Goal: Task Accomplishment & Management: Complete application form

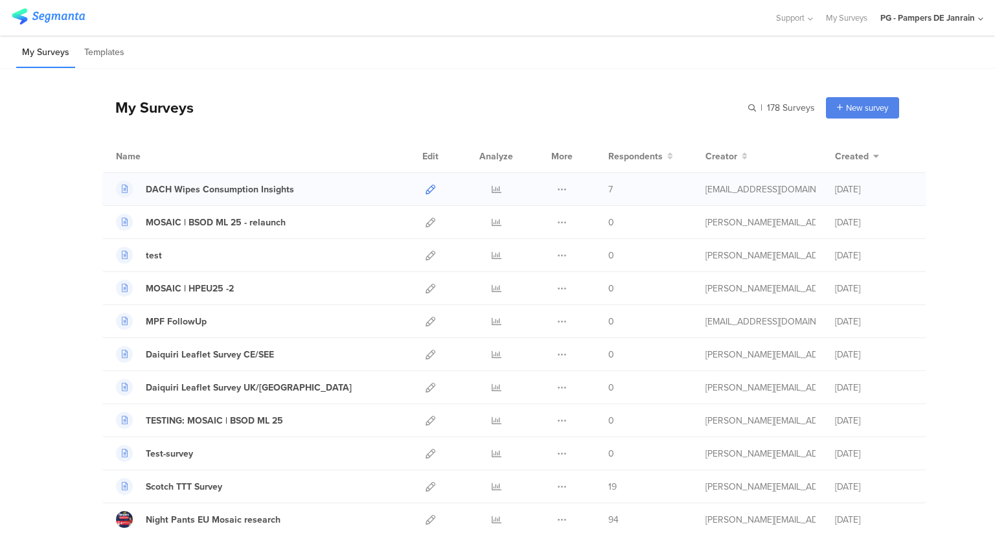
click at [428, 185] on icon at bounding box center [431, 190] width 10 height 10
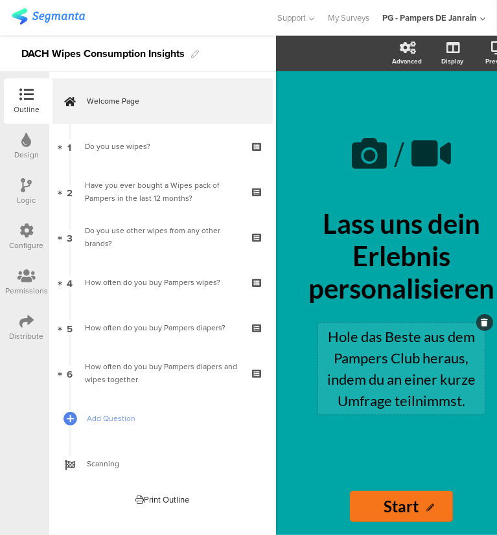
click at [474, 373] on p "Hole das Beste aus dem Pampers Club heraus, indem du an einer kurze Umfrage tei…" at bounding box center [401, 369] width 160 height 86
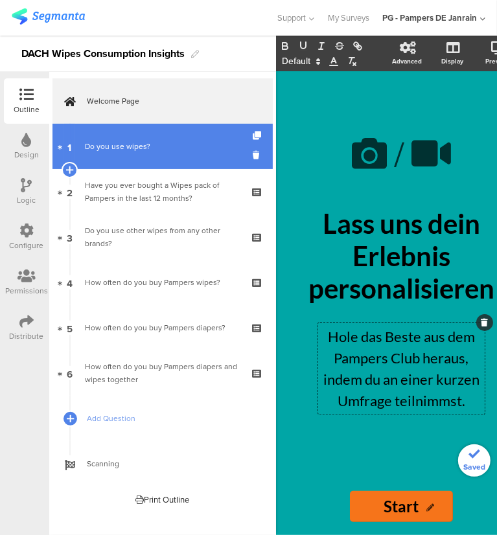
click at [135, 155] on link "1 Do you use wipes?" at bounding box center [162, 146] width 220 height 45
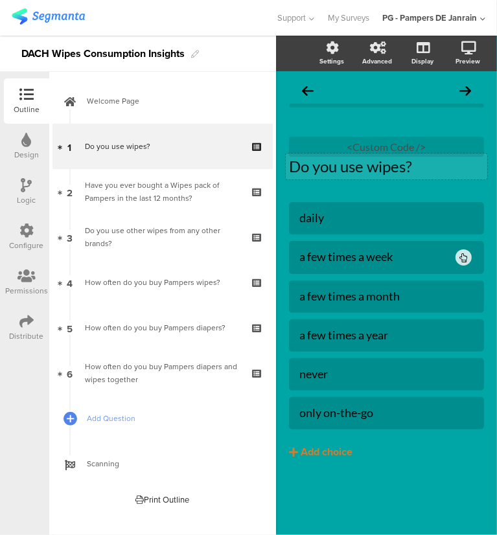
click at [344, 172] on p "Do you use wipes?" at bounding box center [386, 166] width 195 height 19
click at [344, 172] on div "Do you use wipes? Do you use wipes? Do you use wipes?" at bounding box center [386, 167] width 201 height 26
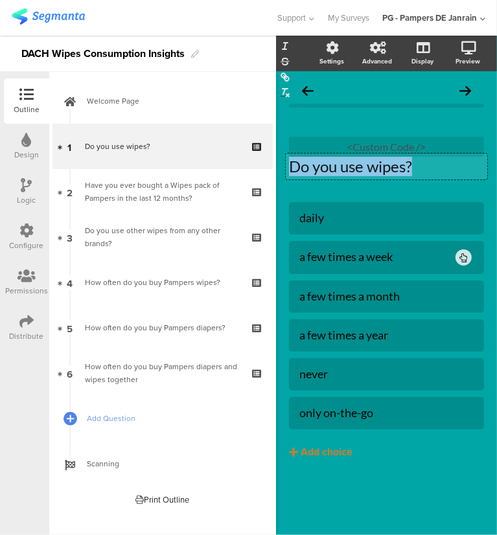
click at [344, 172] on p "Do you use wipes?" at bounding box center [386, 166] width 195 height 19
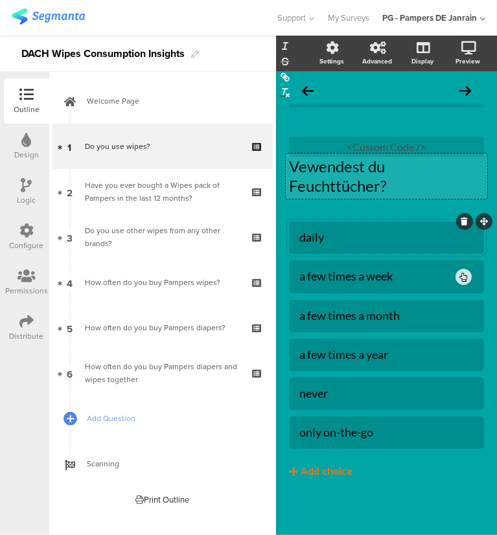
click at [366, 241] on div "daily" at bounding box center [386, 237] width 174 height 15
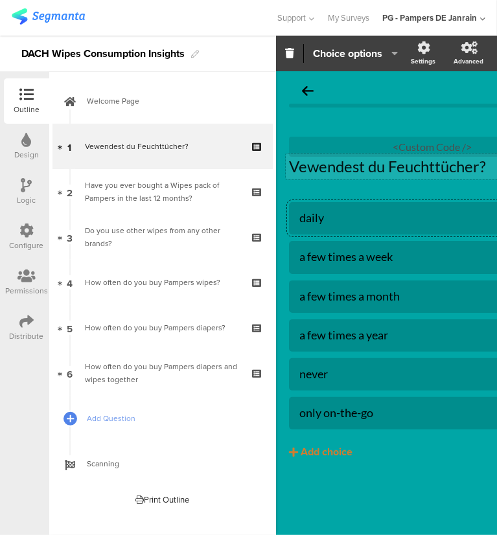
click at [319, 212] on div "daily" at bounding box center [432, 218] width 266 height 15
click at [314, 221] on div "Ttäglich" at bounding box center [432, 218] width 266 height 15
drag, startPoint x: 314, startPoint y: 221, endPoint x: 282, endPoint y: 215, distance: 31.6
click at [282, 215] on div "Vewendest du Feuchttücher? Vewendest du Feuchttücher? <Custom Code /> Ttäglich" at bounding box center [432, 295] width 312 height 449
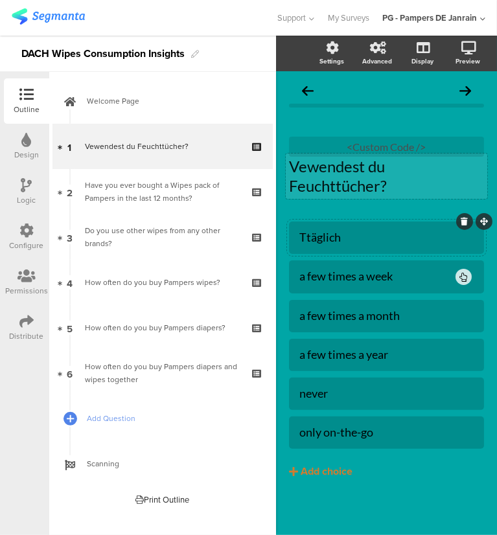
click at [309, 234] on div "Ttäglich" at bounding box center [386, 237] width 174 height 15
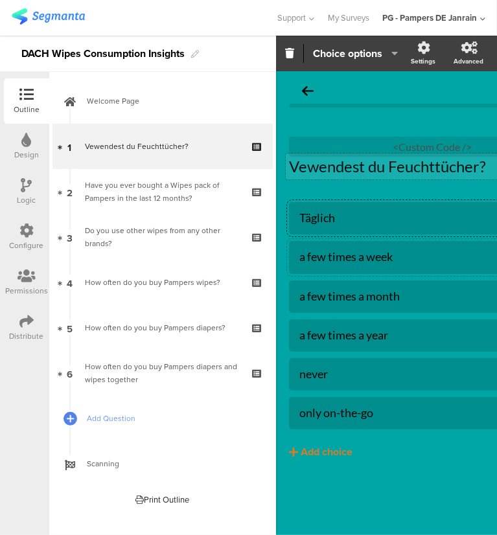
click at [354, 260] on div "a few times a week" at bounding box center [422, 256] width 246 height 15
paste div
click at [310, 257] on div "mehrmals pro Woche" at bounding box center [422, 256] width 246 height 15
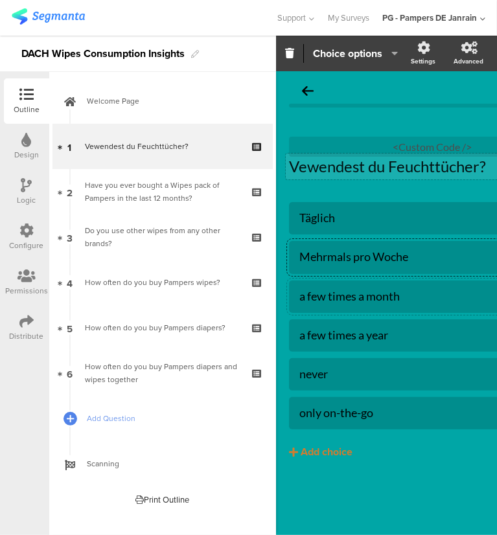
click at [323, 299] on div "a few times a month" at bounding box center [432, 296] width 266 height 15
paste div
click at [306, 297] on div "mehrmals pro Monat" at bounding box center [432, 296] width 266 height 15
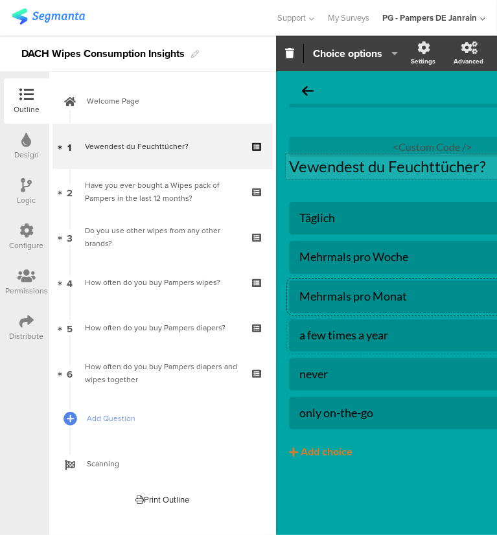
drag, startPoint x: 342, startPoint y: 322, endPoint x: 339, endPoint y: 331, distance: 9.6
click at [342, 322] on div at bounding box center [432, 335] width 286 height 32
click at [339, 331] on div "a few times a year" at bounding box center [432, 335] width 266 height 15
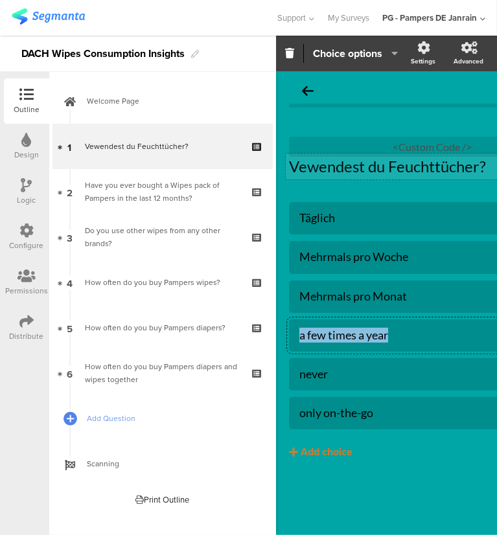
paste div
click at [309, 335] on div "mehrmals pro Jahr" at bounding box center [432, 335] width 266 height 15
click at [322, 374] on div "never" at bounding box center [432, 374] width 266 height 15
click at [339, 407] on div "only on-the-go" at bounding box center [432, 413] width 266 height 15
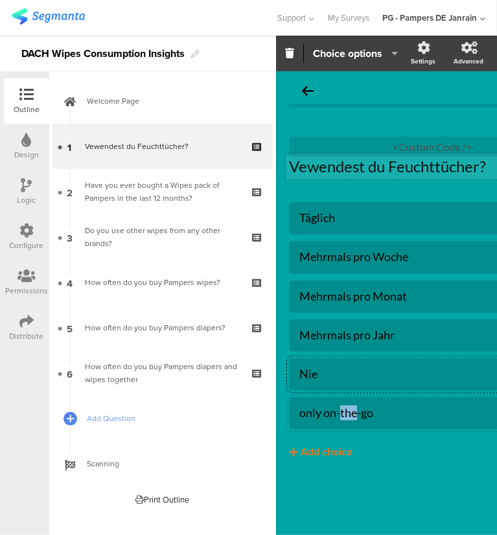
click at [339, 407] on div "only on-the-go" at bounding box center [432, 413] width 266 height 15
paste div
click at [306, 415] on div "nur unterwegs" at bounding box center [432, 413] width 266 height 15
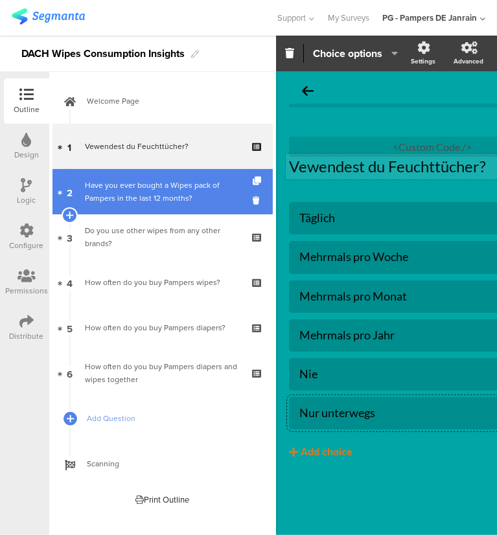
click at [89, 195] on div "Have you ever bought a Wipes pack of Pampers in the last 12 months?" at bounding box center [162, 192] width 155 height 26
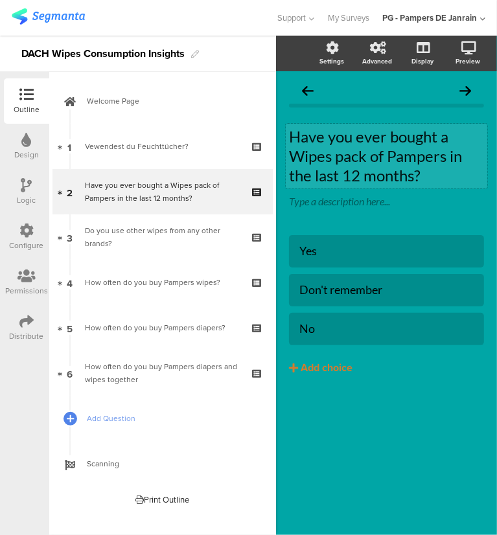
click at [374, 164] on p "Have you ever bought a Wipes pack of Pampers in the last 12 months?" at bounding box center [386, 156] width 195 height 58
click at [374, 164] on div "Have you ever bought a Wipes pack of Pampers in the last 12 months? Have you ev…" at bounding box center [386, 156] width 201 height 65
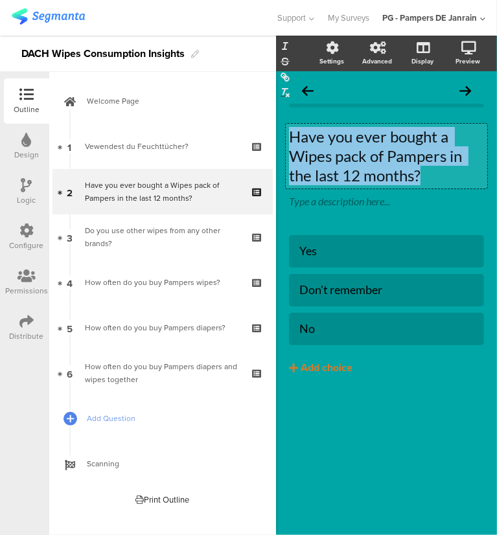
click at [374, 164] on p "Have you ever bought a Wipes pack of Pampers in the last 12 months?" at bounding box center [386, 156] width 195 height 58
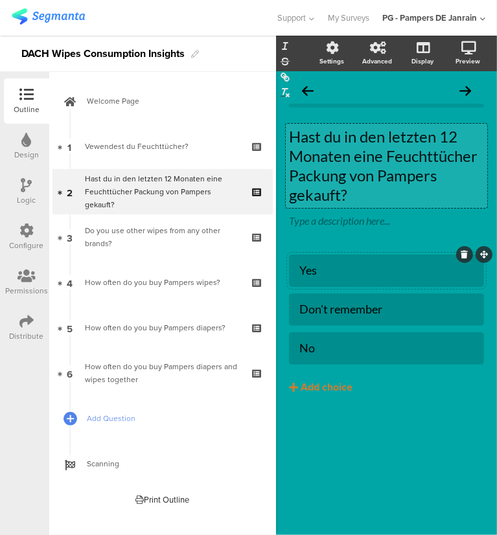
click at [319, 260] on div "Yes" at bounding box center [386, 270] width 174 height 21
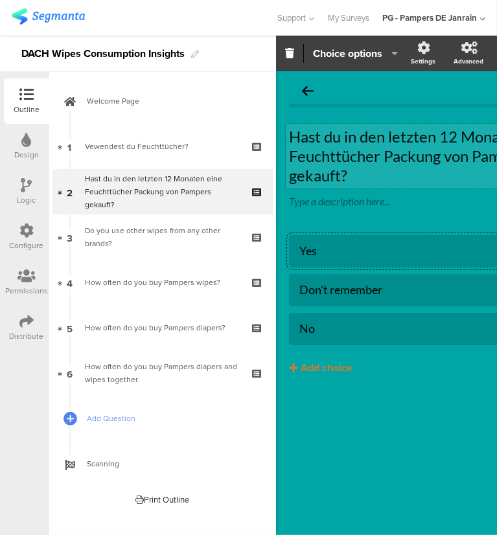
click at [316, 266] on div at bounding box center [432, 251] width 286 height 32
click at [312, 262] on div at bounding box center [432, 251] width 286 height 32
click at [312, 259] on div "Yes" at bounding box center [432, 250] width 266 height 21
click at [313, 257] on div "Yes" at bounding box center [432, 251] width 266 height 15
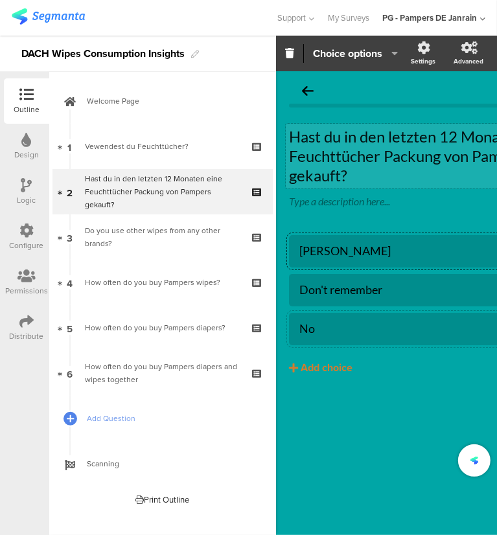
click at [311, 327] on div "No" at bounding box center [432, 328] width 266 height 15
click at [352, 281] on div "Don't remember" at bounding box center [432, 289] width 266 height 21
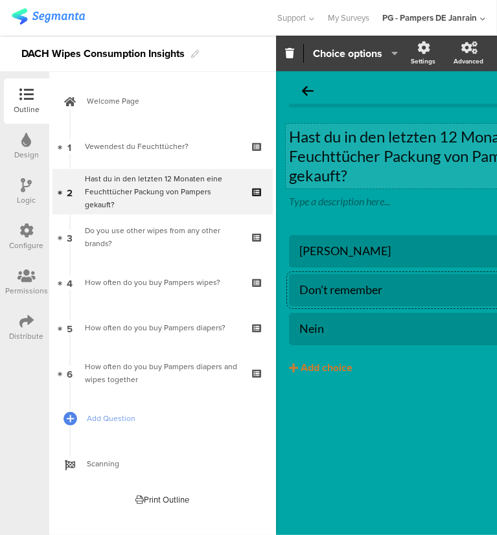
paste div
click at [308, 292] on div "weiß nicht mehr" at bounding box center [432, 289] width 266 height 15
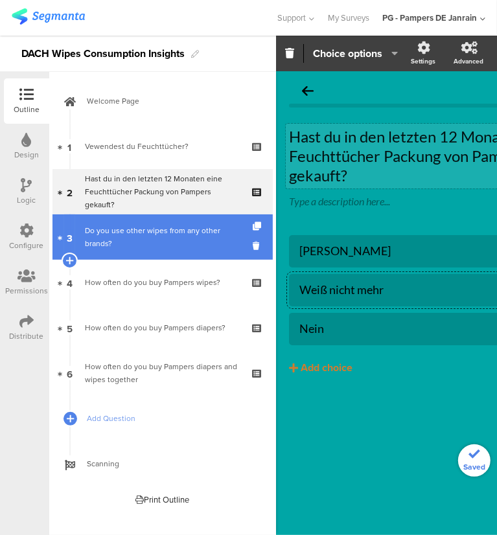
click at [130, 238] on div "Do you use other wipes from any other brands?" at bounding box center [162, 237] width 155 height 26
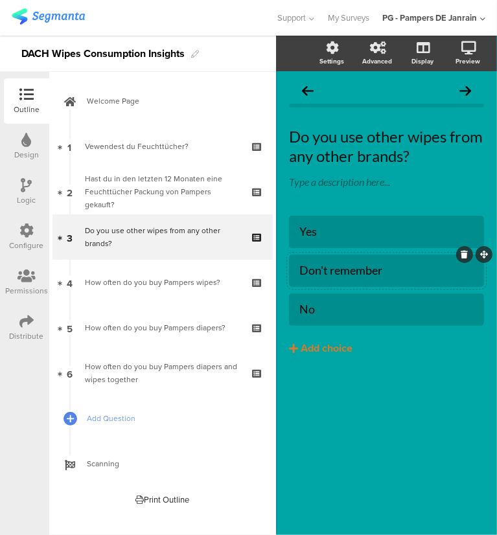
click at [464, 258] on icon at bounding box center [464, 255] width 7 height 8
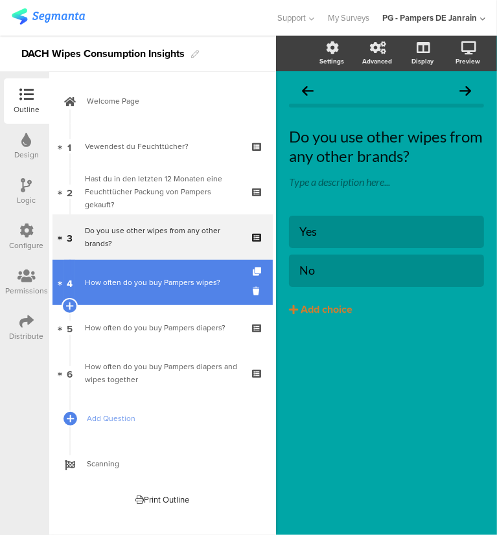
click at [137, 283] on div "How often do you buy Pampers wipes?" at bounding box center [162, 282] width 155 height 13
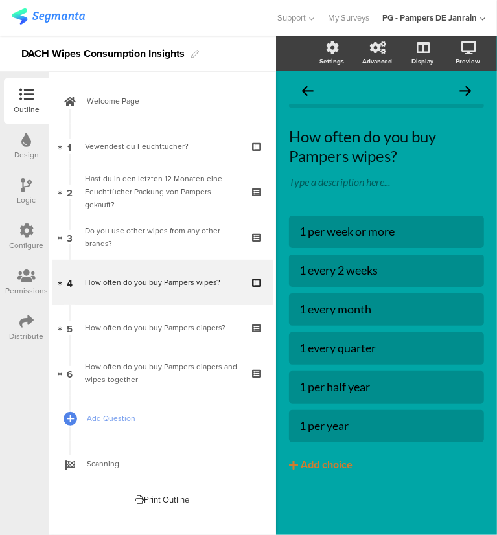
click at [25, 192] on icon at bounding box center [26, 185] width 11 height 14
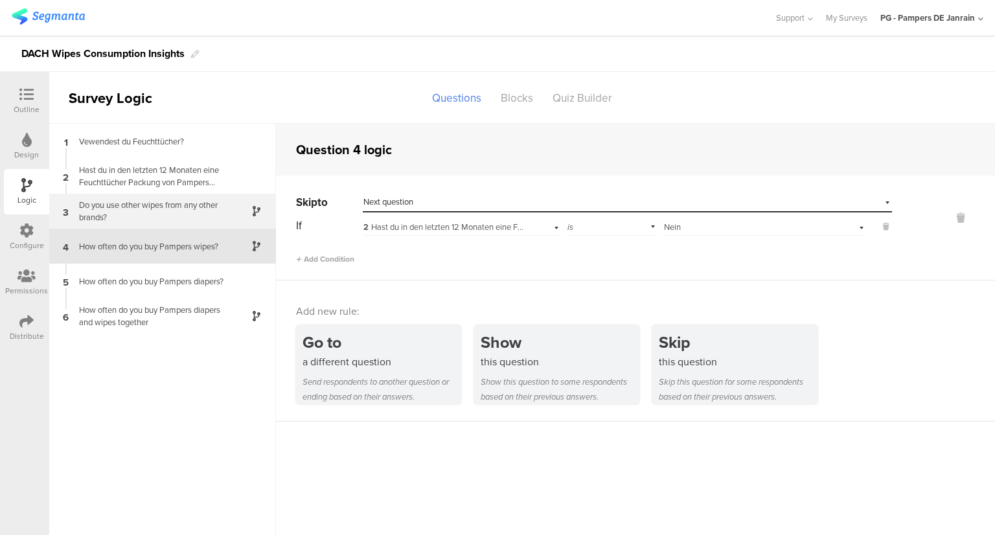
click at [170, 208] on div "Do you use other wipes from any other brands?" at bounding box center [152, 211] width 162 height 25
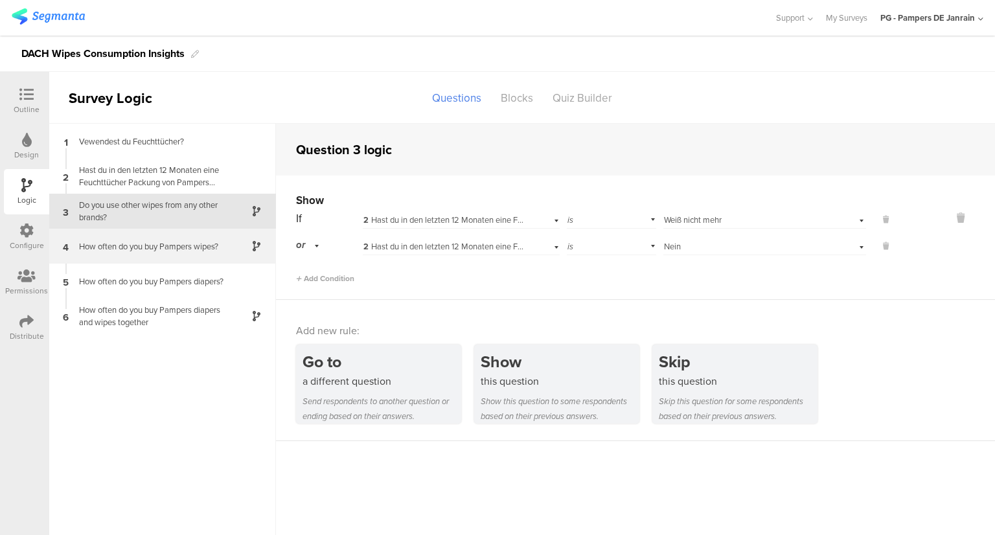
click at [125, 254] on div "4 How often do you buy Pampers wipes?" at bounding box center [162, 246] width 227 height 35
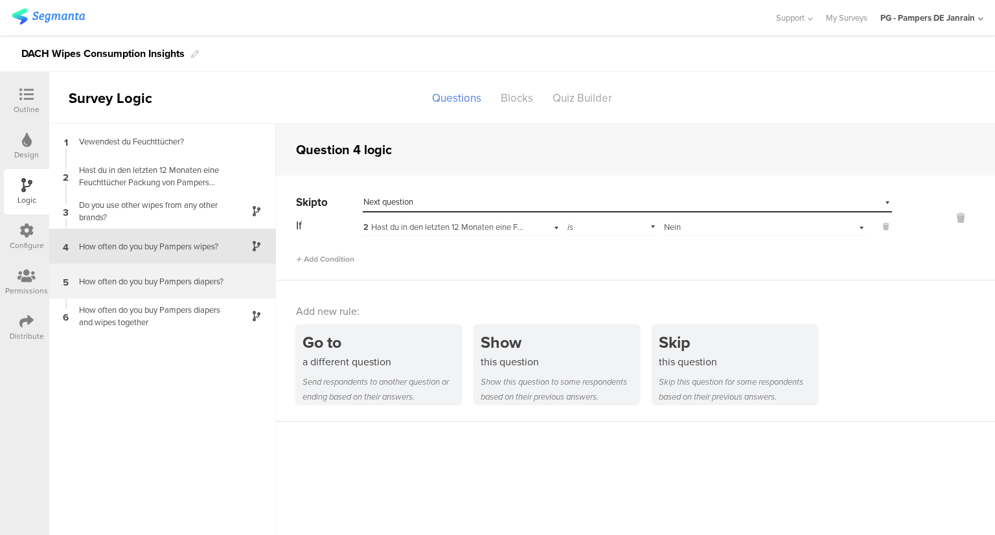
click at [181, 292] on div "5 How often do you buy Pampers diapers?" at bounding box center [162, 281] width 227 height 35
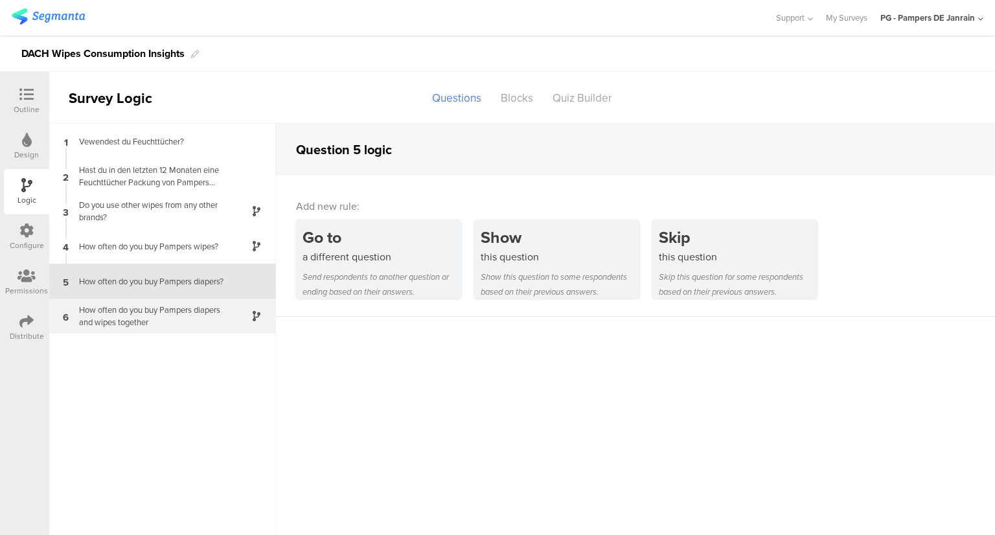
click at [177, 309] on div "How often do you buy Pampers diapers and wipes together" at bounding box center [152, 316] width 162 height 25
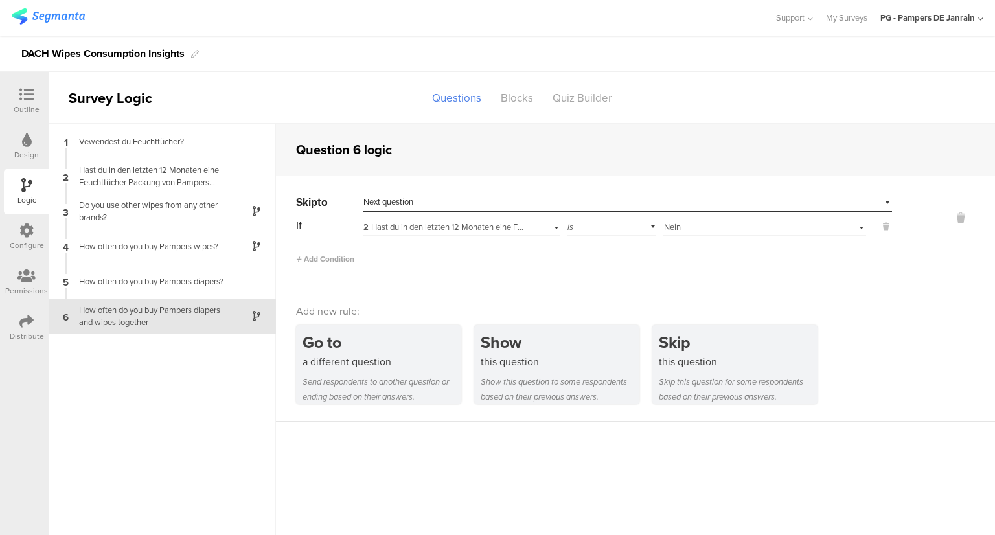
click at [27, 159] on div "Design" at bounding box center [26, 155] width 25 height 12
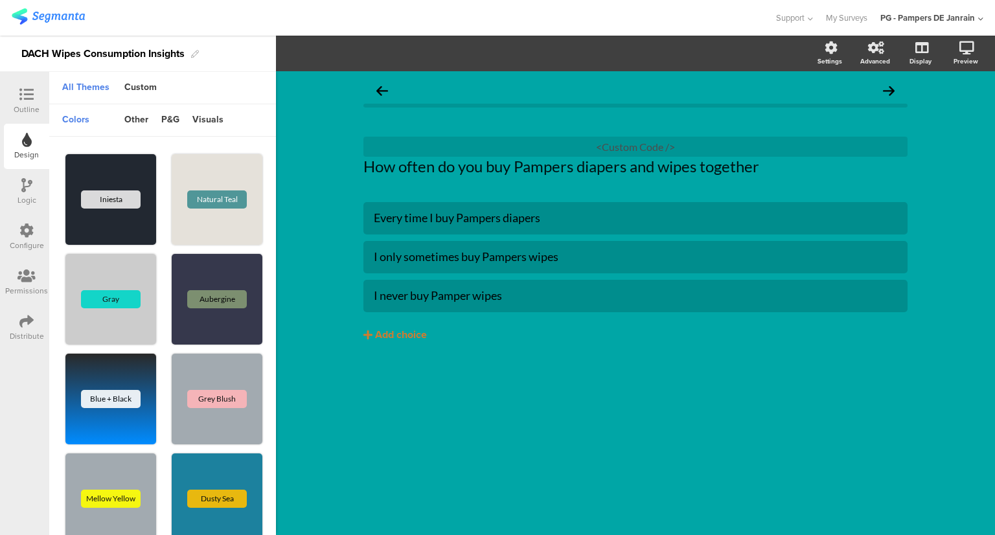
click at [23, 108] on div "Outline" at bounding box center [27, 110] width 26 height 12
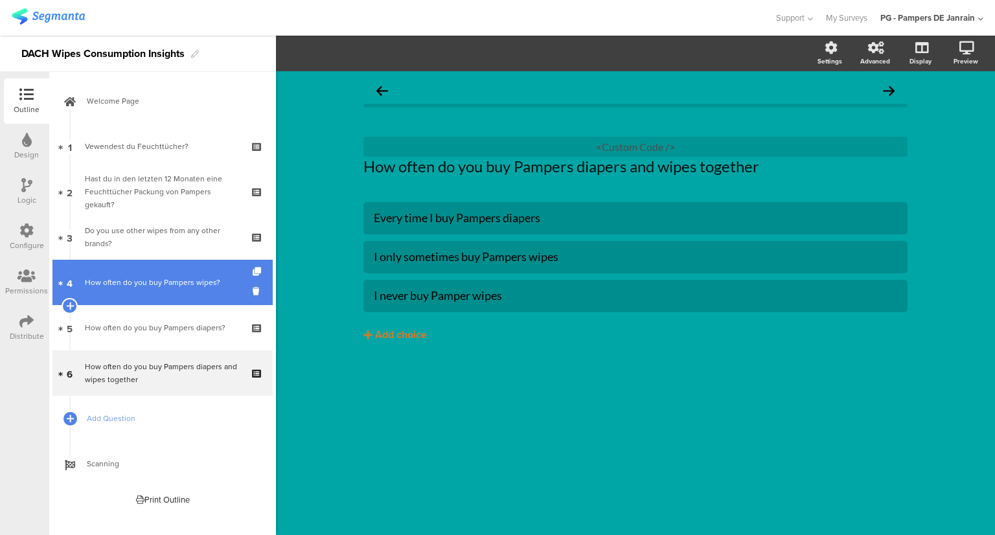
click at [163, 295] on link "4 How often do you buy Pampers wipes?" at bounding box center [162, 282] width 220 height 45
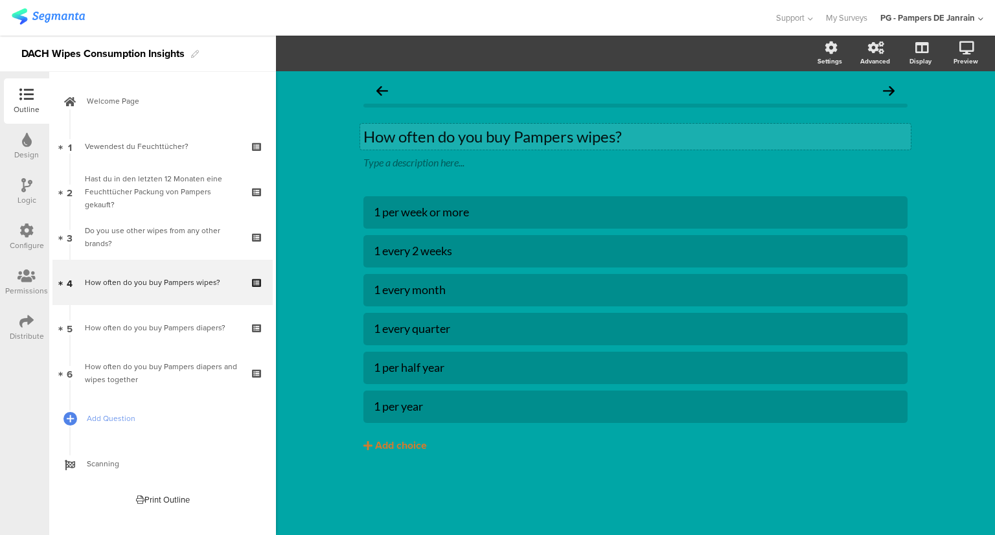
click at [513, 137] on p "How often do you buy Pampers wipes?" at bounding box center [635, 136] width 544 height 19
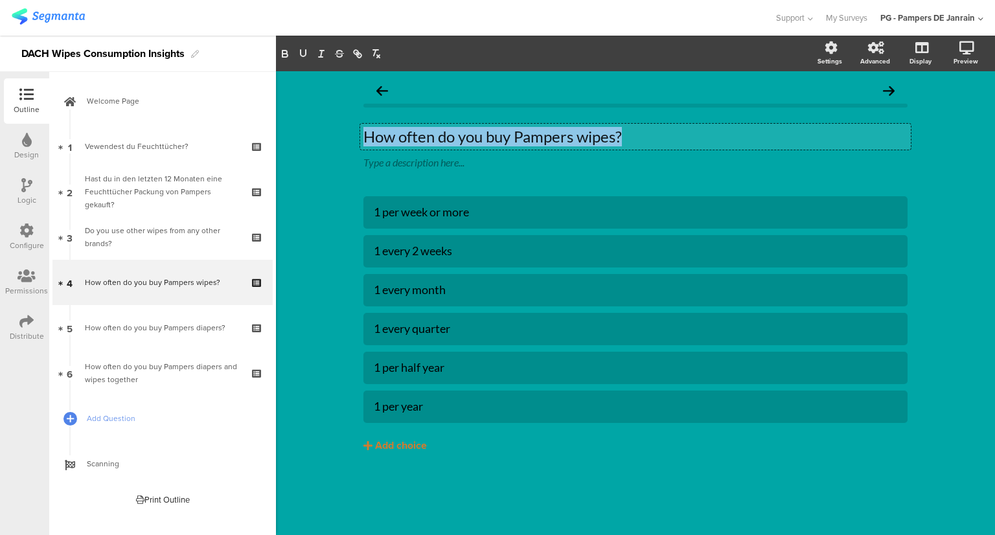
click at [513, 137] on p "How often do you buy Pampers wipes?" at bounding box center [635, 136] width 544 height 19
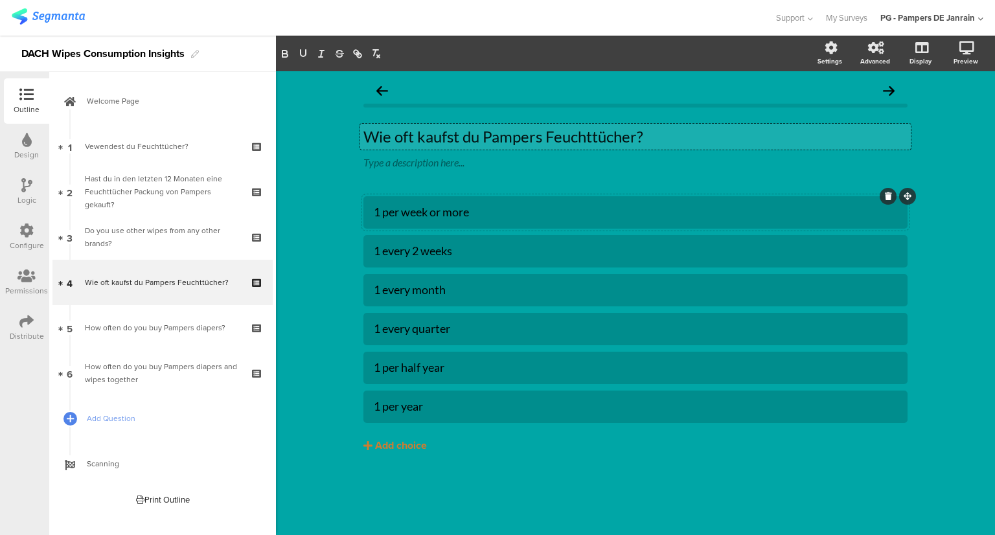
click at [447, 216] on div "1 per week or more" at bounding box center [635, 212] width 523 height 15
paste div
click at [383, 210] on div "einmal pro Woche oder öfter" at bounding box center [635, 212] width 523 height 15
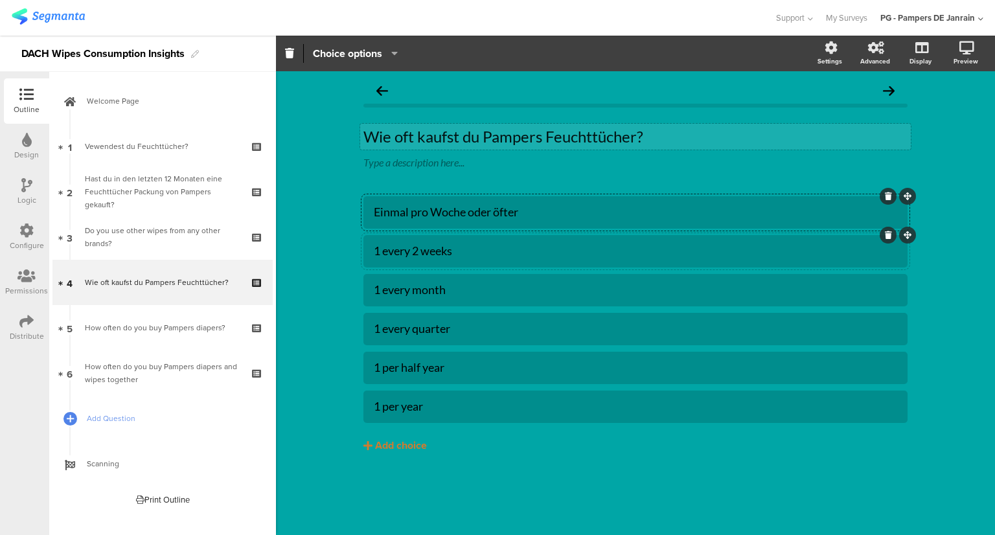
click at [428, 257] on div "1 every 2 weeks" at bounding box center [635, 251] width 523 height 15
paste div
click at [378, 255] on div "lle 2 Wochen" at bounding box center [635, 251] width 523 height 15
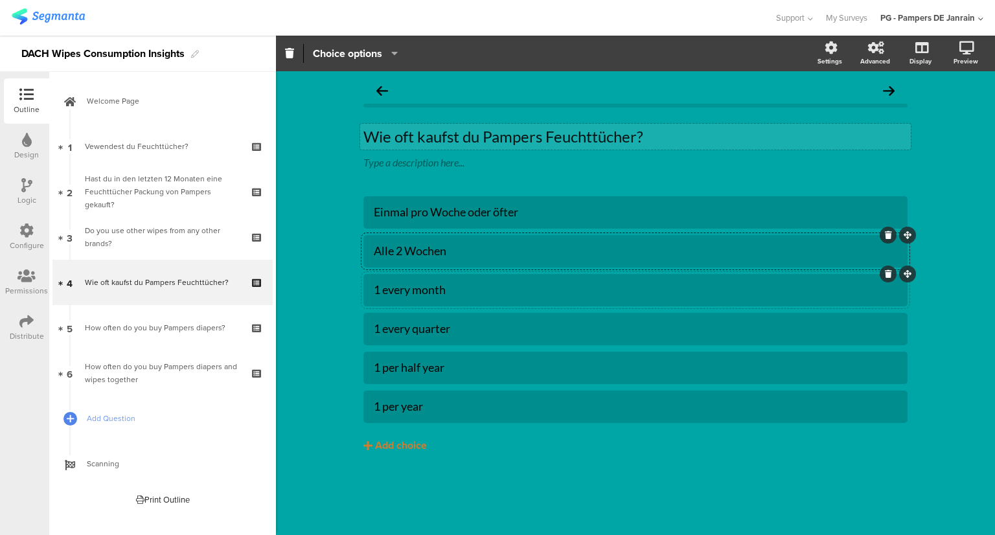
click at [384, 288] on div "1 every month" at bounding box center [635, 289] width 523 height 15
click at [384, 288] on div "Eeinmal pro Monat" at bounding box center [635, 289] width 523 height 15
click at [387, 325] on div "1 every quarter" at bounding box center [635, 328] width 523 height 15
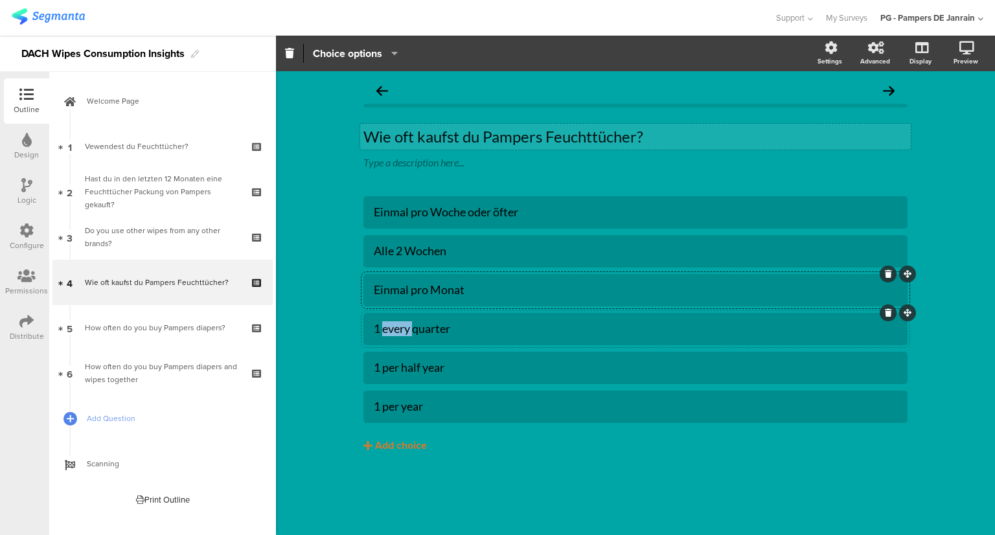
click at [387, 325] on div "1 every quarter" at bounding box center [635, 328] width 523 height 15
click at [388, 328] on div "Eeinmal pro Quartal" at bounding box center [635, 328] width 523 height 15
click at [396, 352] on div at bounding box center [635, 368] width 544 height 32
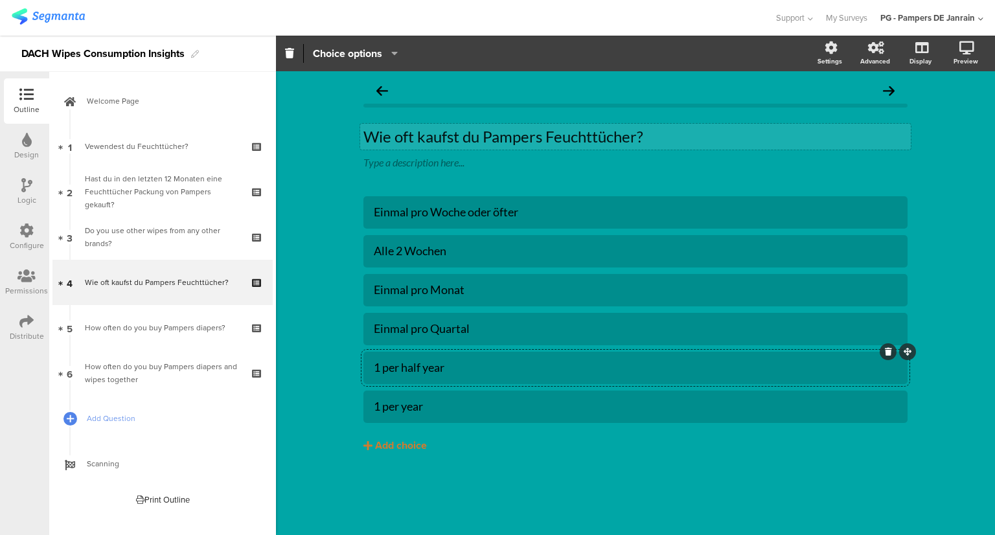
click at [396, 360] on div "1 per half year" at bounding box center [635, 367] width 523 height 15
paste div
click at [384, 369] on div "einmal pro Halbjahr" at bounding box center [635, 367] width 523 height 15
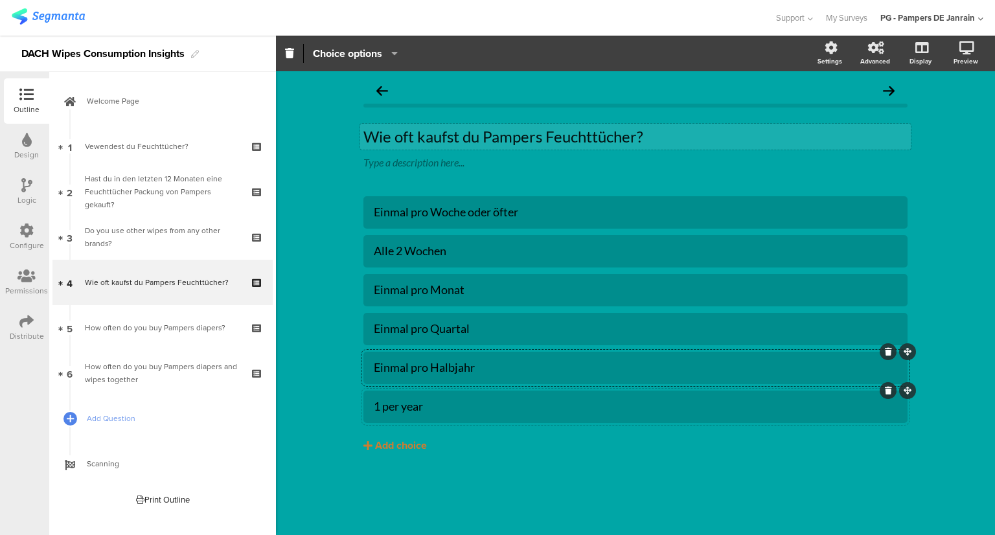
click at [377, 402] on div "1 per year" at bounding box center [635, 406] width 523 height 15
paste div
click at [382, 409] on div "einmal pro Jahr" at bounding box center [635, 406] width 523 height 15
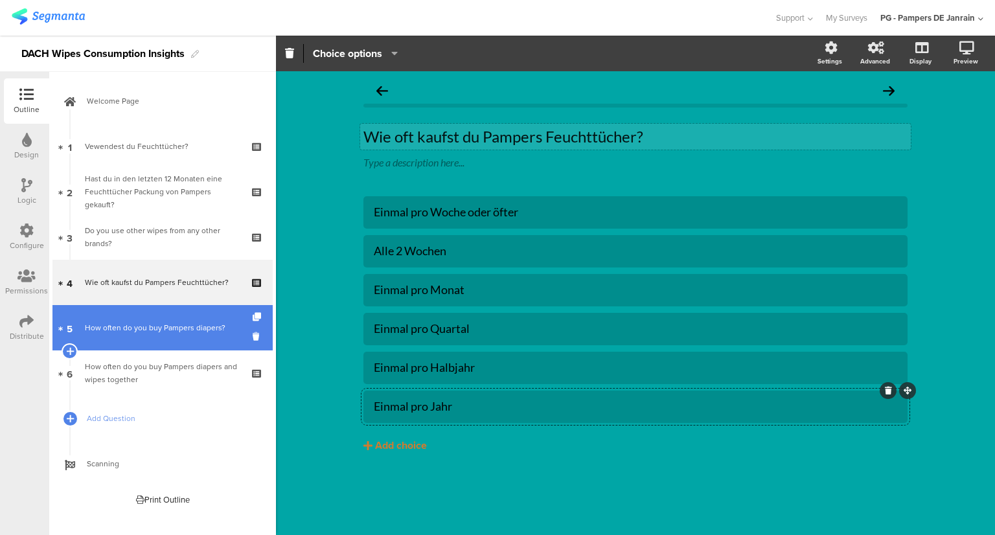
click at [97, 338] on link "5 How often do you buy Pampers diapers?" at bounding box center [162, 327] width 220 height 45
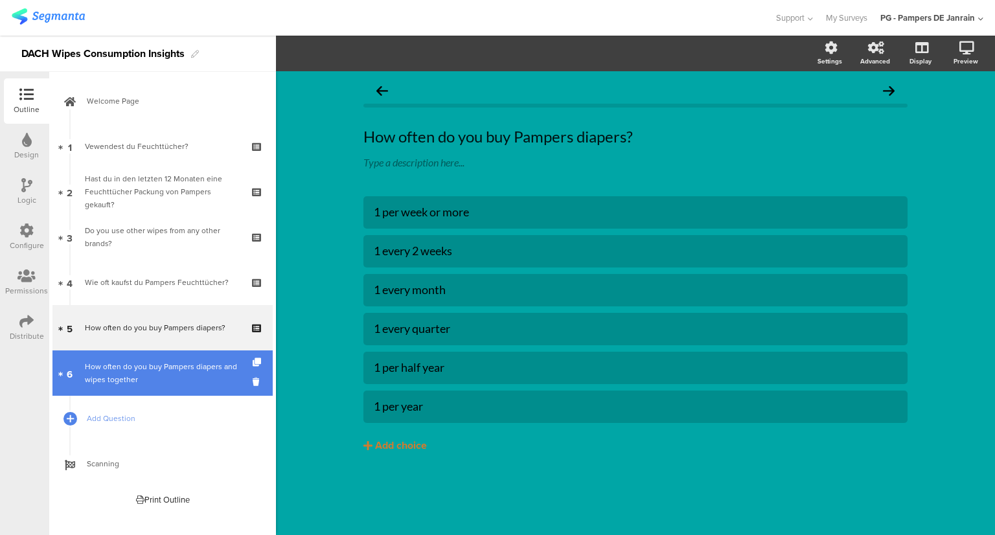
click at [150, 370] on div "How often do you buy Pampers diapers and wipes together" at bounding box center [162, 373] width 155 height 26
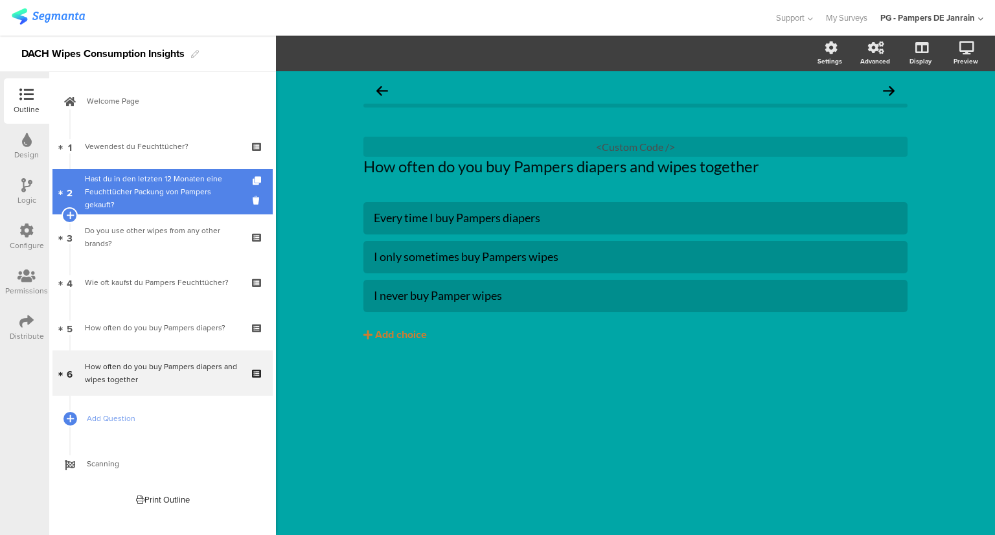
click at [137, 188] on div "Hast du in den letzten 12 Monaten eine Feuchttücher Packung von Pampers gekauft?" at bounding box center [162, 191] width 155 height 39
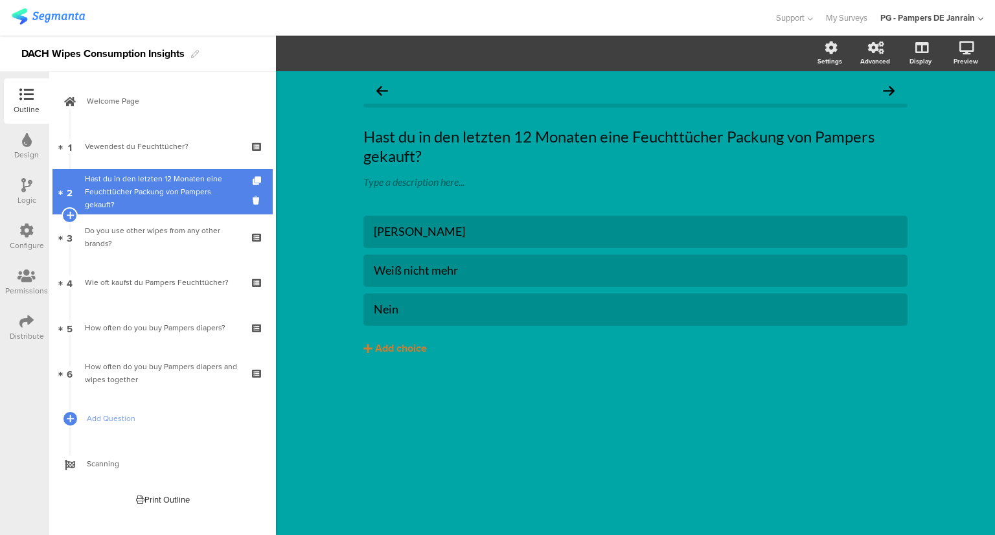
click at [142, 213] on link "2 Hast du in den letzten 12 Monaten eine Feuchttücher Packung von Pampers gekau…" at bounding box center [162, 191] width 220 height 45
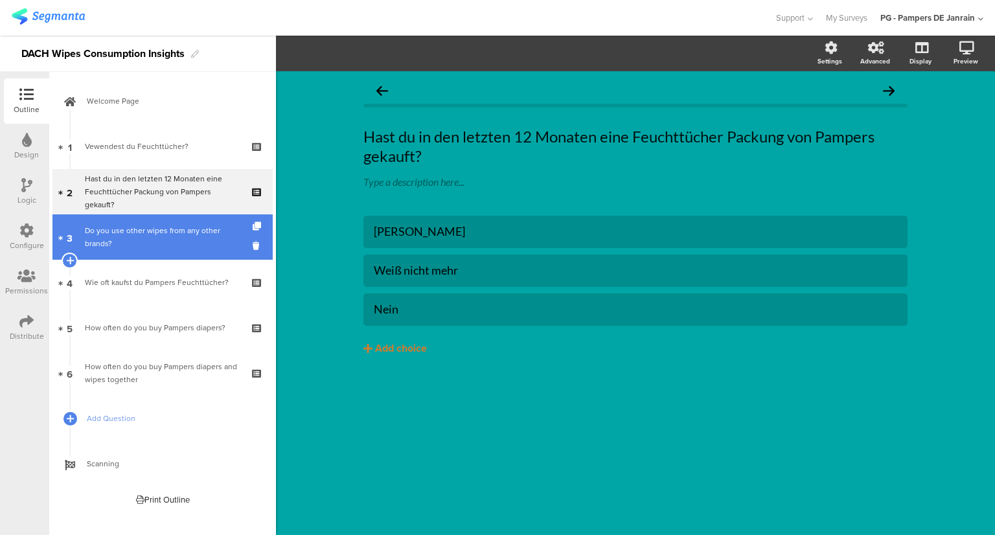
click at [159, 231] on div "Do you use other wipes from any other brands?" at bounding box center [162, 237] width 155 height 26
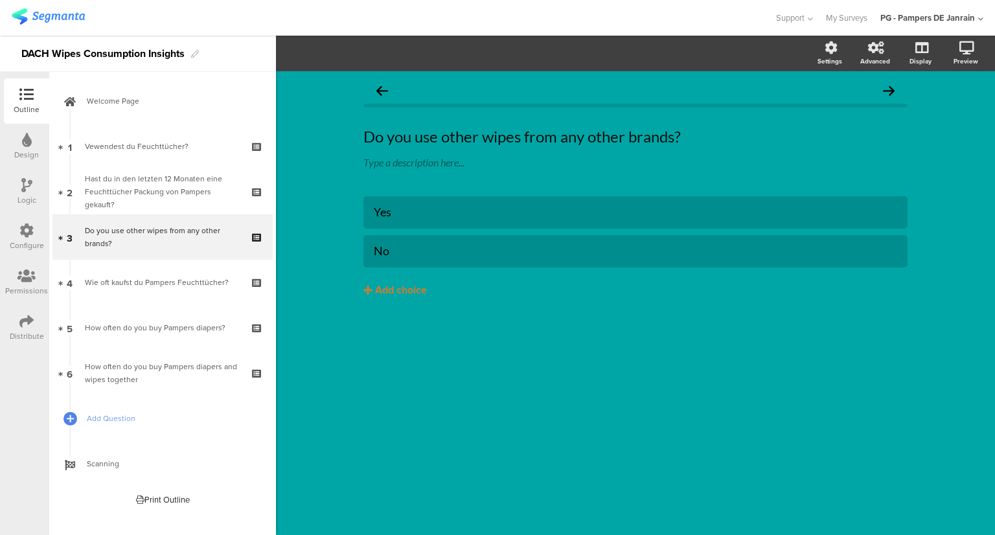
click at [32, 135] on div "Design" at bounding box center [26, 146] width 45 height 45
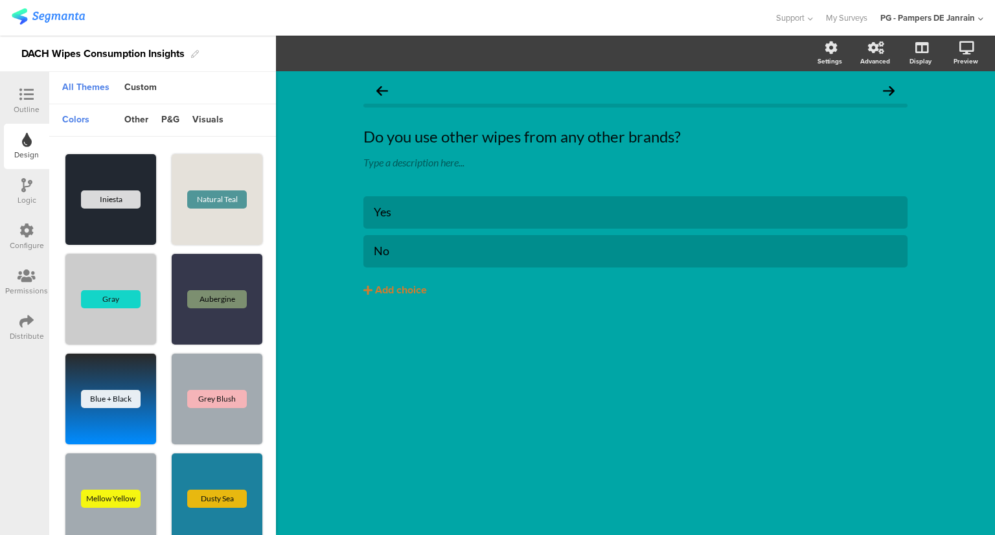
click at [30, 195] on div "Logic" at bounding box center [26, 200] width 19 height 12
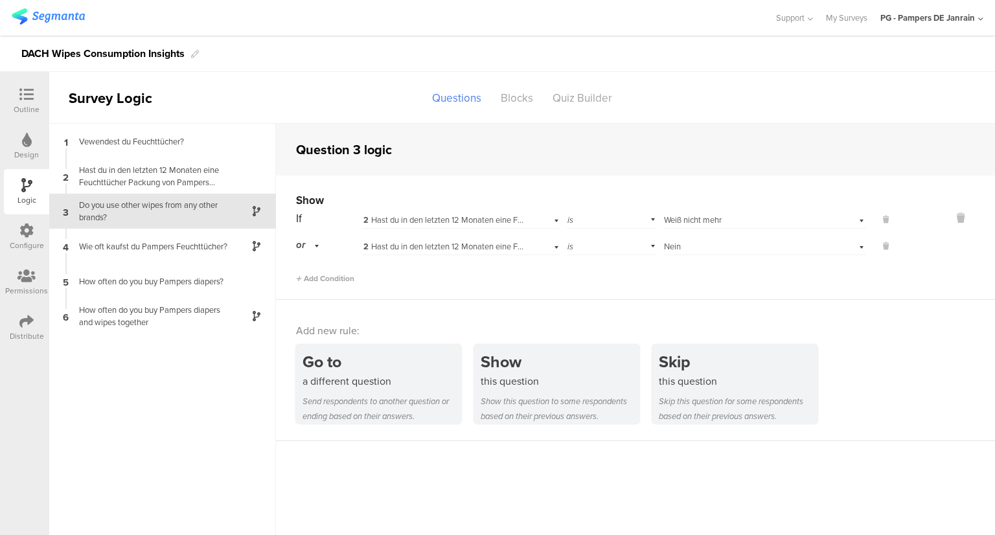
click at [171, 445] on div "1 Vewendest du Feuchttücher? 2 Hast du in den letzten 12 Monaten eine Feuchttüc…" at bounding box center [162, 329] width 227 height 411
click at [31, 242] on div "Configure" at bounding box center [27, 246] width 34 height 12
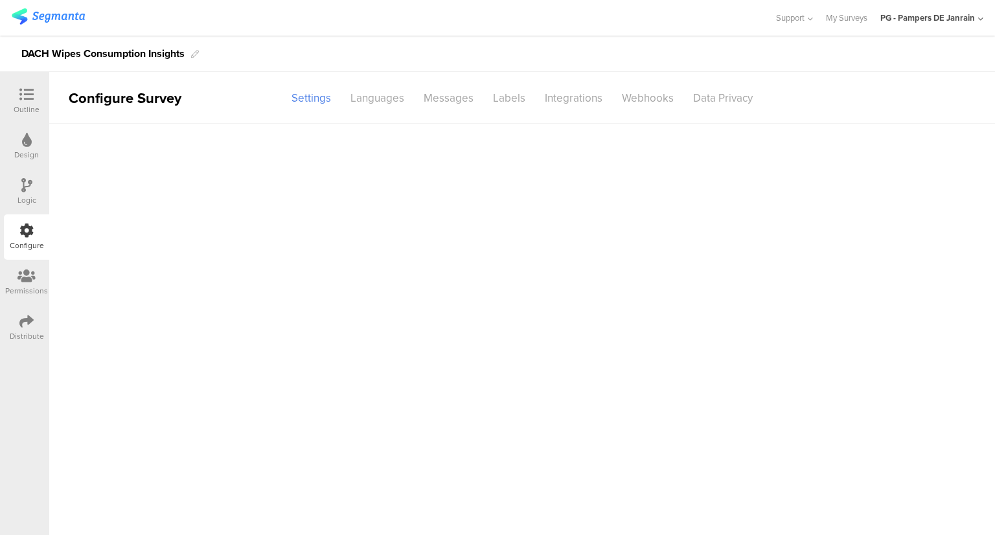
click at [40, 94] on div "Outline" at bounding box center [26, 100] width 45 height 45
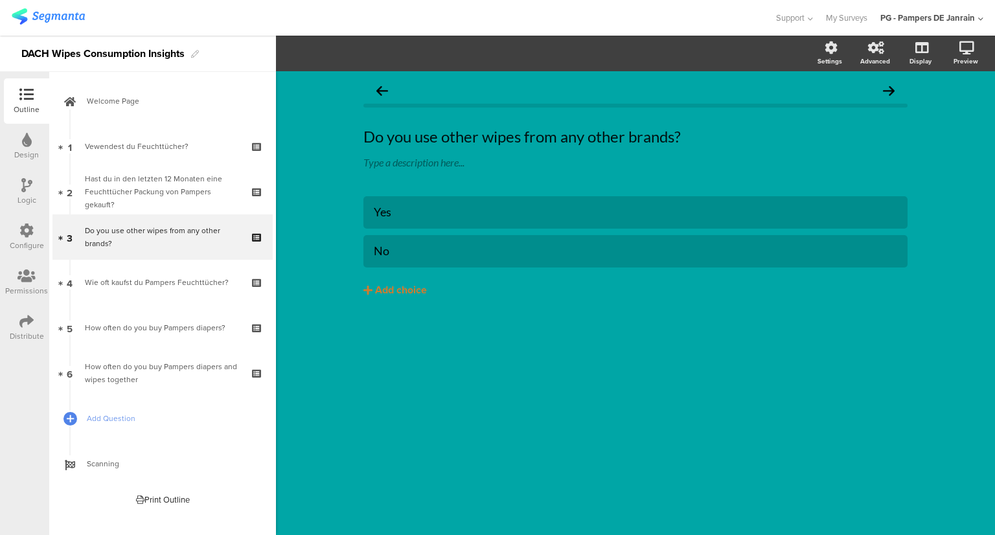
click at [32, 244] on div "Configure" at bounding box center [27, 246] width 34 height 12
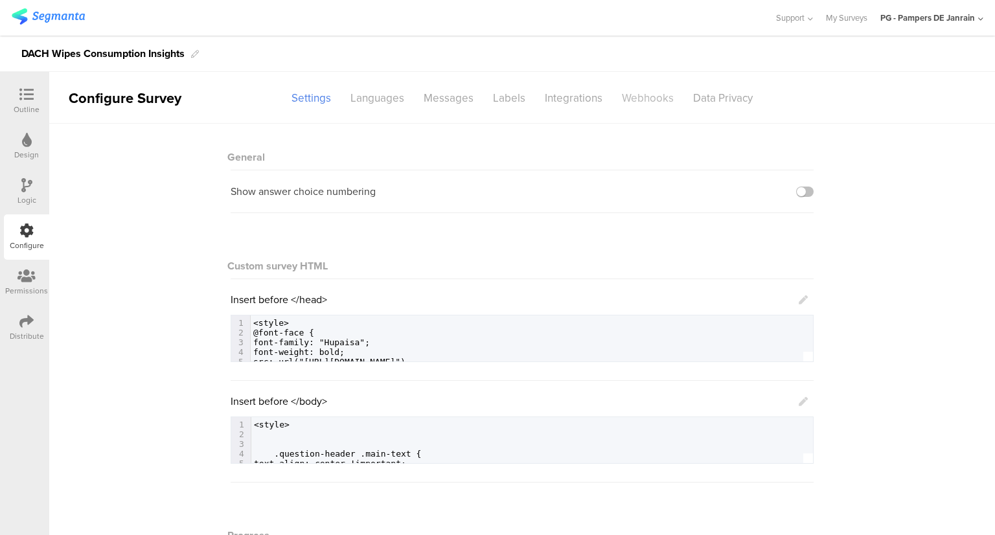
click at [632, 97] on div "Webhooks" at bounding box center [647, 98] width 71 height 23
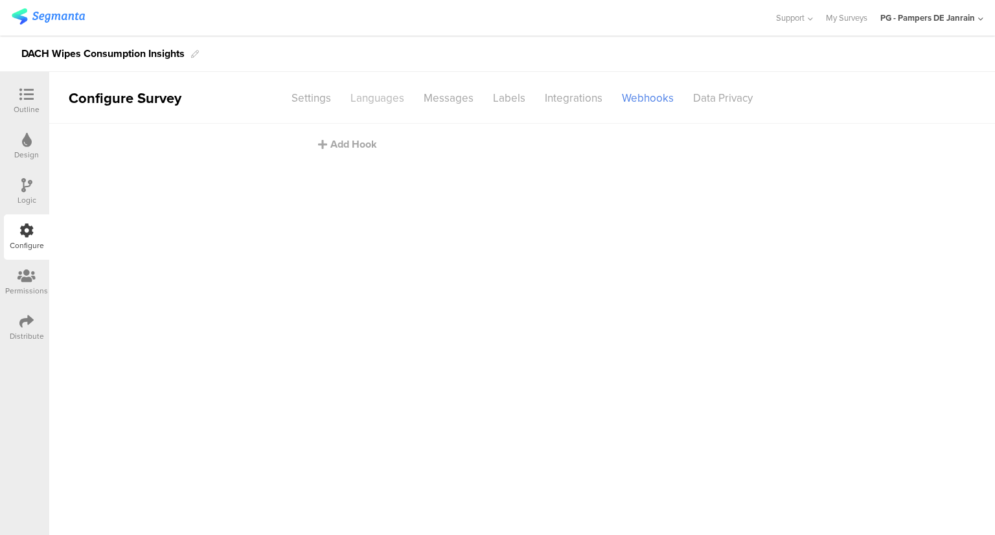
click at [406, 93] on div "Languages" at bounding box center [377, 98] width 73 height 23
click at [458, 95] on div "Messages" at bounding box center [448, 98] width 69 height 23
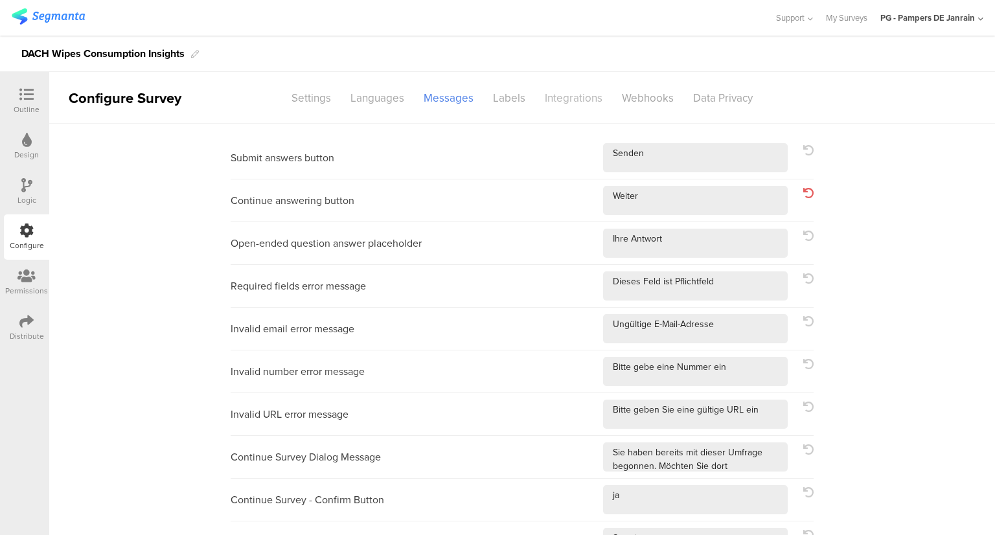
click at [579, 98] on div "Integrations" at bounding box center [573, 98] width 77 height 23
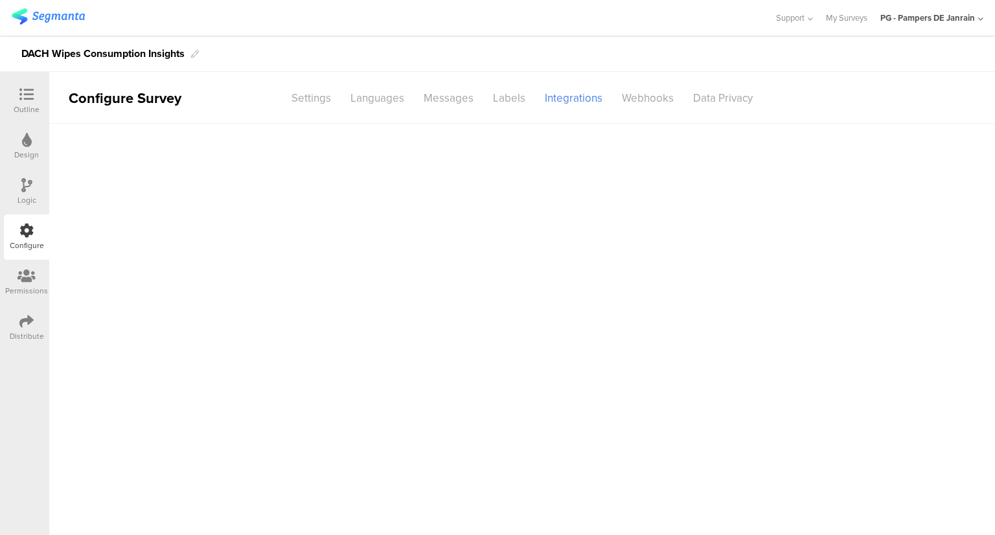
click at [621, 95] on div "Webhooks" at bounding box center [647, 98] width 71 height 23
click at [582, 104] on div "Integrations" at bounding box center [573, 98] width 77 height 23
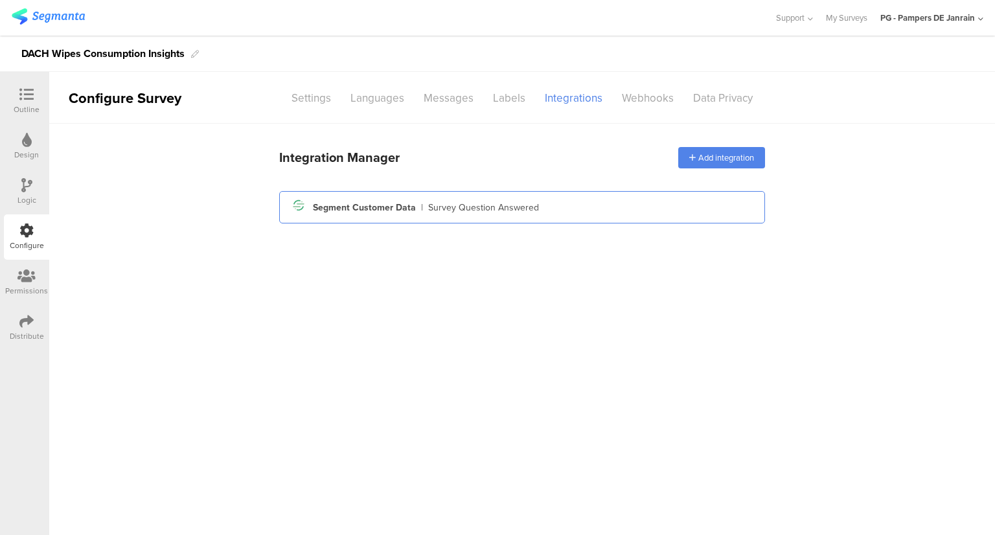
click at [428, 205] on div "Survey Question Answered" at bounding box center [483, 208] width 111 height 14
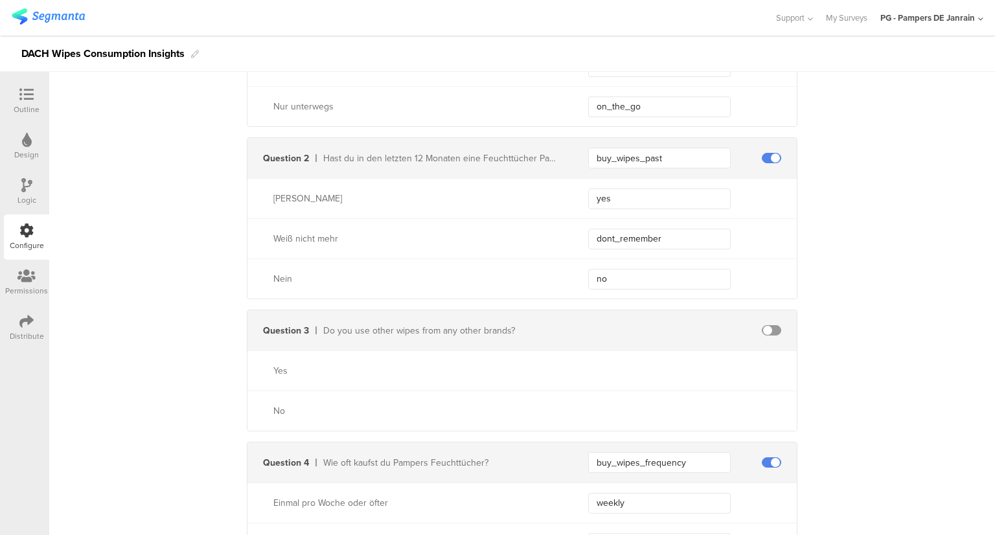
scroll to position [842, 0]
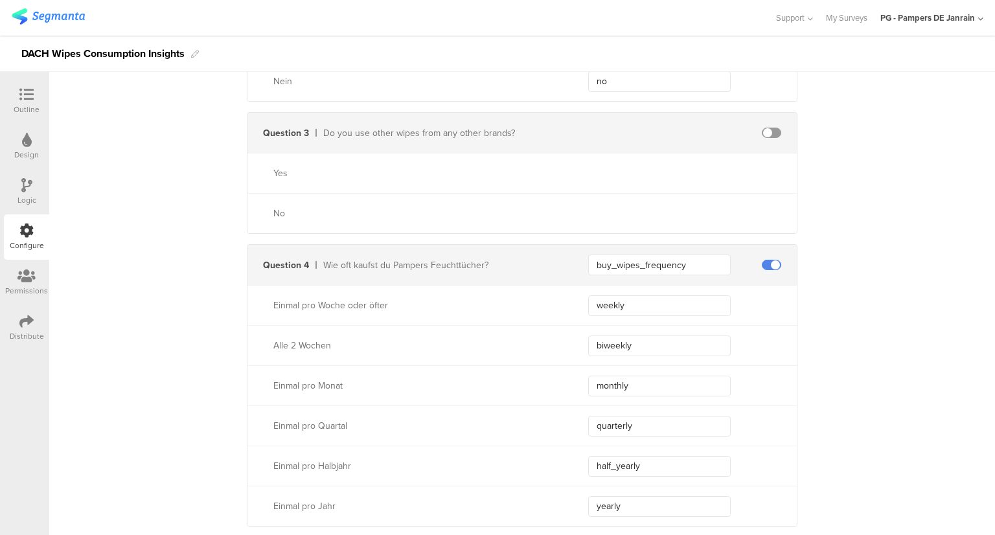
click at [731, 257] on div "buy_wipes_frequency" at bounding box center [692, 265] width 209 height 21
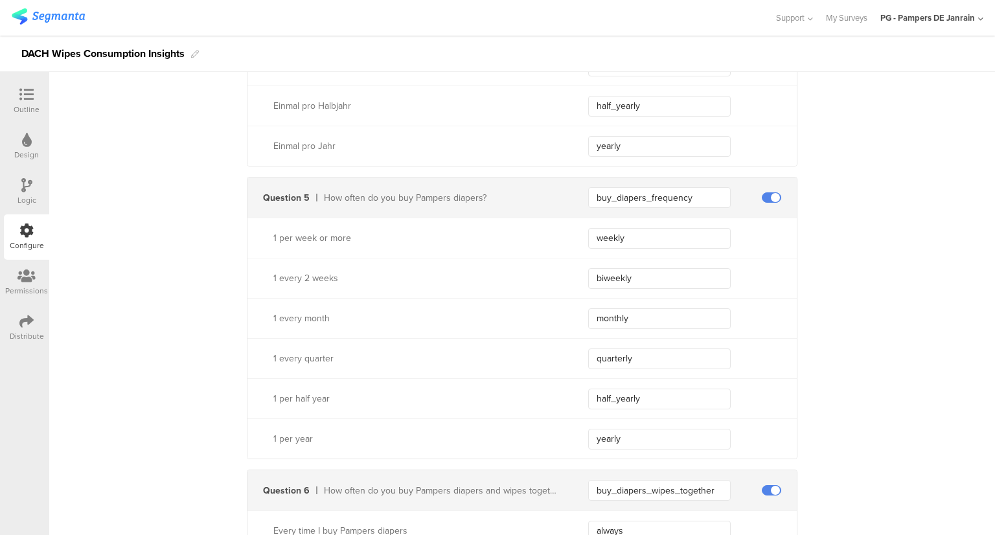
scroll to position [1231, 0]
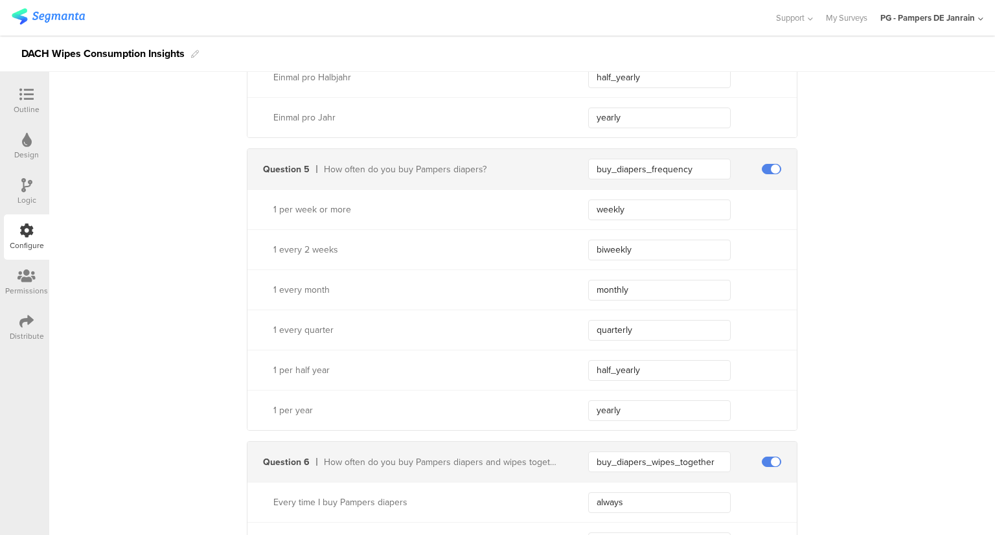
click at [32, 94] on icon at bounding box center [26, 94] width 14 height 14
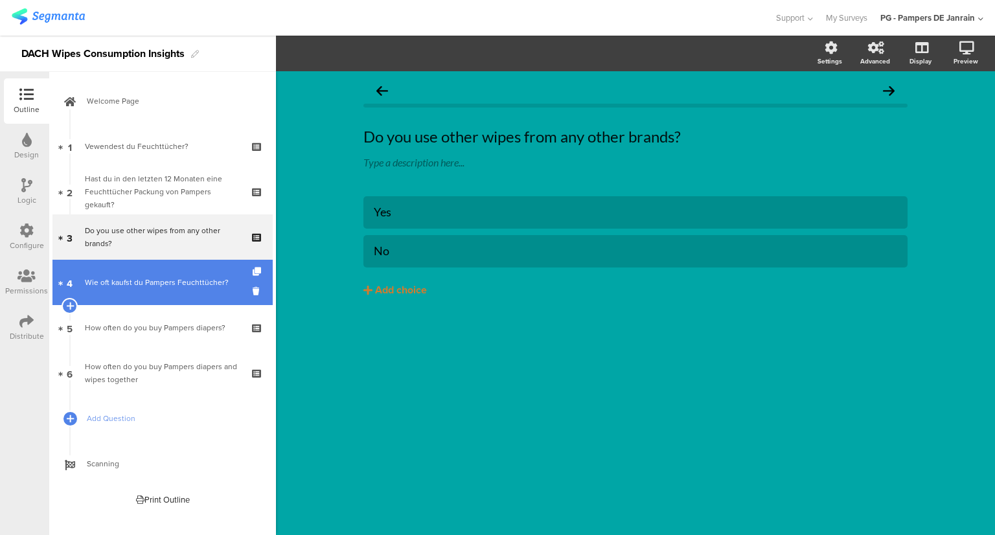
click at [174, 281] on div "Wie oft kaufst du Pampers Feuchttücher?" at bounding box center [162, 282] width 155 height 13
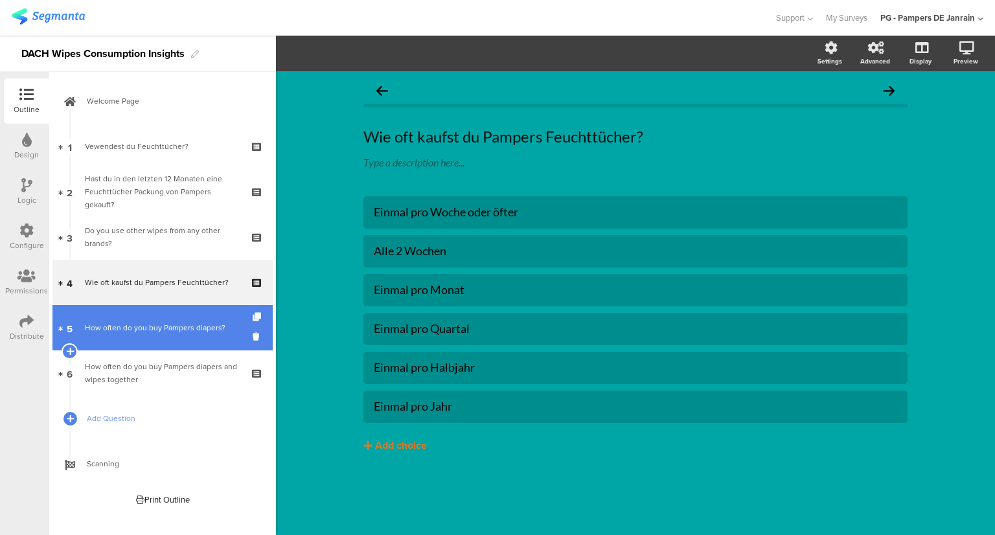
click at [184, 332] on div "How often do you buy Pampers diapers?" at bounding box center [162, 327] width 155 height 13
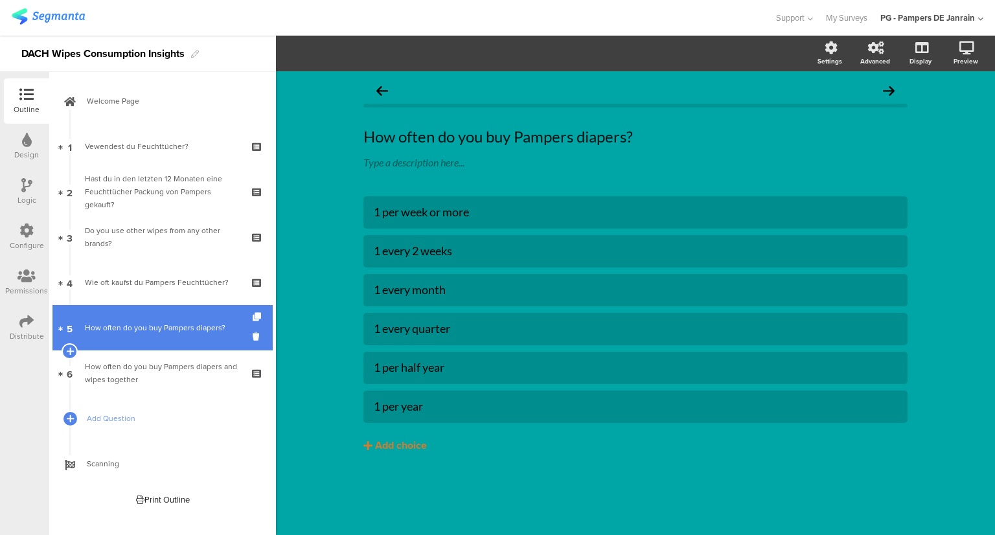
click at [163, 306] on link "5 How often do you buy Pampers diapers?" at bounding box center [162, 327] width 220 height 45
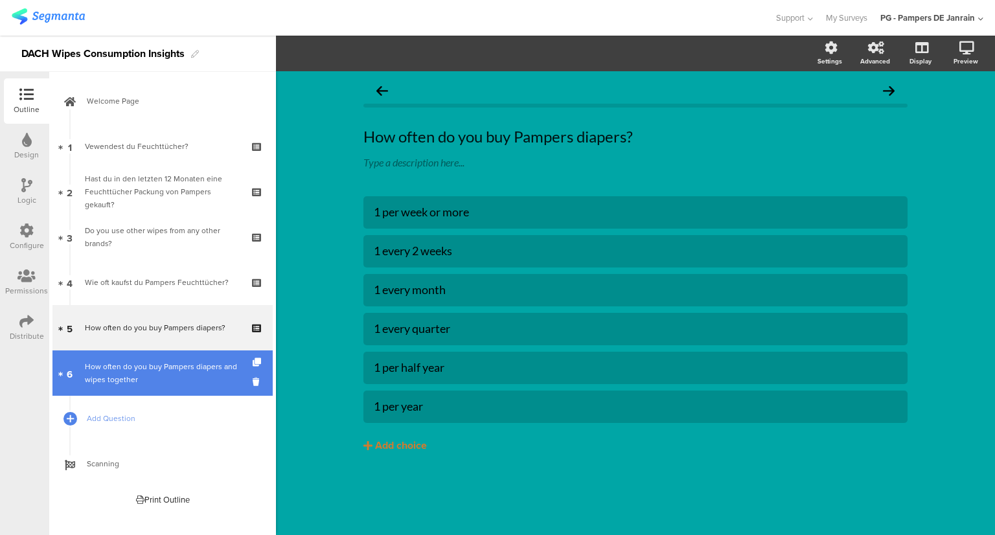
click at [177, 362] on div "How often do you buy Pampers diapers and wipes together" at bounding box center [162, 373] width 155 height 26
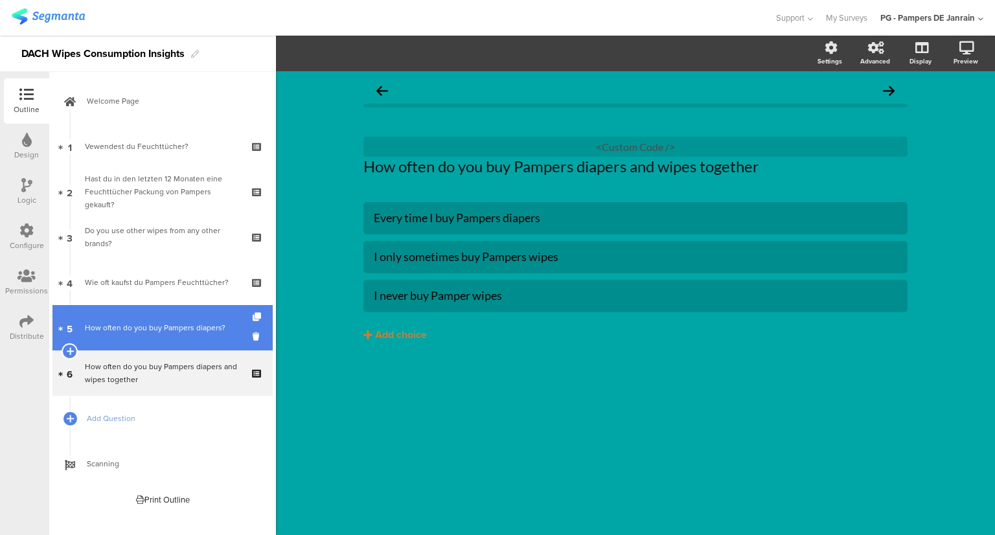
click at [172, 329] on div "How often do you buy Pampers diapers?" at bounding box center [162, 327] width 155 height 13
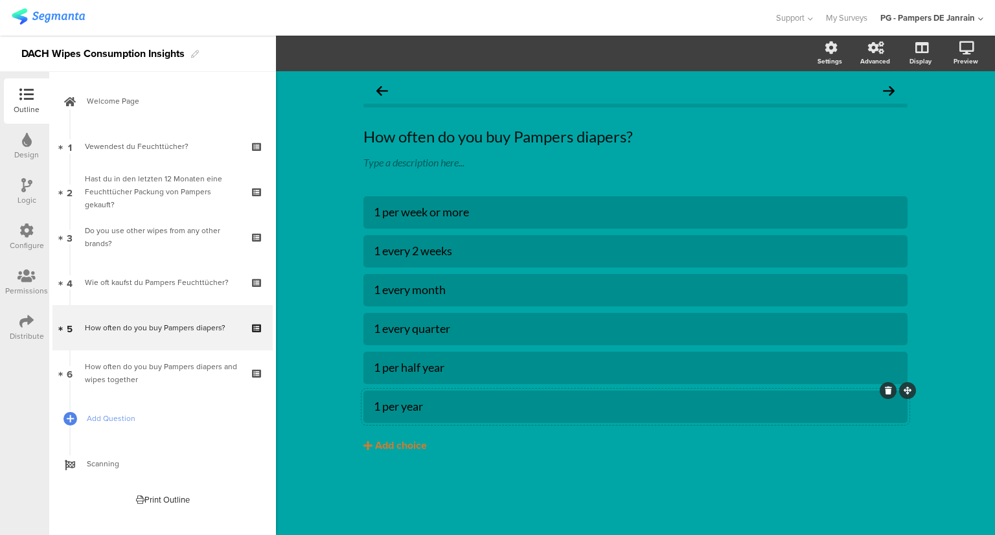
click at [370, 406] on div at bounding box center [635, 407] width 544 height 32
click at [393, 402] on div "1 per year" at bounding box center [635, 406] width 523 height 15
click at [391, 389] on div "1 per week or more 1 every 2 weeks 1 every month 1 every quarter" at bounding box center [635, 309] width 544 height 227
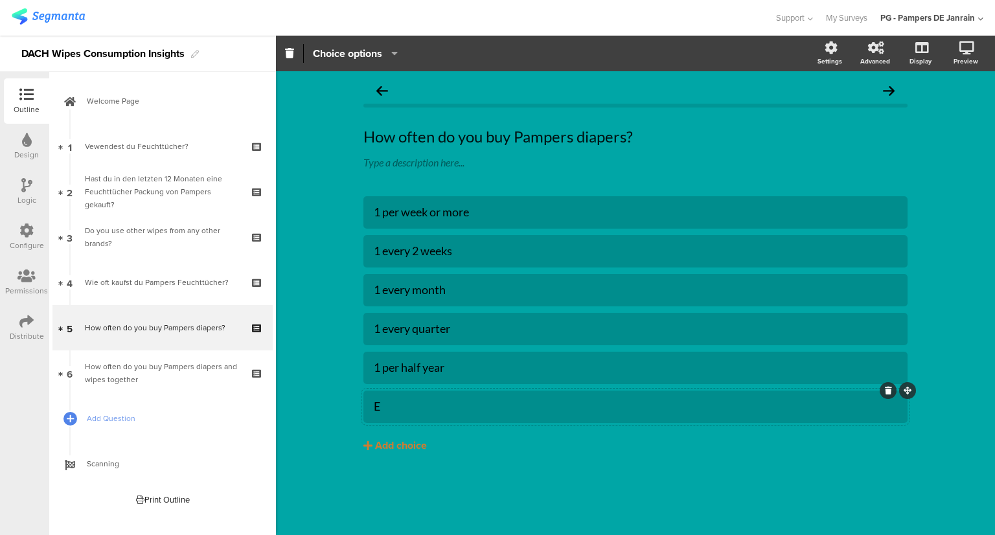
click at [397, 401] on div "E" at bounding box center [635, 406] width 523 height 15
click at [451, 406] on div "E" at bounding box center [635, 406] width 523 height 15
click at [384, 406] on div "Eeinmal pro Jahr" at bounding box center [635, 406] width 523 height 15
click at [464, 373] on div "1 per half year" at bounding box center [635, 367] width 523 height 15
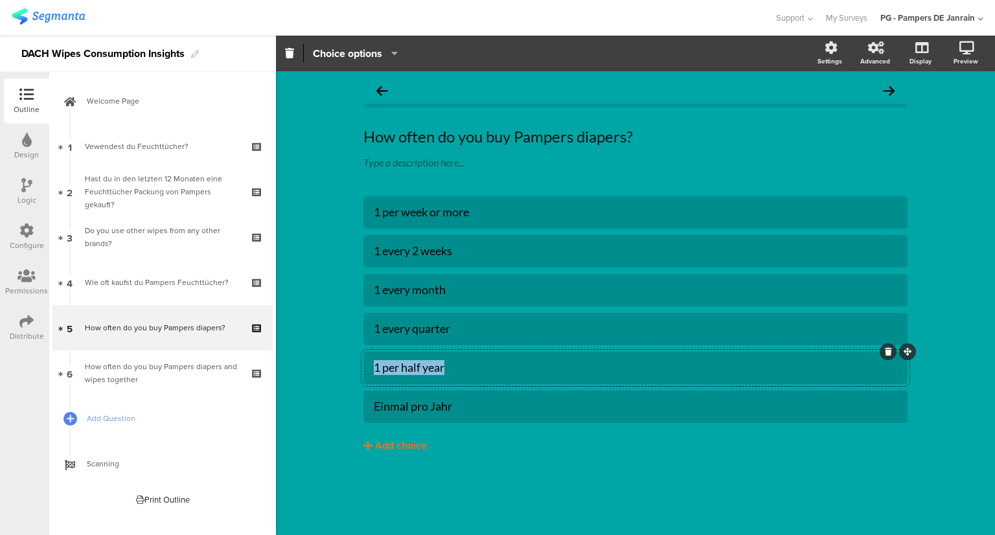
click at [464, 373] on div "1 per half year" at bounding box center [635, 367] width 523 height 15
click at [376, 371] on div "eeinmal pro Halbjahr" at bounding box center [635, 367] width 523 height 15
click at [411, 317] on div at bounding box center [635, 329] width 544 height 32
click at [412, 319] on div "1 every quarter" at bounding box center [635, 328] width 523 height 21
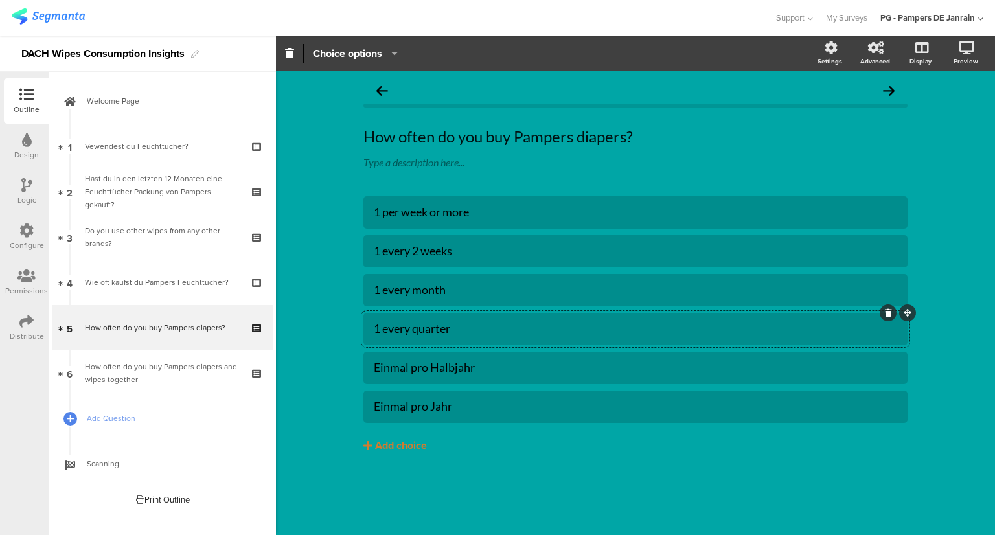
click at [412, 319] on div "1 every quarter" at bounding box center [635, 328] width 523 height 21
paste div
click at [381, 324] on div "einmal pro Quartal" at bounding box center [635, 328] width 523 height 15
drag, startPoint x: 472, startPoint y: 331, endPoint x: 345, endPoint y: 331, distance: 127.0
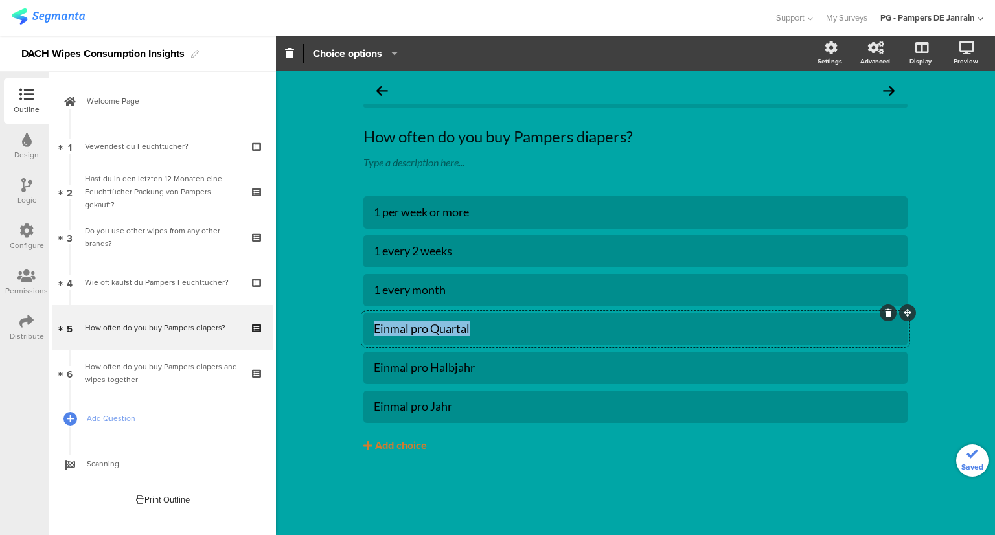
click at [345, 331] on div "How often do you buy Pampers diapers? How often do you buy Pampers diapers? Typ…" at bounding box center [635, 303] width 719 height 464
copy div "Einmal pro Quartal"
drag, startPoint x: 446, startPoint y: 293, endPoint x: 298, endPoint y: 291, distance: 148.4
click at [299, 291] on div "How often do you buy Pampers diapers? How often do you buy Pampers diapers? Typ…" at bounding box center [635, 303] width 719 height 464
copy div "1 every month"
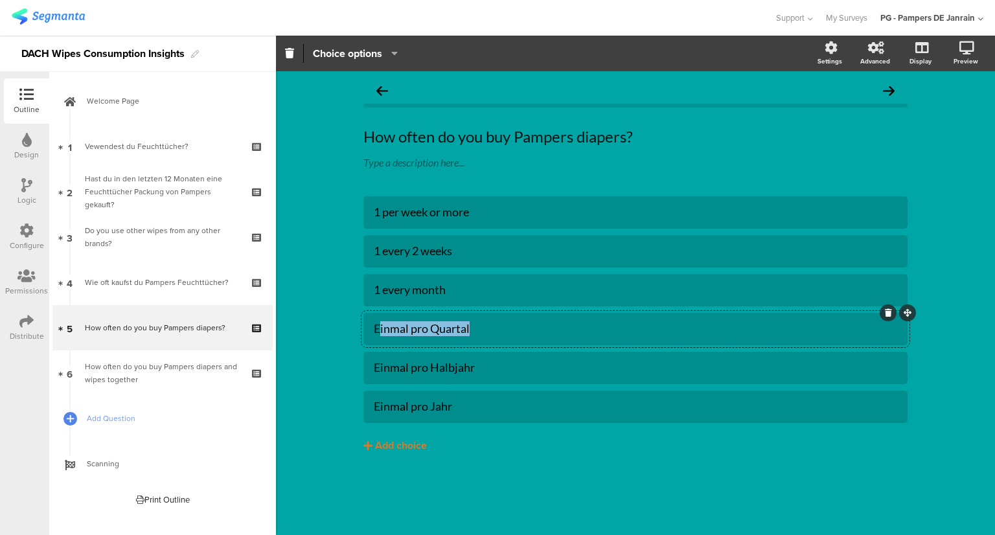
drag, startPoint x: 475, startPoint y: 333, endPoint x: 382, endPoint y: 334, distance: 93.3
click at [382, 334] on div "Einmal pro Quartal" at bounding box center [635, 328] width 523 height 15
click at [417, 328] on div "Einmal pro Quartal" at bounding box center [635, 328] width 523 height 15
drag, startPoint x: 426, startPoint y: 330, endPoint x: 328, endPoint y: 325, distance: 97.3
click at [322, 330] on div "How often do you buy Pampers diapers? How often do you buy Pampers diapers? Typ…" at bounding box center [635, 303] width 719 height 464
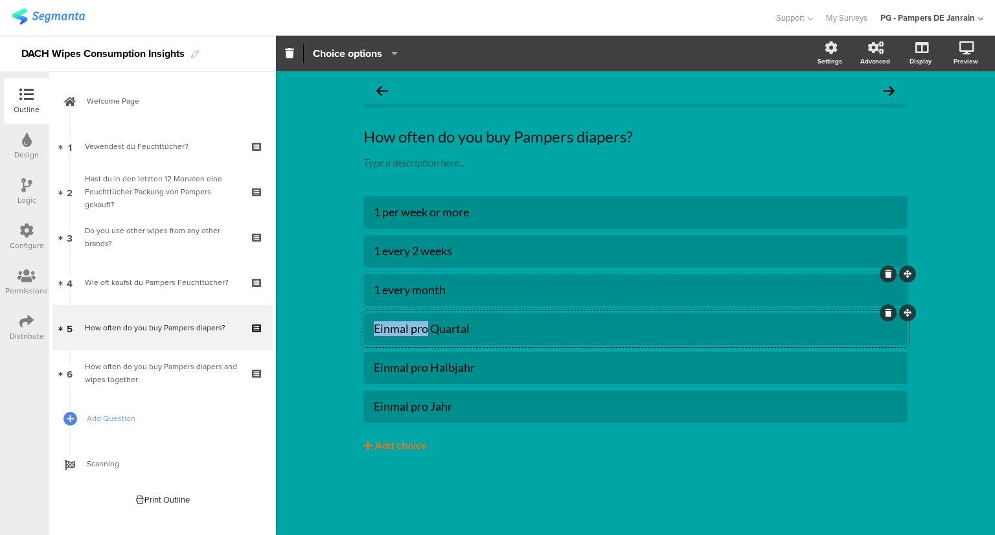
copy div "Einmal pro"
click at [451, 287] on div "1 every month" at bounding box center [635, 289] width 523 height 15
paste div
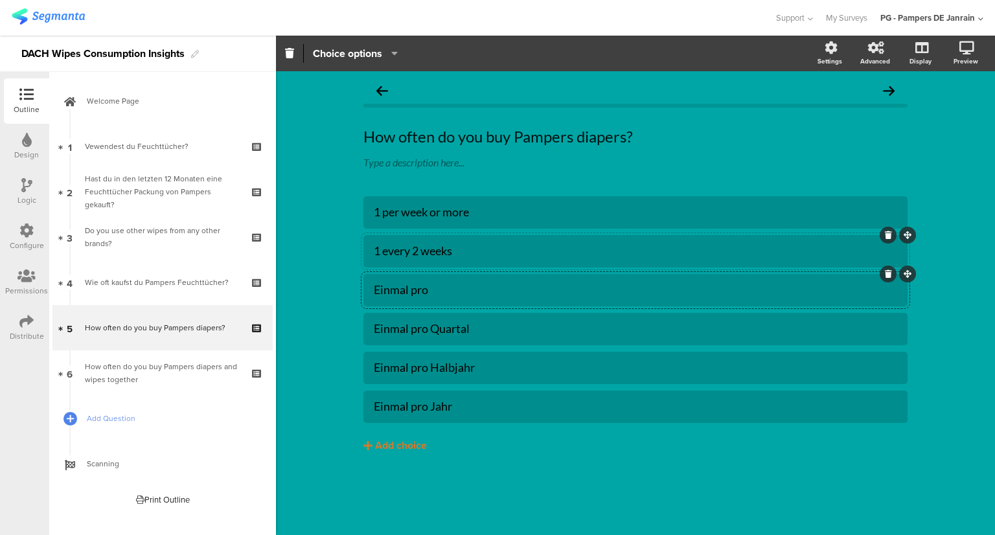
click at [461, 255] on div "1 every 2 weeks" at bounding box center [635, 251] width 523 height 15
paste div
click at [476, 214] on div "1 per week or more" at bounding box center [635, 212] width 523 height 15
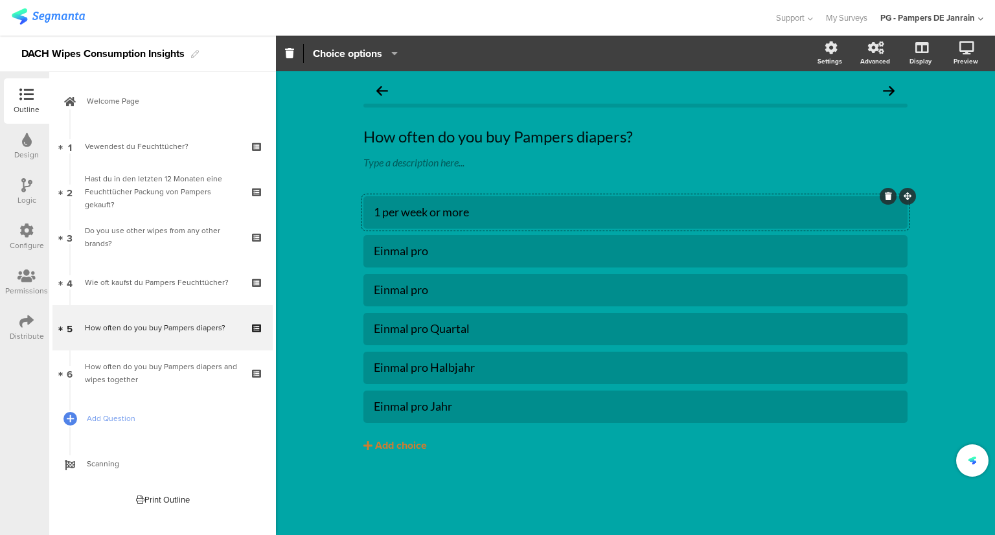
click at [476, 214] on div "1 per week or more" at bounding box center [635, 212] width 523 height 15
paste div
click at [453, 291] on div "Einmal pro" at bounding box center [635, 289] width 523 height 15
click at [428, 288] on div "Einmal proMonat" at bounding box center [635, 289] width 523 height 15
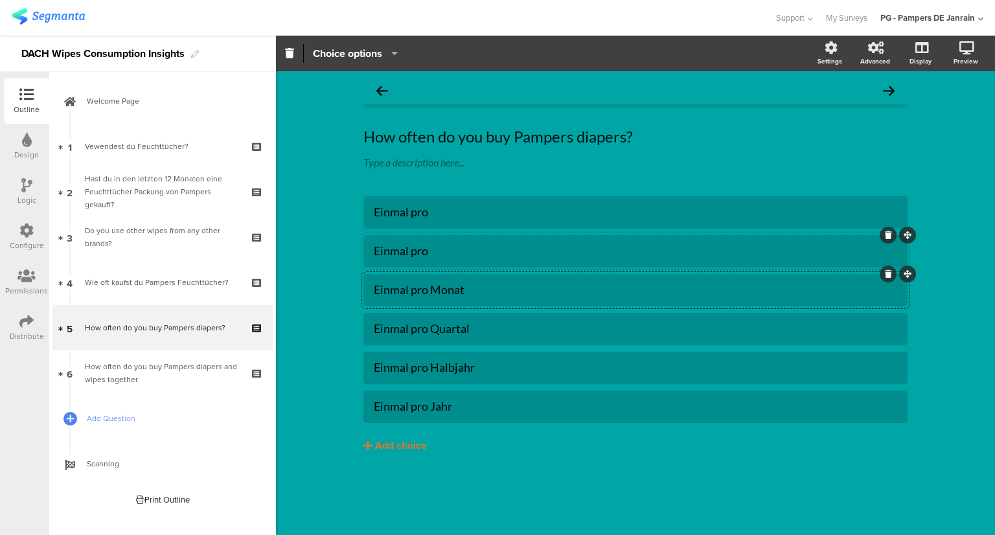
click at [399, 265] on div at bounding box center [635, 251] width 544 height 32
click at [397, 257] on div "Einmal pro" at bounding box center [635, 251] width 523 height 15
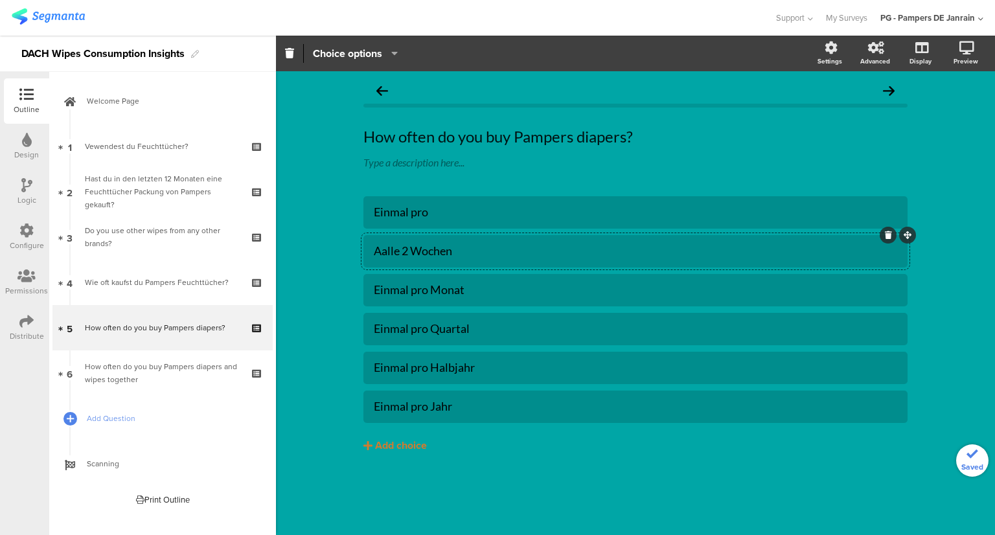
click at [386, 253] on div "Aalle 2 Wochen" at bounding box center [635, 251] width 523 height 15
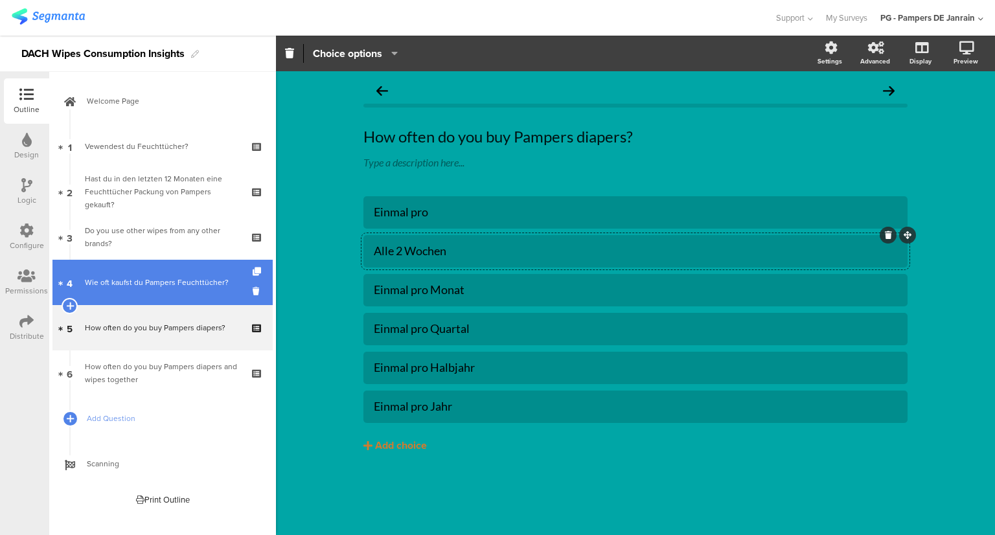
click at [142, 279] on div "Wie oft kaufst du Pampers Feuchttücher?" at bounding box center [162, 282] width 155 height 13
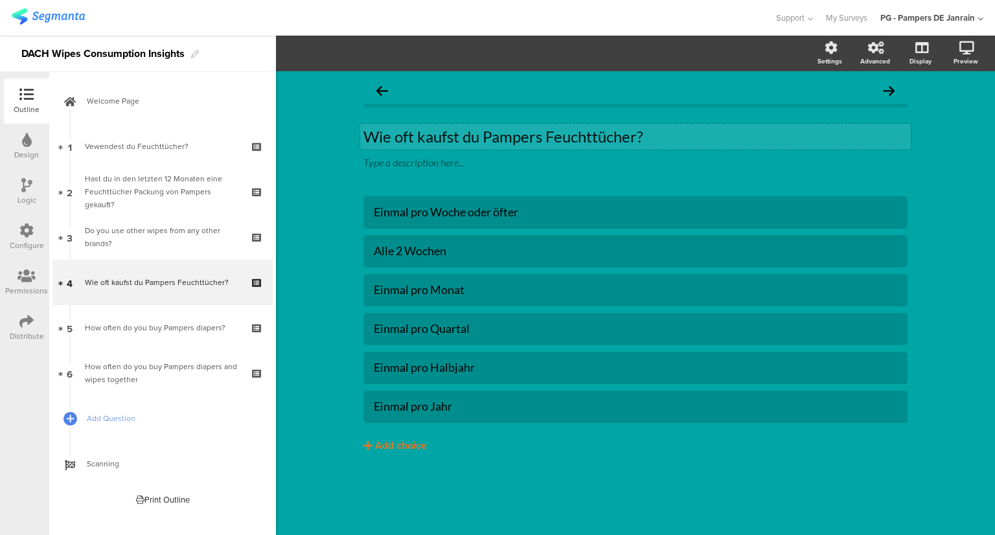
click at [582, 139] on p "Wie oft kaufst du Pampers Feuchttücher?" at bounding box center [635, 136] width 544 height 19
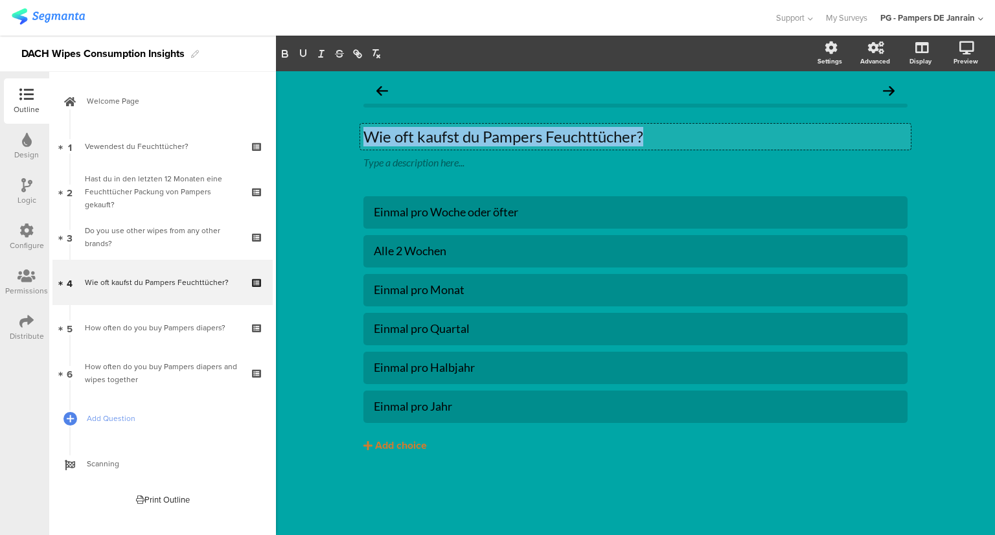
click at [582, 139] on p "Wie oft kaufst du Pampers Feuchttücher?" at bounding box center [635, 136] width 544 height 19
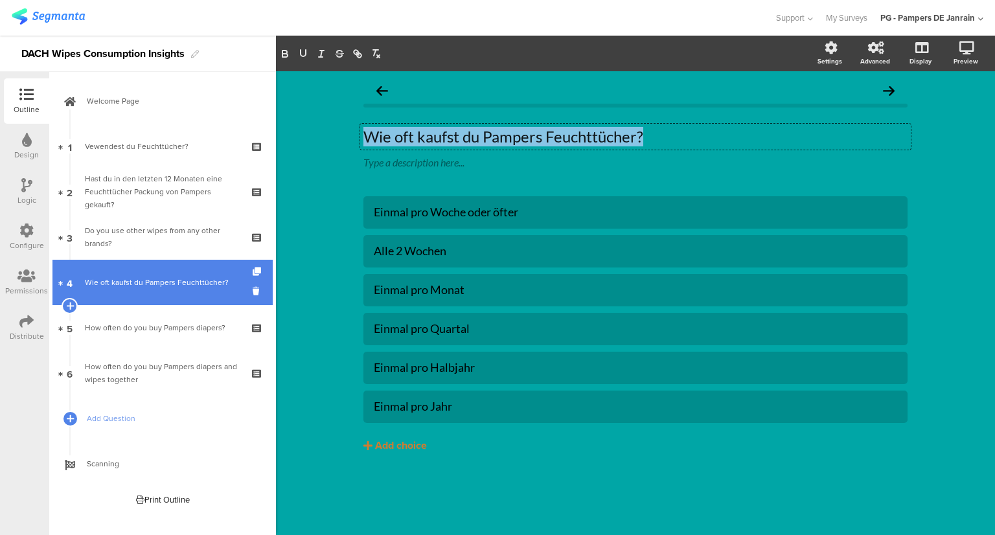
copy p "Wie oft kaufst du Pampers Feuchttücher?"
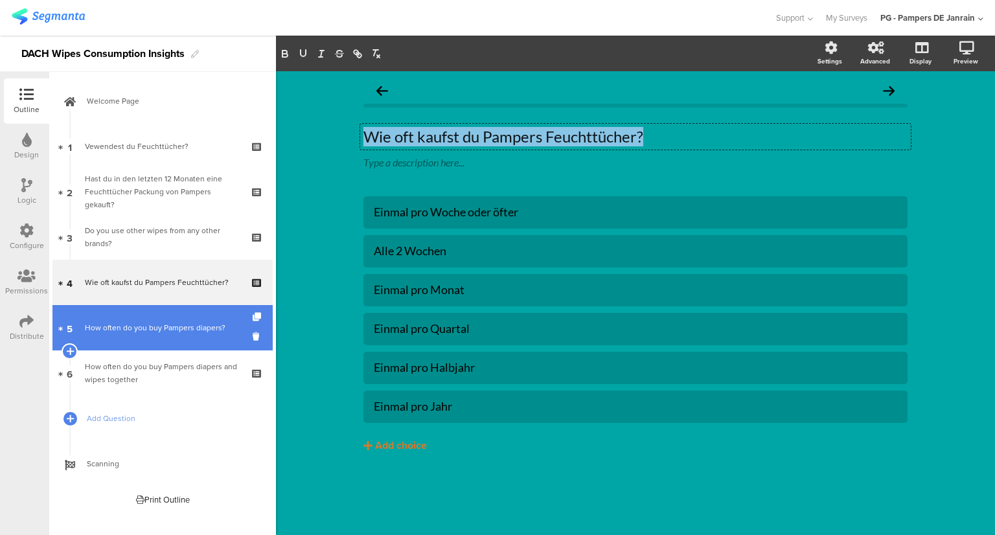
click at [184, 314] on link "5 How often do you buy Pampers diapers?" at bounding box center [162, 327] width 220 height 45
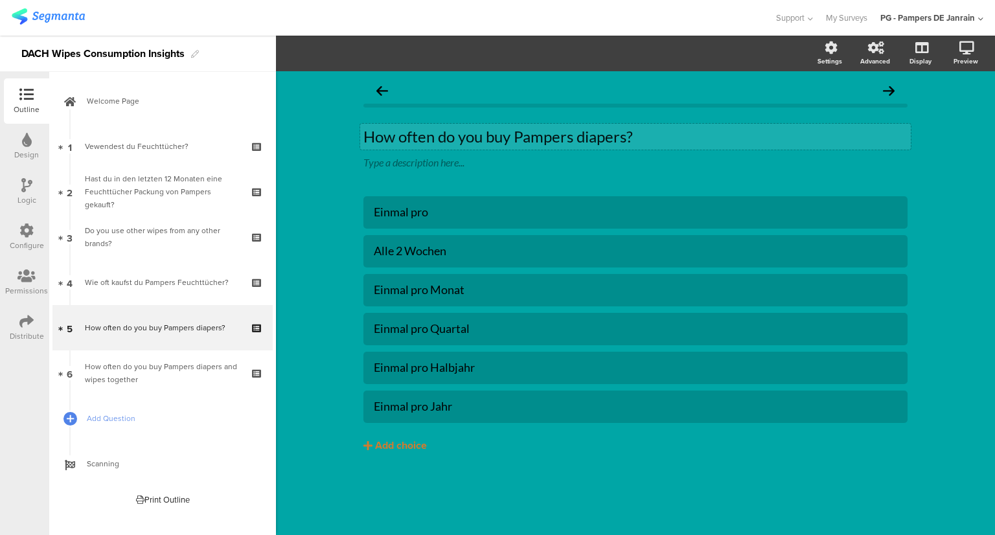
click at [466, 139] on p "How often do you buy Pampers diapers?" at bounding box center [635, 136] width 544 height 19
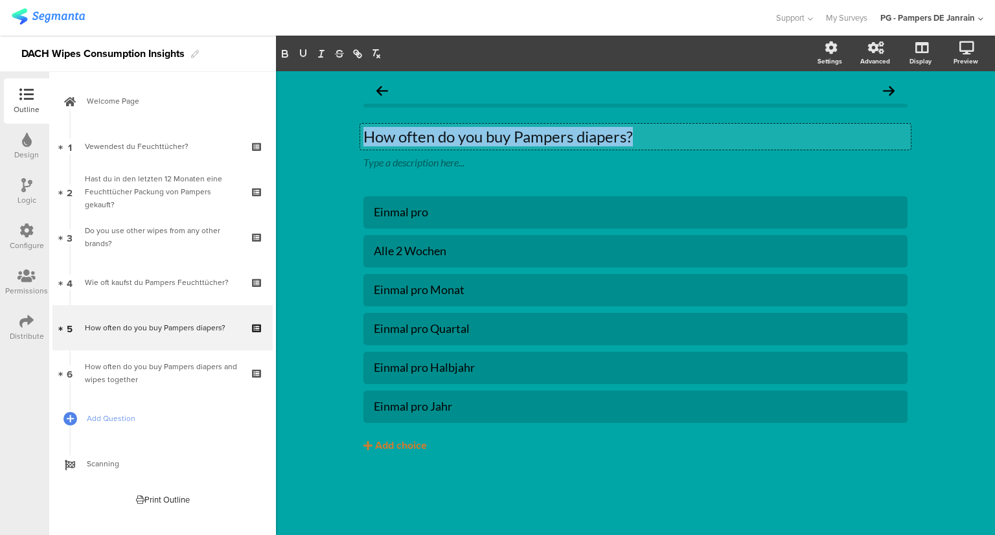
click at [466, 139] on p "How often do you buy Pampers diapers?" at bounding box center [635, 136] width 544 height 19
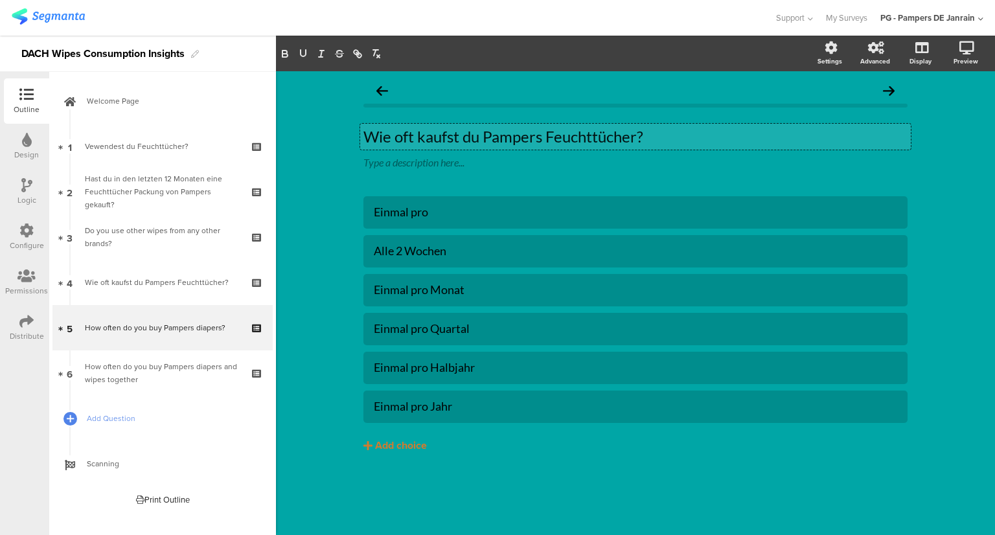
click at [574, 141] on p "Wie oft kaufst du Pampers Feuchttücher?" at bounding box center [635, 136] width 544 height 19
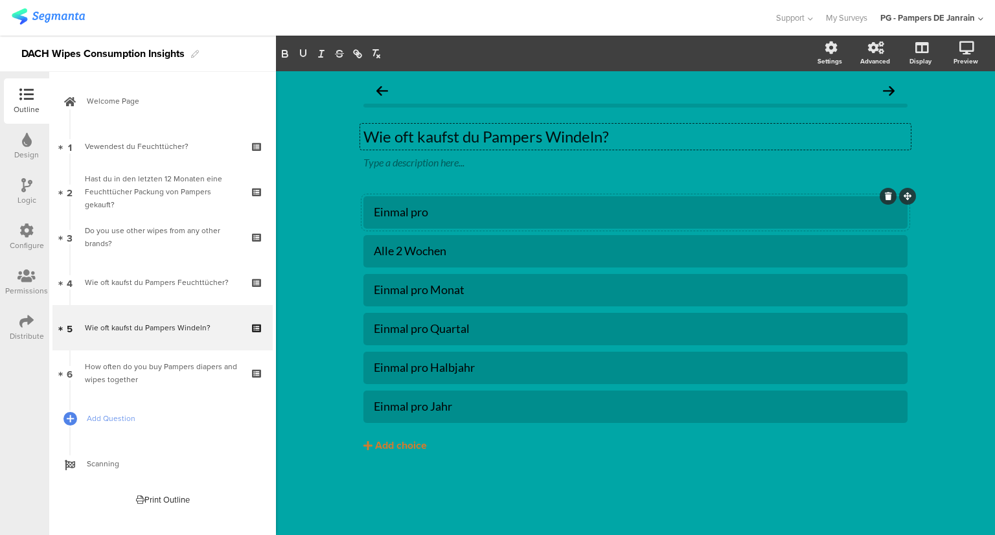
click at [430, 211] on div "Einmal pro" at bounding box center [635, 212] width 523 height 15
click at [584, 470] on div "Einmal pro Woche oder öfter Alle 2 Wochen Einmal pro Monat" at bounding box center [635, 351] width 544 height 311
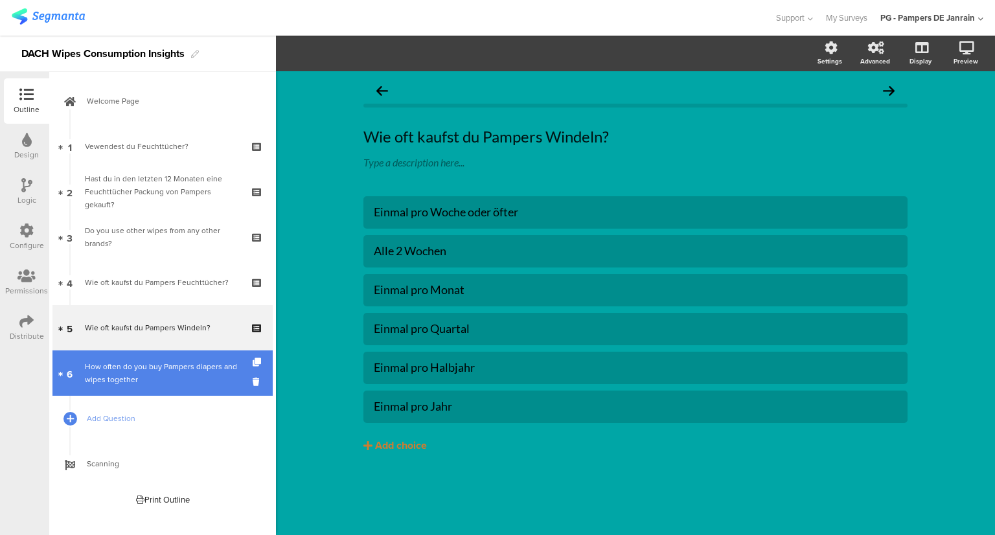
click at [154, 380] on div "How often do you buy Pampers diapers and wipes together" at bounding box center [162, 373] width 155 height 26
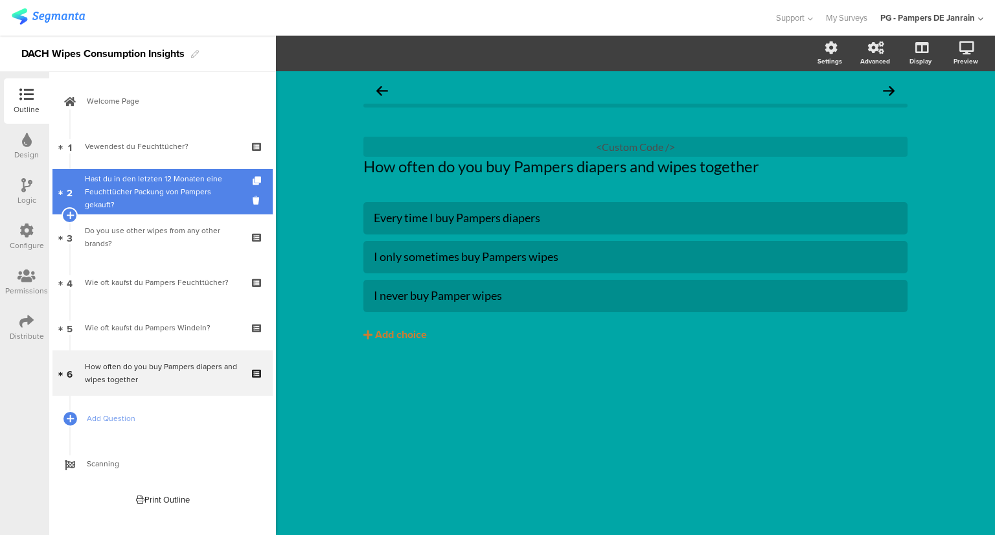
click at [145, 208] on link "2 Hast du in den letzten 12 Monaten eine Feuchttücher Packung von Pampers gekau…" at bounding box center [162, 191] width 220 height 45
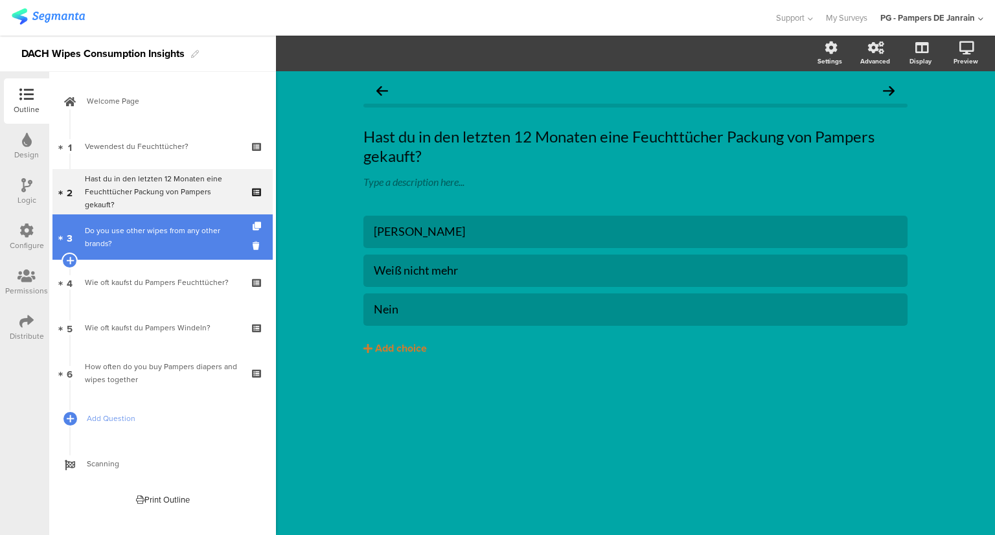
click at [146, 222] on link "3 Do you use other wipes from any other brands?" at bounding box center [162, 236] width 220 height 45
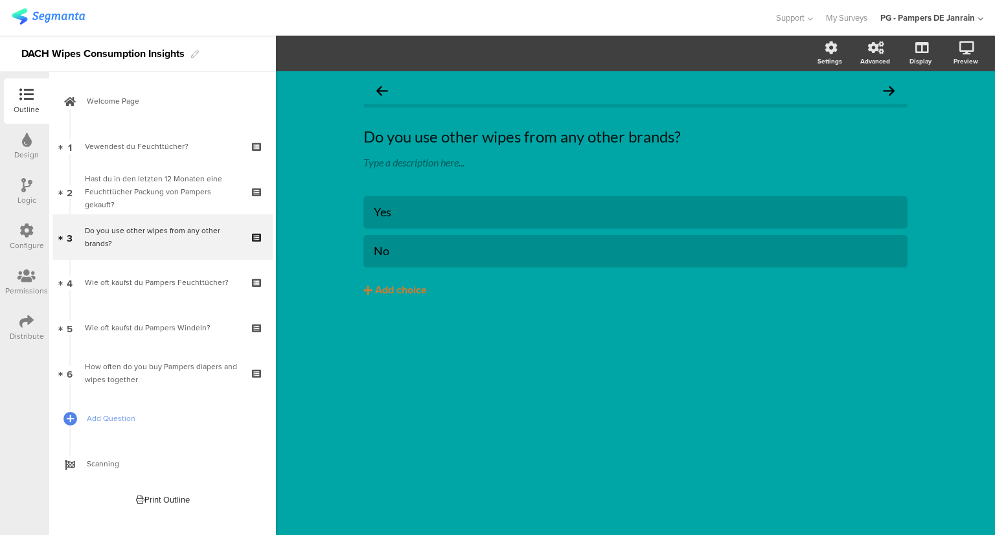
click at [25, 172] on div "Logic" at bounding box center [26, 191] width 45 height 45
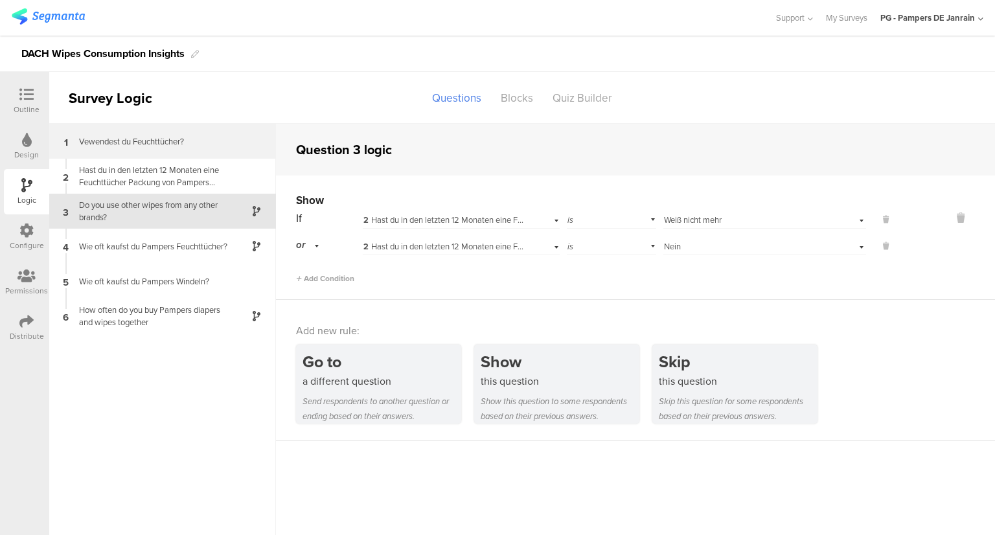
click at [155, 151] on div "1 Vewendest du Feuchttücher?" at bounding box center [162, 141] width 227 height 35
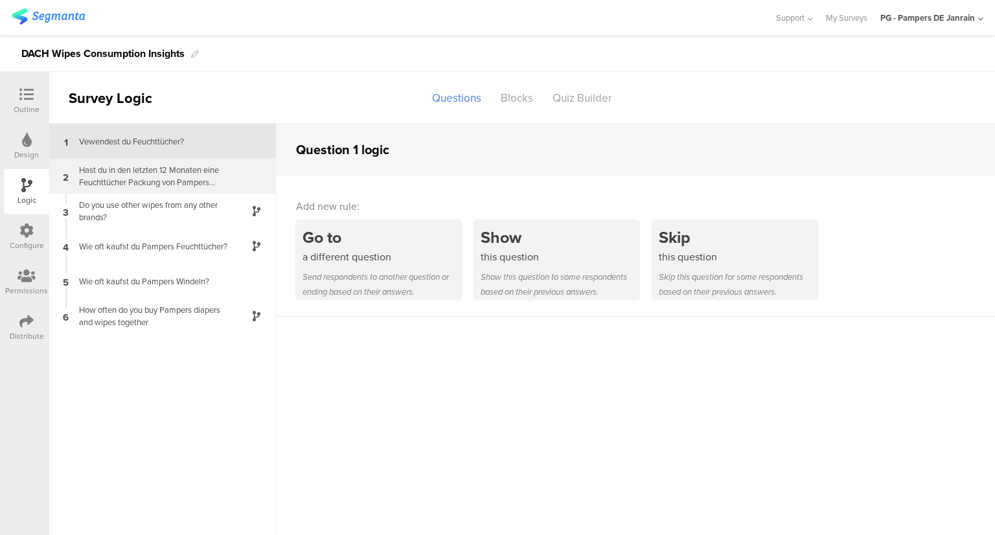
click at [143, 170] on div "Hast du in den letzten 12 Monaten eine Feuchttücher Packung von Pampers gekauft?" at bounding box center [152, 176] width 162 height 25
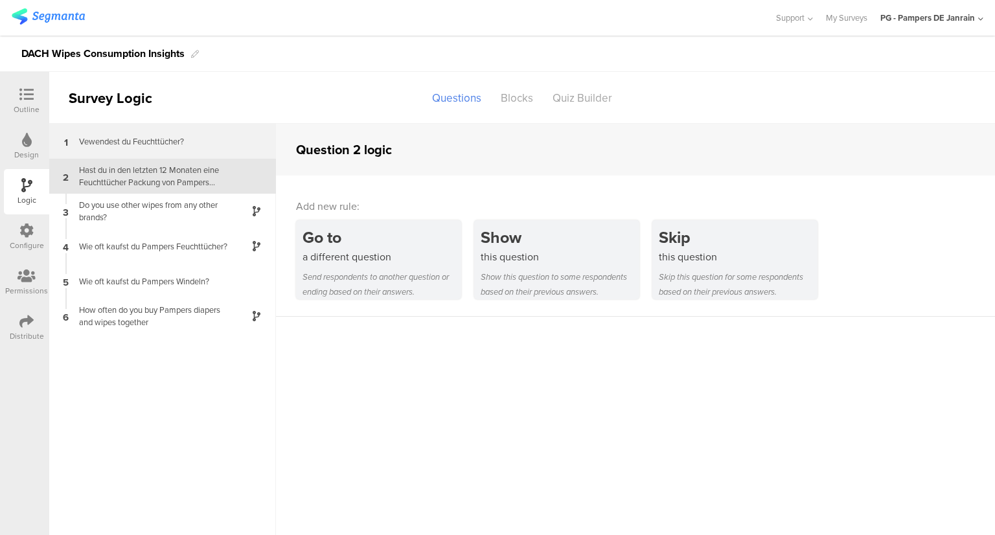
click at [131, 136] on div "Vewendest du Feuchttücher?" at bounding box center [152, 141] width 162 height 12
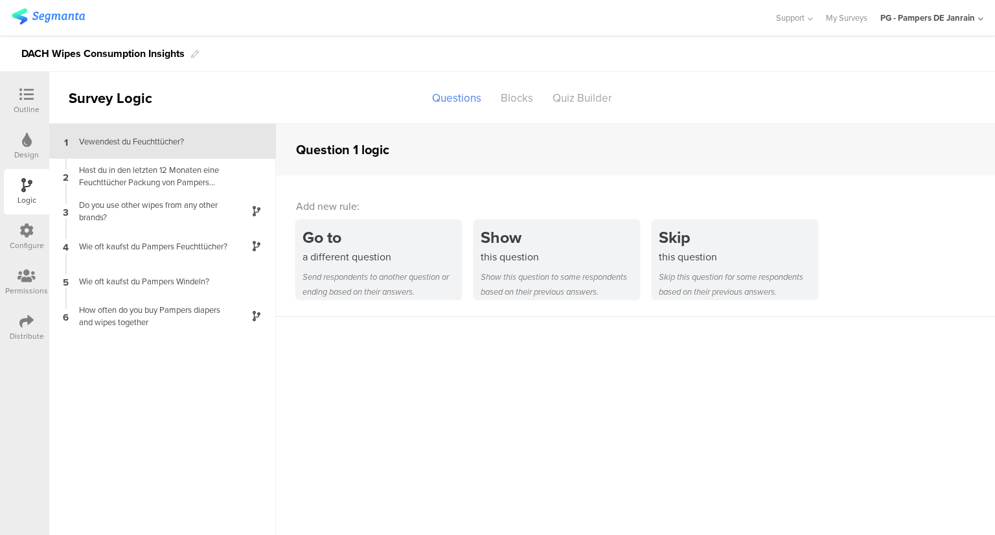
click at [15, 106] on div "Outline" at bounding box center [27, 110] width 26 height 12
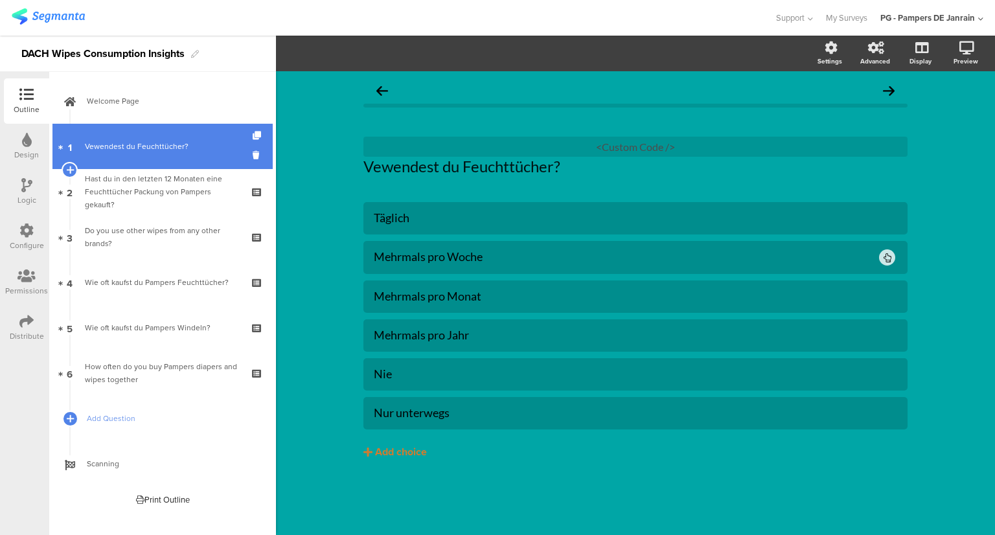
click at [132, 168] on link "1 Vewendest du Feuchttücher?" at bounding box center [162, 146] width 220 height 45
click at [135, 157] on link "1 Vewendest du Feuchttücher?" at bounding box center [162, 146] width 220 height 45
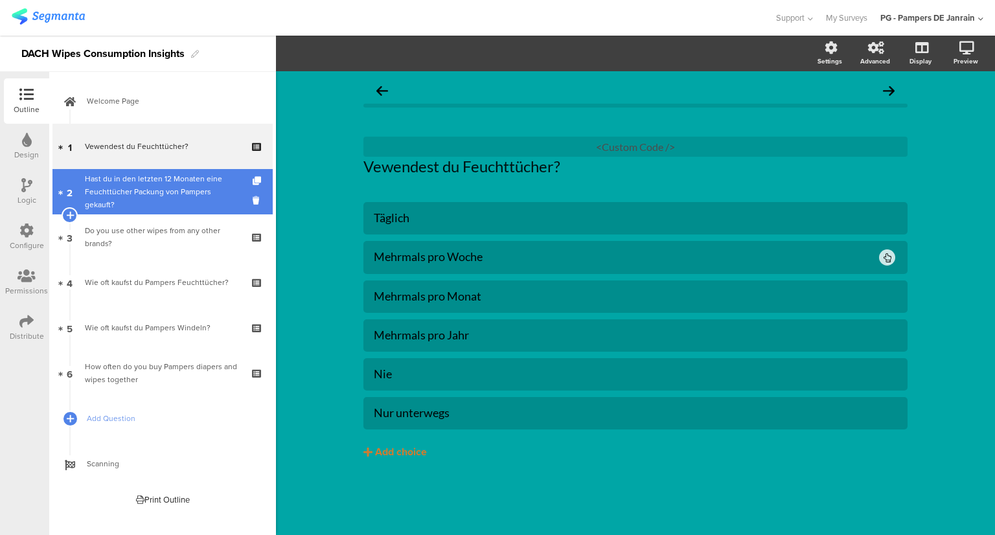
click at [150, 198] on div "Hast du in den letzten 12 Monaten eine Feuchttücher Packung von Pampers gekauft?" at bounding box center [162, 191] width 155 height 39
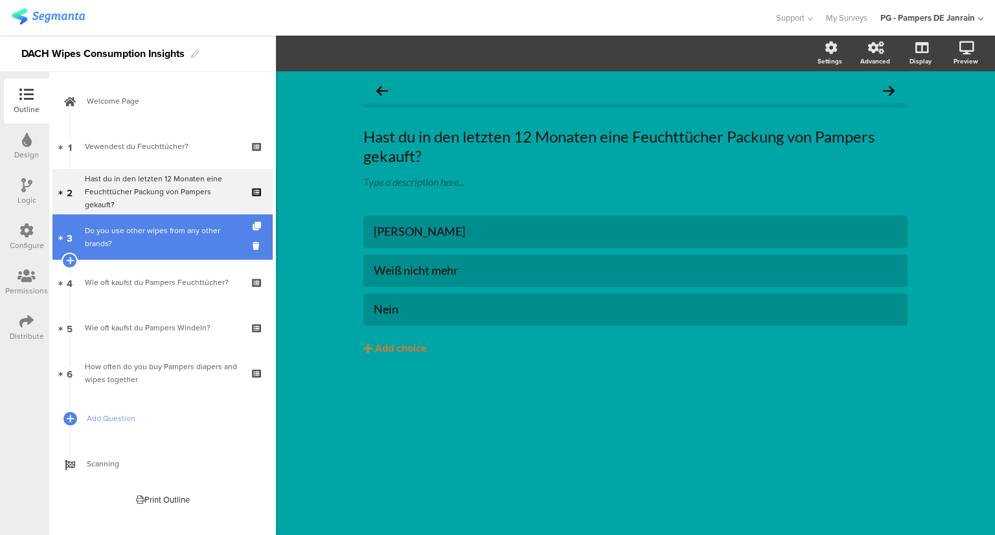
click at [150, 234] on div "Do you use other wipes from any other brands?" at bounding box center [162, 237] width 155 height 26
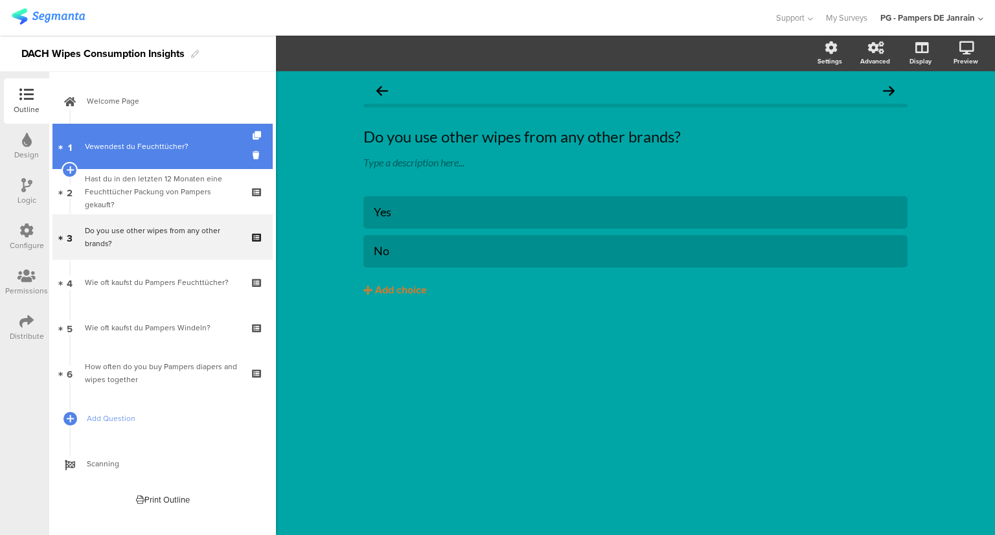
click at [143, 168] on link "1 Vewendest du Feuchttücher?" at bounding box center [162, 146] width 220 height 45
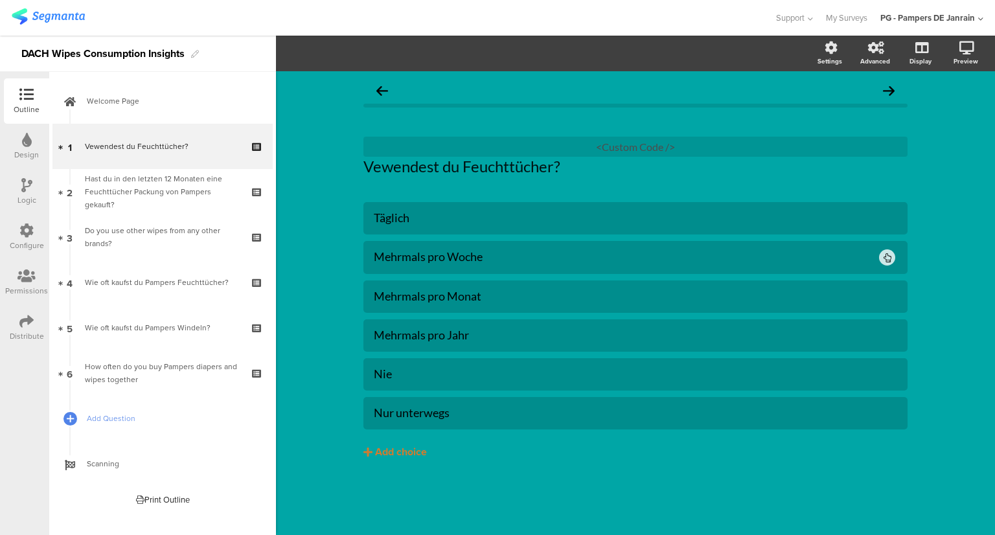
click at [23, 146] on icon at bounding box center [27, 140] width 10 height 14
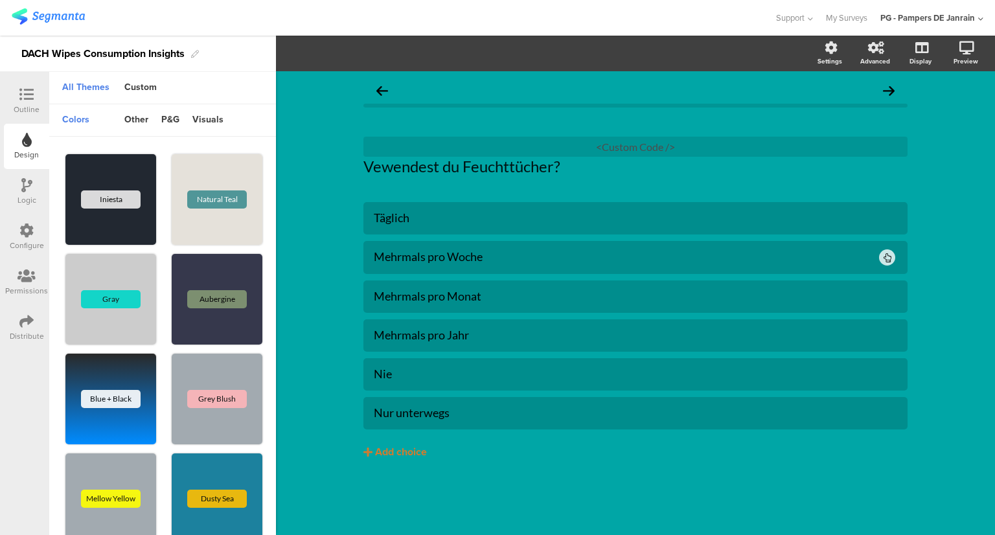
click at [20, 173] on div "Logic" at bounding box center [26, 191] width 45 height 45
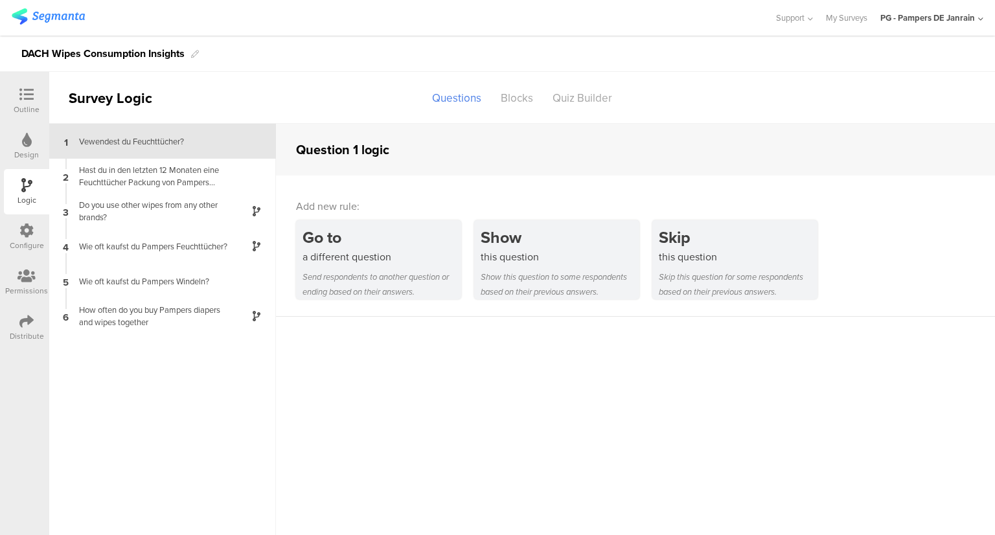
click at [156, 152] on div "1 Vewendest du Feuchttücher?" at bounding box center [162, 141] width 227 height 35
click at [155, 177] on div "Hast du in den letzten 12 Monaten eine Feuchttücher Packung von Pampers gekauft?" at bounding box center [152, 176] width 162 height 25
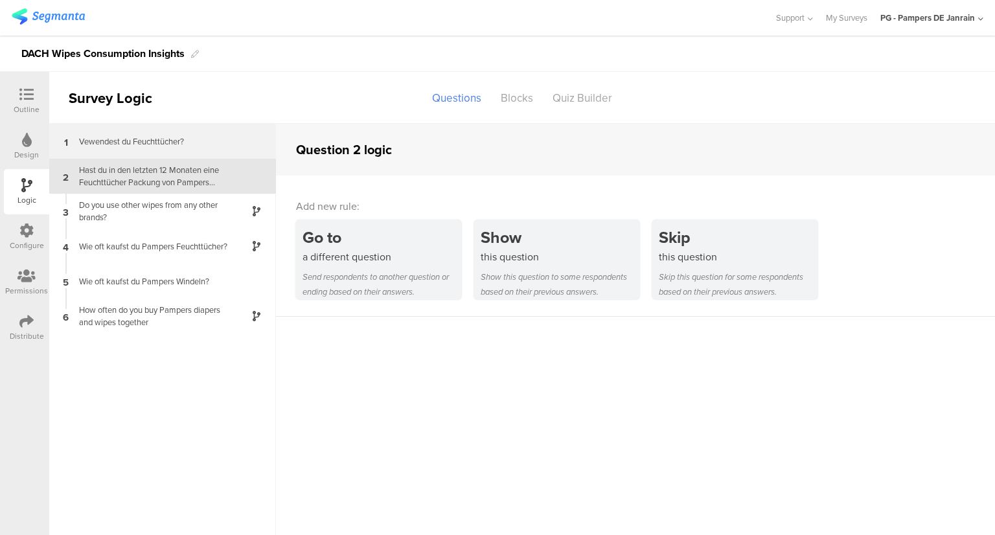
click at [182, 124] on div "1 Vewendest du Feuchttücher?" at bounding box center [162, 141] width 227 height 35
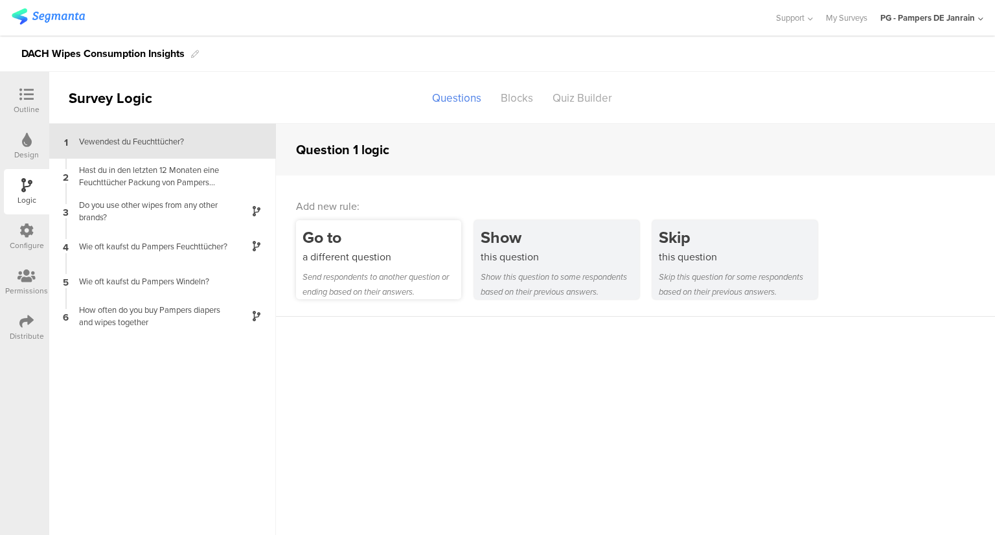
click at [349, 295] on div "Send respondents to another question or ending based on their answers." at bounding box center [382, 285] width 159 height 30
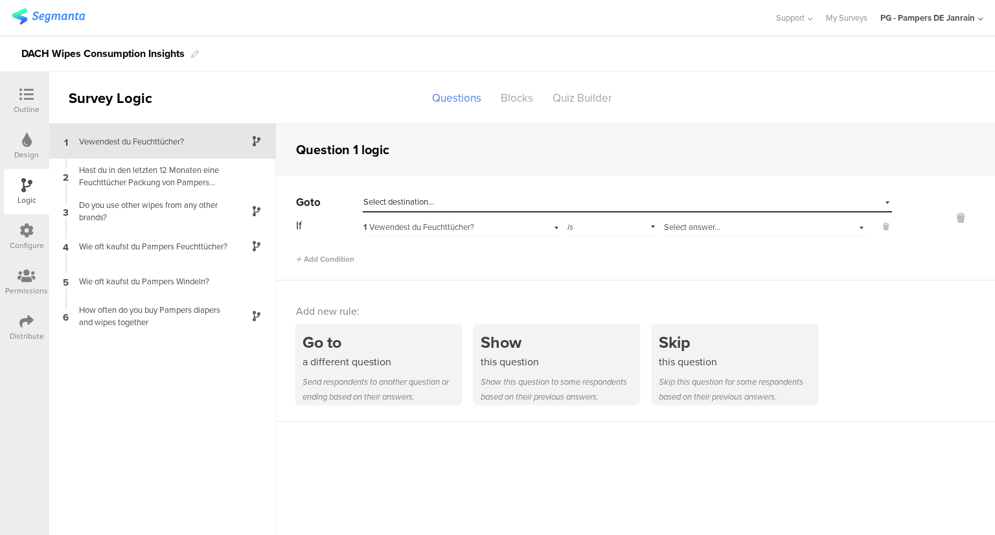
click at [679, 239] on div "If 1 Vewendest du Feuchttücher? is Select answer... Add Condition" at bounding box center [594, 240] width 596 height 49
click at [689, 229] on span "Select answer..." at bounding box center [692, 227] width 56 height 12
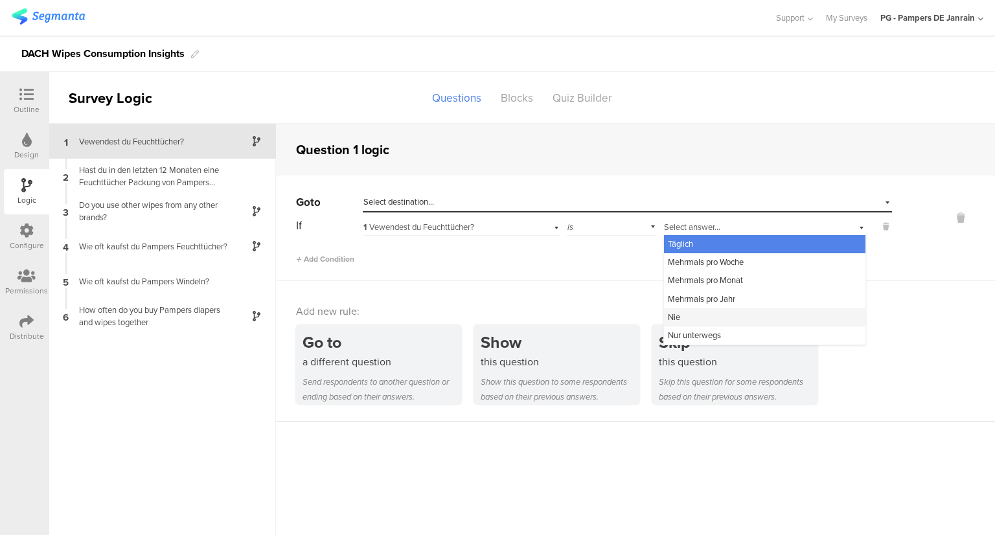
click at [709, 317] on div "Nie" at bounding box center [764, 317] width 201 height 18
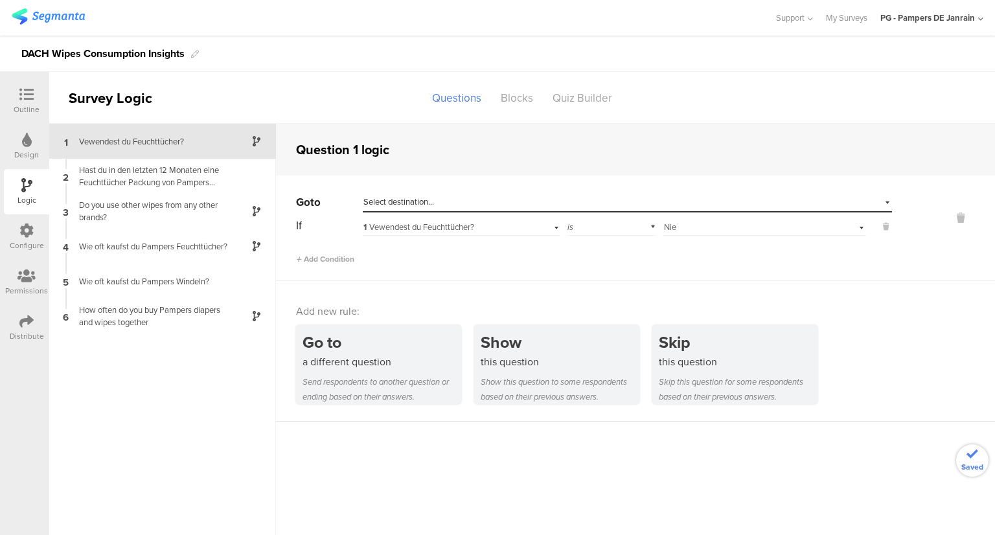
click at [377, 189] on div "Go to Select destination... If 1 Vewendest du Feuchttücher? is Select answer...…" at bounding box center [635, 228] width 719 height 105
click at [378, 198] on span "Select destination..." at bounding box center [398, 202] width 71 height 12
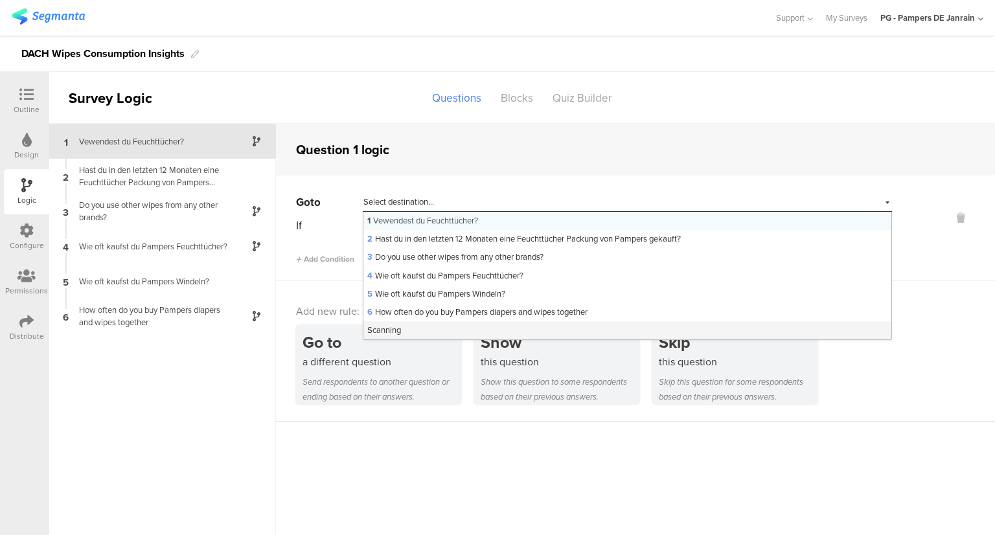
click at [396, 329] on span "Scanning" at bounding box center [384, 330] width 34 height 12
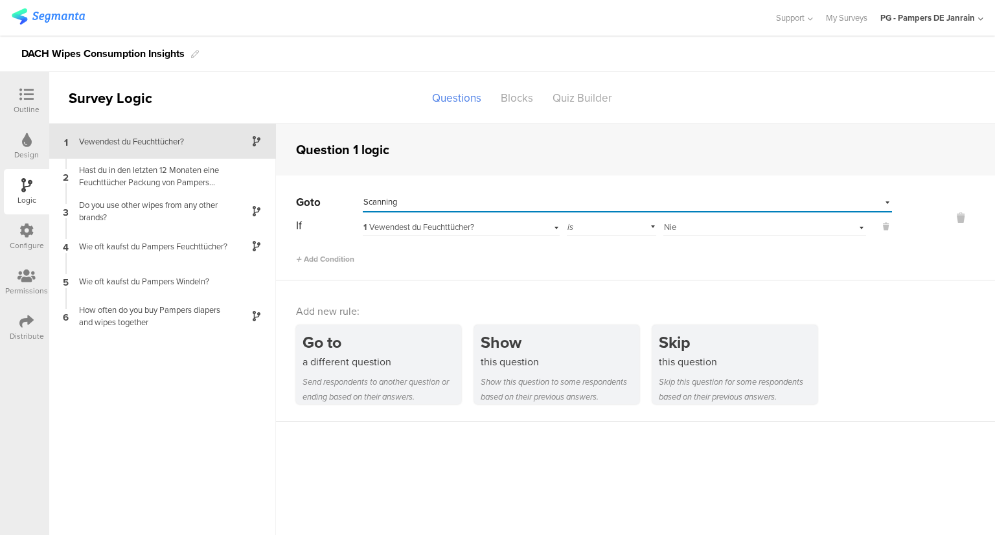
click at [415, 446] on sg-question-logic-editor "Question 1 logic Go to Select destination... Scanning If 1 Vewendest du Feuchtt…" at bounding box center [635, 329] width 719 height 411
click at [30, 107] on div "Outline" at bounding box center [27, 110] width 26 height 12
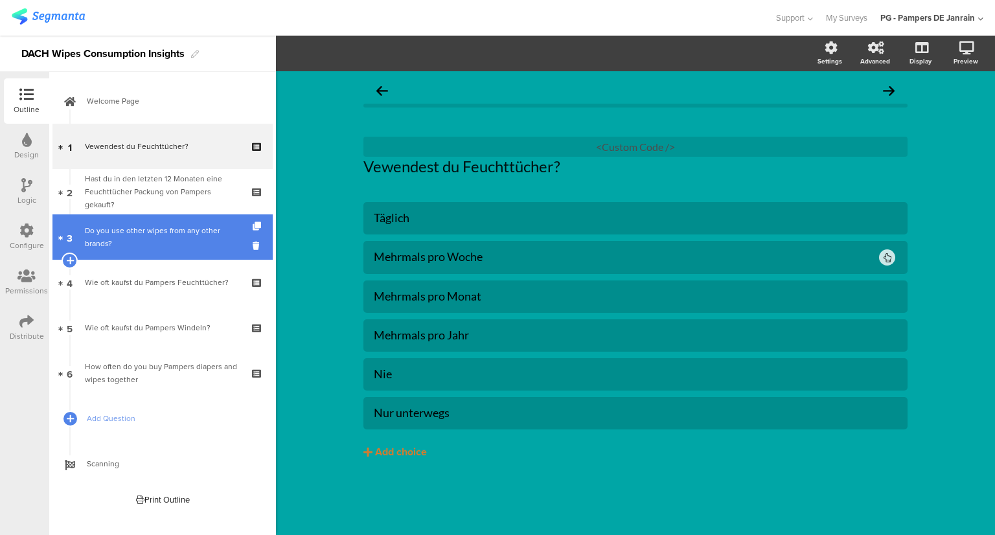
click at [144, 246] on div "Do you use other wipes from any other brands?" at bounding box center [162, 237] width 155 height 26
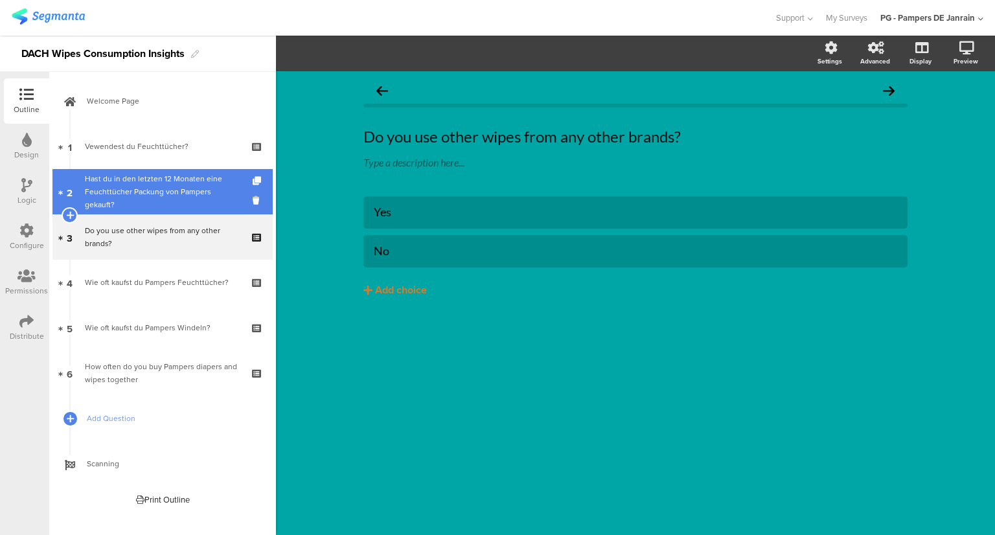
click at [140, 177] on link "2 Hast du in den letzten 12 Monaten eine Feuchttücher Packung von Pampers gekau…" at bounding box center [162, 191] width 220 height 45
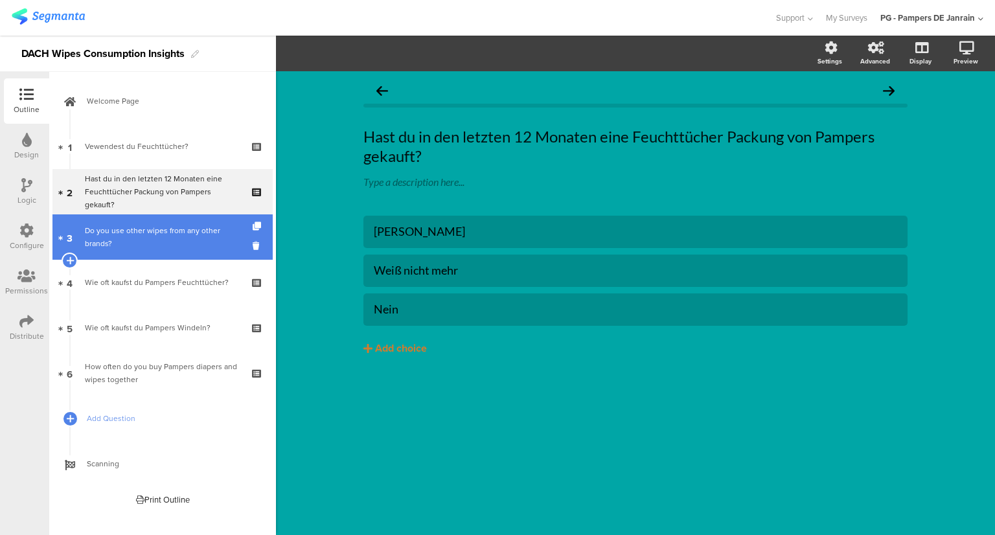
click at [155, 224] on div "Do you use other wipes from any other brands?" at bounding box center [162, 237] width 155 height 26
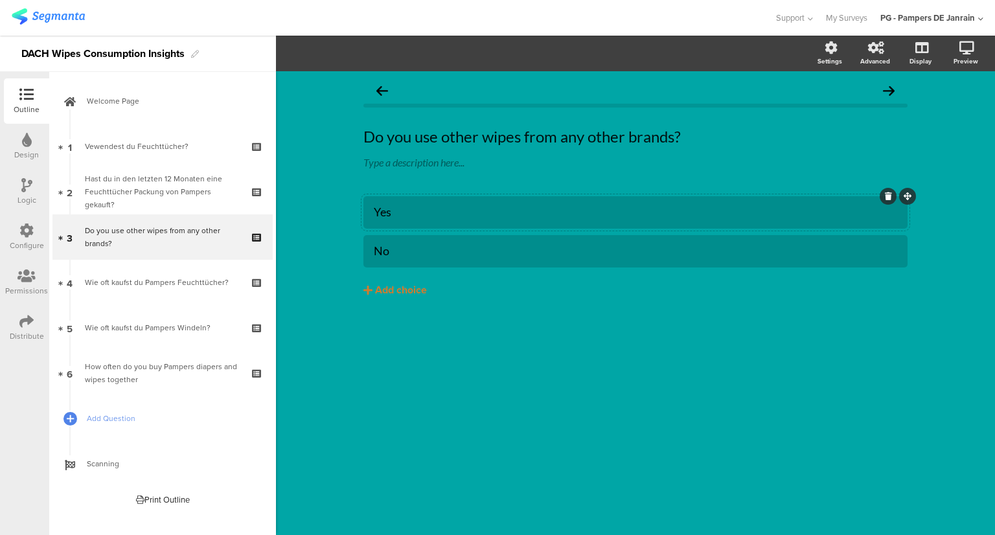
click at [384, 213] on div "Yes" at bounding box center [635, 212] width 523 height 15
click at [394, 254] on div "No" at bounding box center [635, 251] width 523 height 15
click at [400, 338] on div "[PERSON_NAME] Nein Add choice" at bounding box center [635, 273] width 544 height 155
click at [23, 232] on icon at bounding box center [26, 231] width 14 height 14
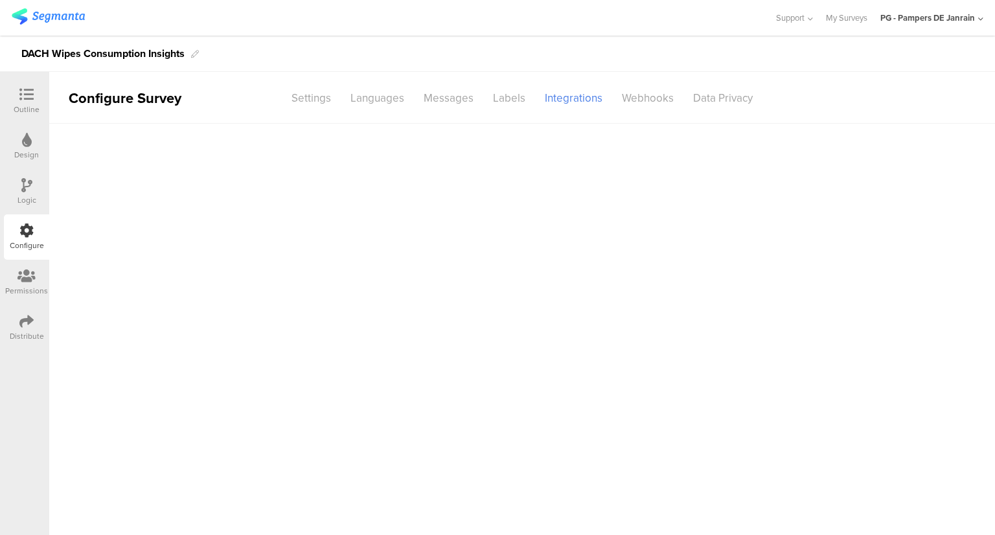
click at [19, 198] on div "Logic" at bounding box center [26, 200] width 19 height 12
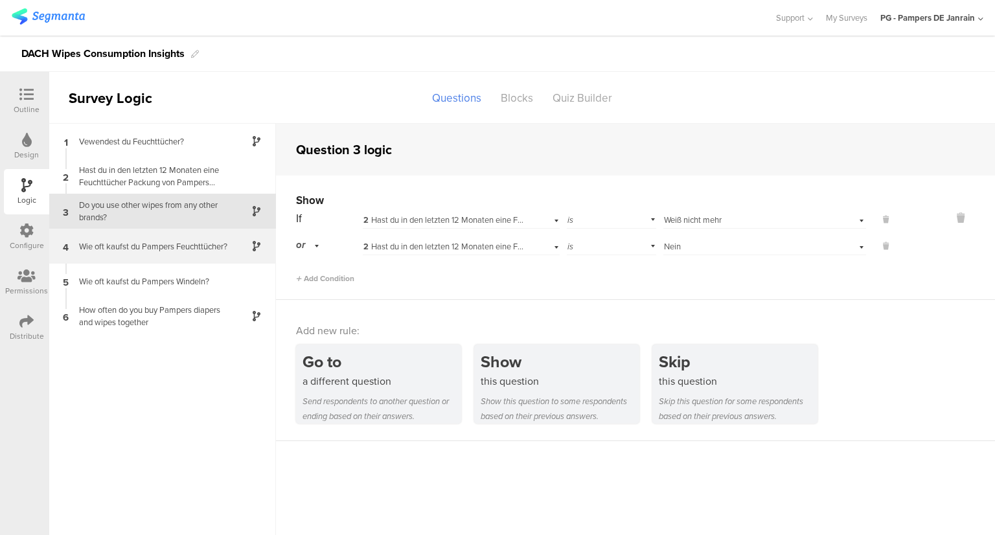
click at [130, 247] on div "Wie oft kaufst du Pampers Feuchttücher?" at bounding box center [152, 246] width 162 height 12
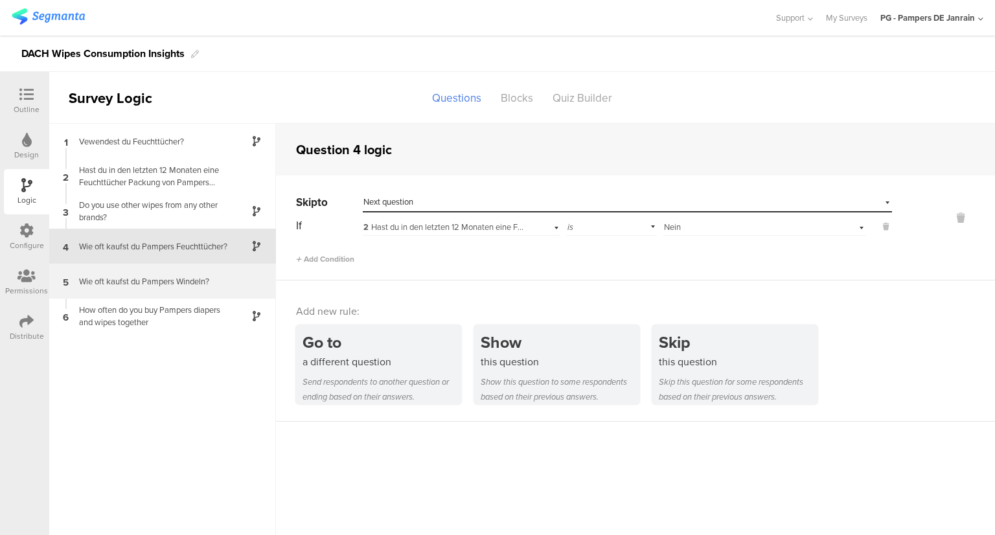
click at [145, 277] on div "Wie oft kaufst du Pampers Windeln?" at bounding box center [152, 281] width 162 height 12
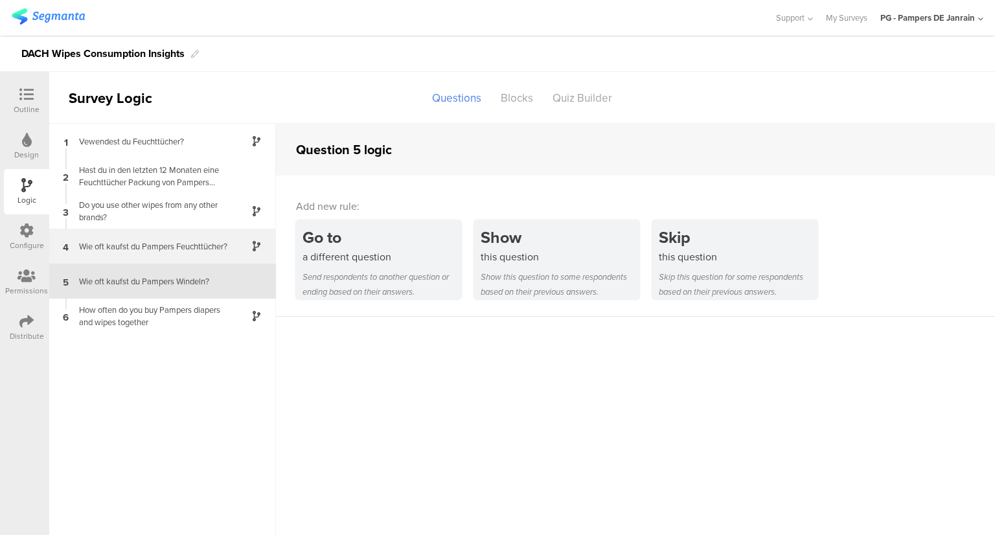
click at [148, 251] on div "Wie oft kaufst du Pampers Feuchttücher?" at bounding box center [152, 246] width 162 height 12
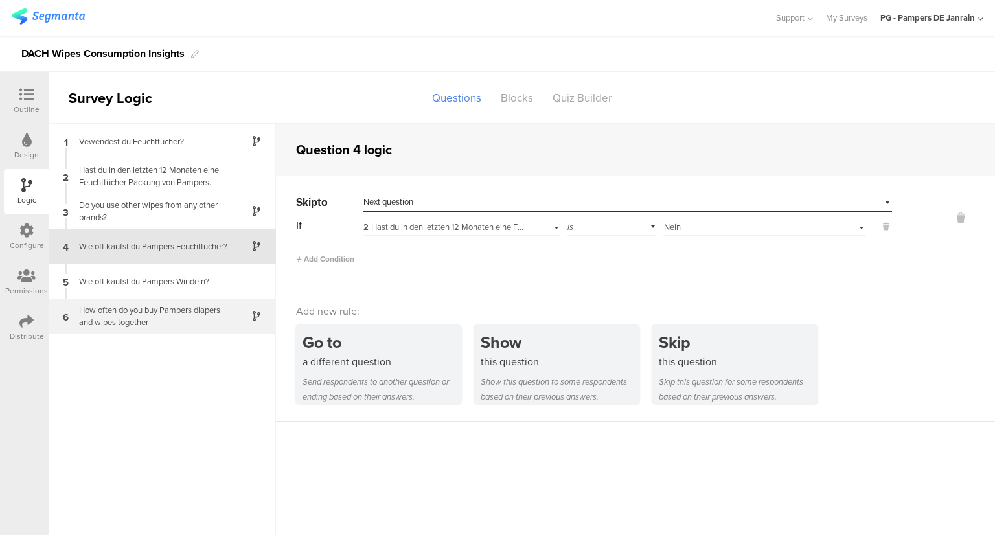
click at [160, 320] on div "How often do you buy Pampers diapers and wipes together" at bounding box center [152, 316] width 162 height 25
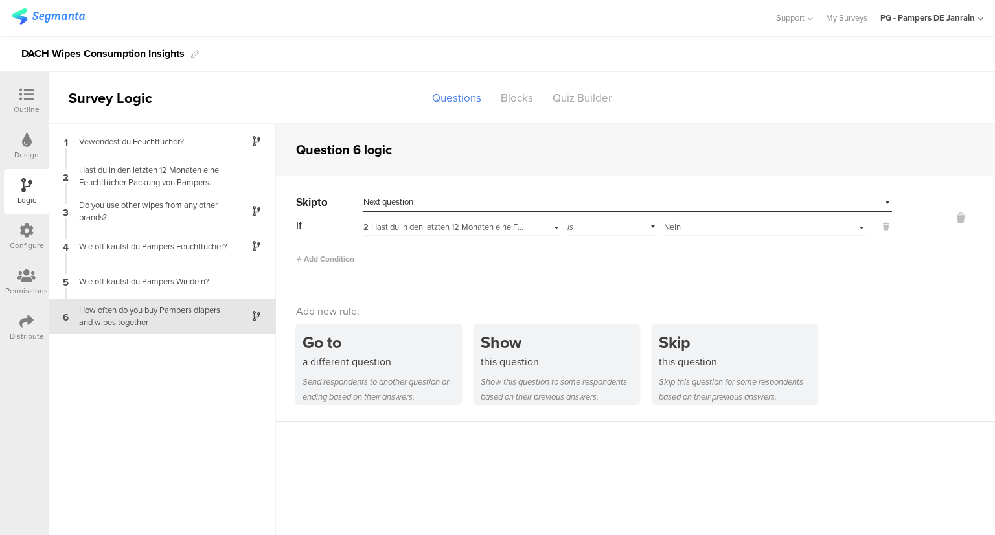
click at [35, 145] on div "Design" at bounding box center [26, 146] width 45 height 45
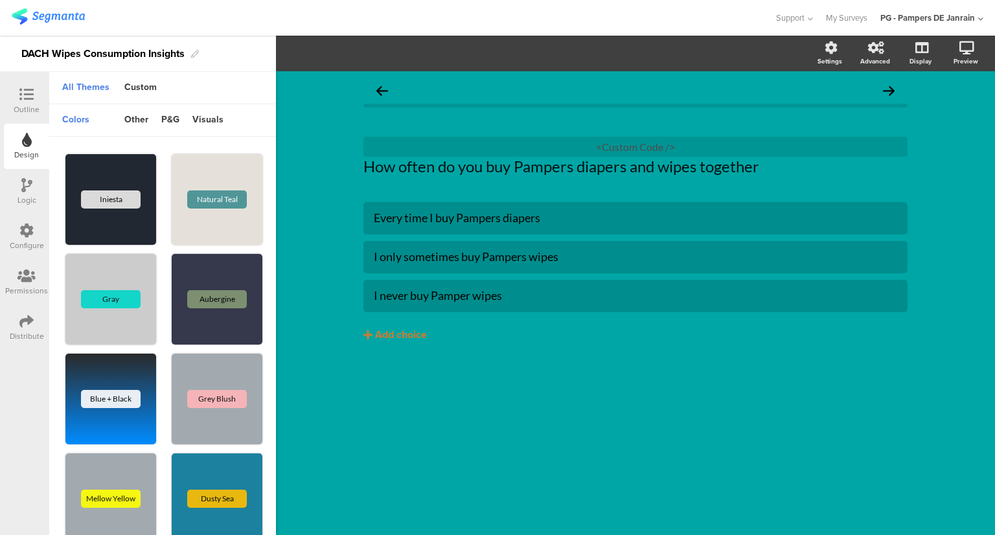
click at [15, 100] on div at bounding box center [27, 95] width 26 height 16
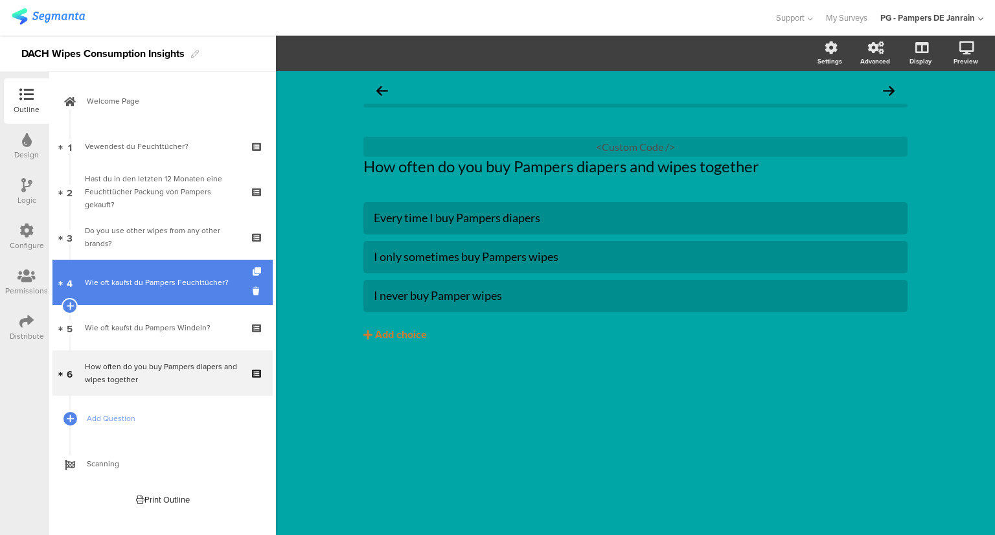
click at [159, 278] on div "Wie oft kaufst du Pampers Feuchttücher?" at bounding box center [162, 282] width 155 height 13
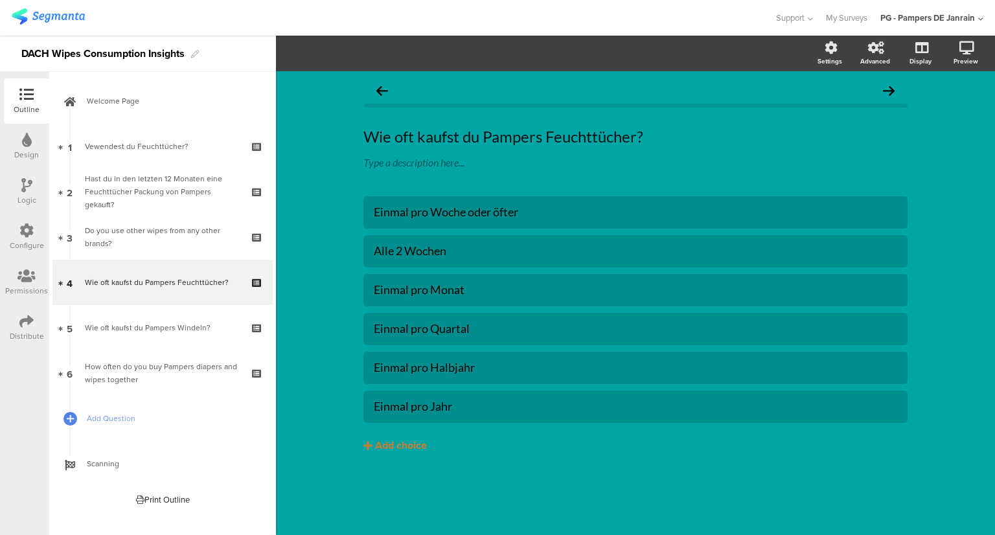
click at [27, 254] on div "Configure" at bounding box center [26, 236] width 45 height 45
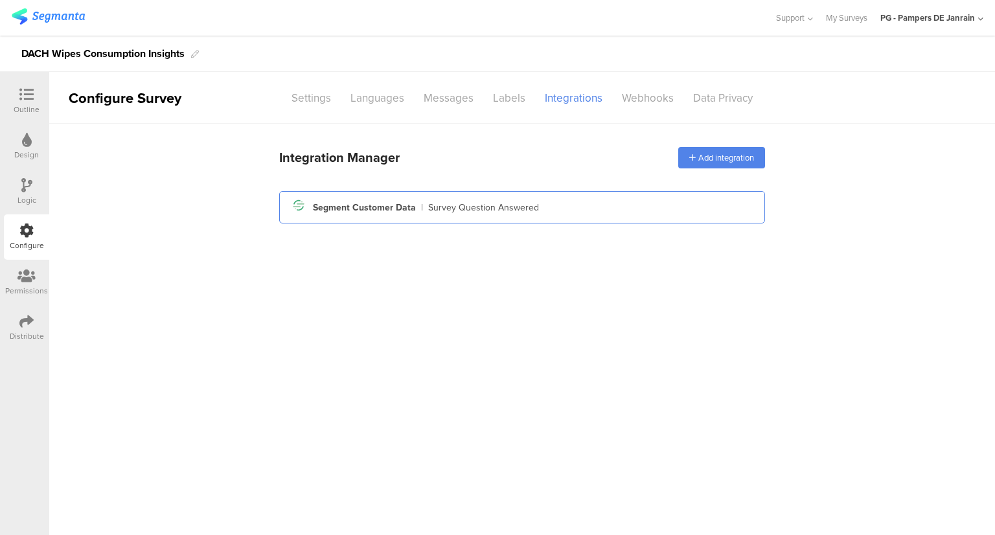
click at [422, 202] on div "Segment icon Created with Sketch. Segment Customer Data | Survey Question Answe…" at bounding box center [522, 207] width 465 height 22
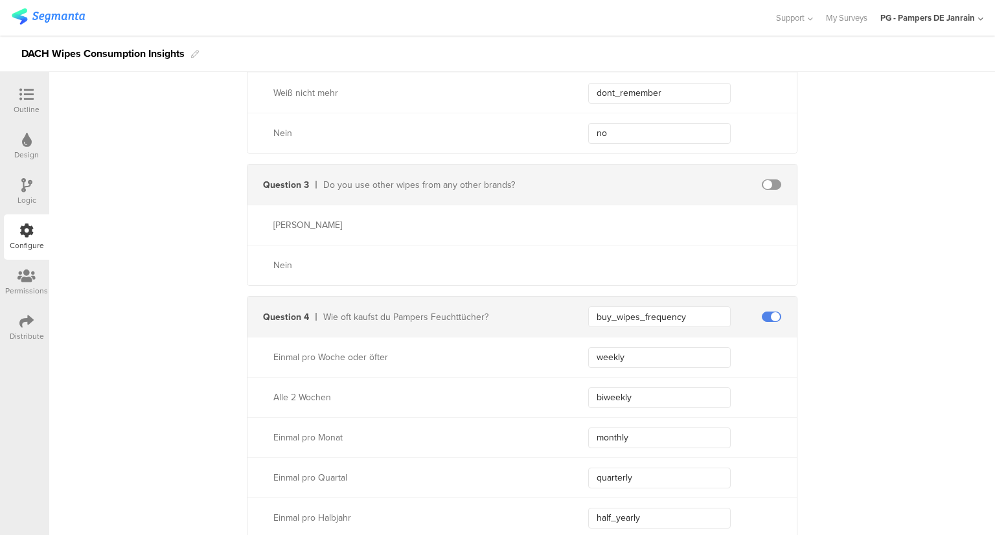
scroll to position [588, 0]
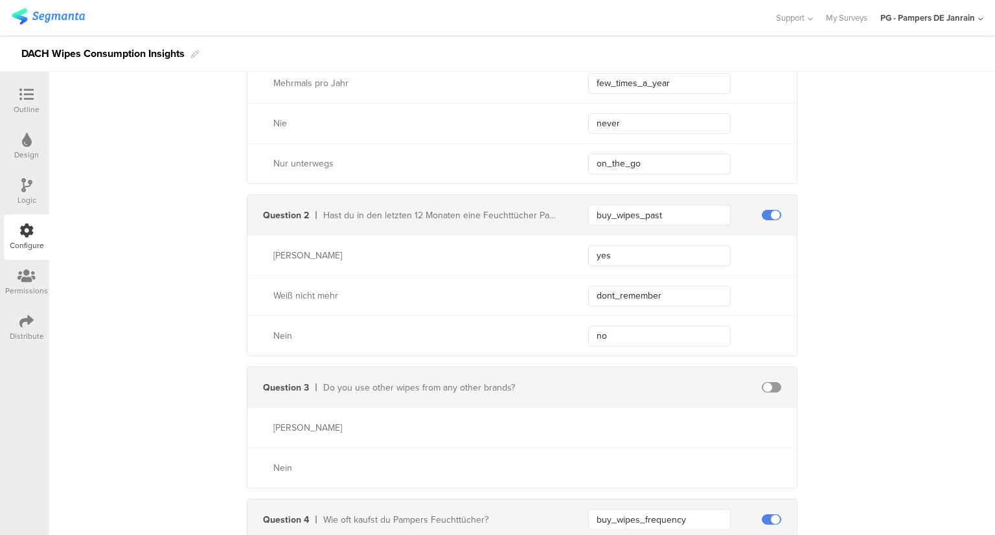
click at [19, 115] on div "Outline" at bounding box center [26, 100] width 45 height 45
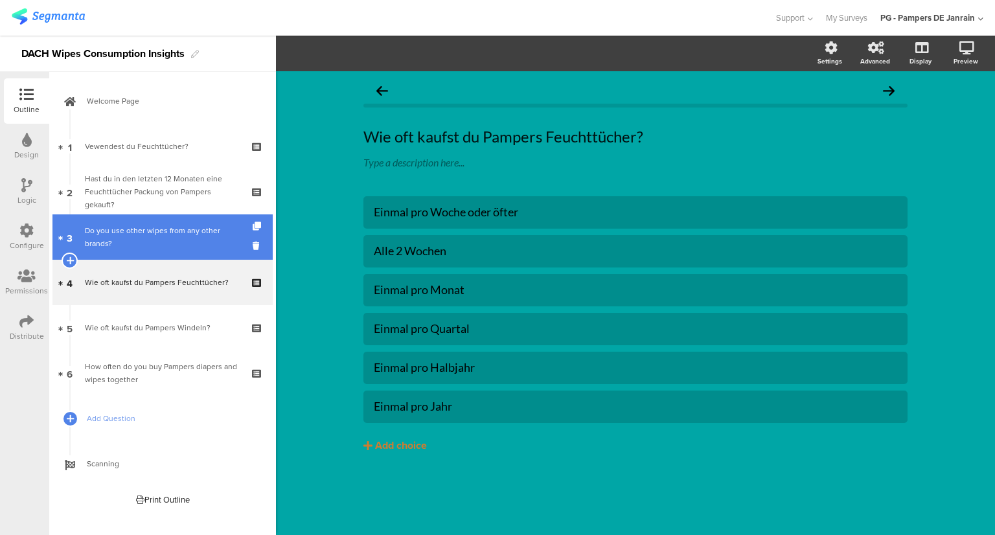
click at [174, 236] on div "Do you use other wipes from any other brands?" at bounding box center [162, 237] width 155 height 26
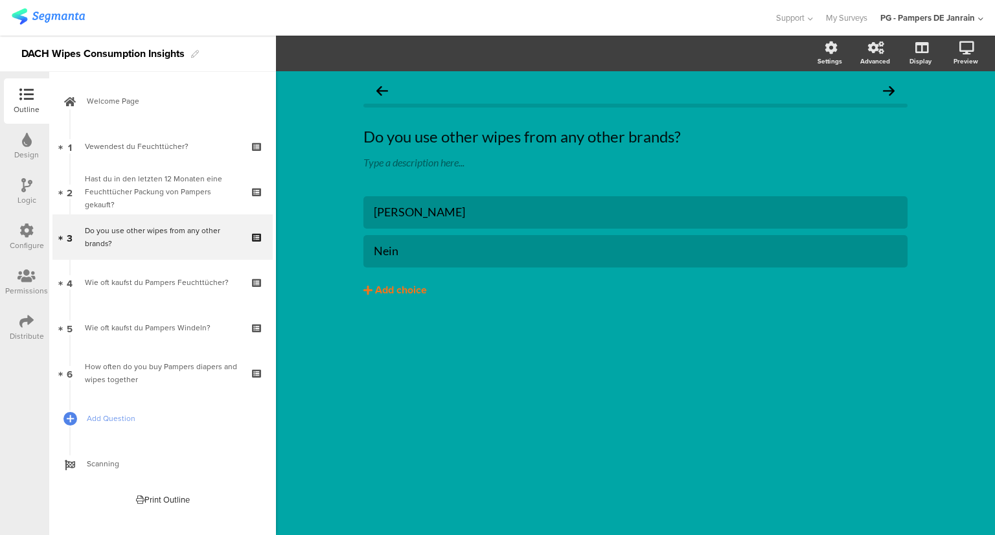
click at [410, 281] on button "Add choice" at bounding box center [635, 290] width 544 height 32
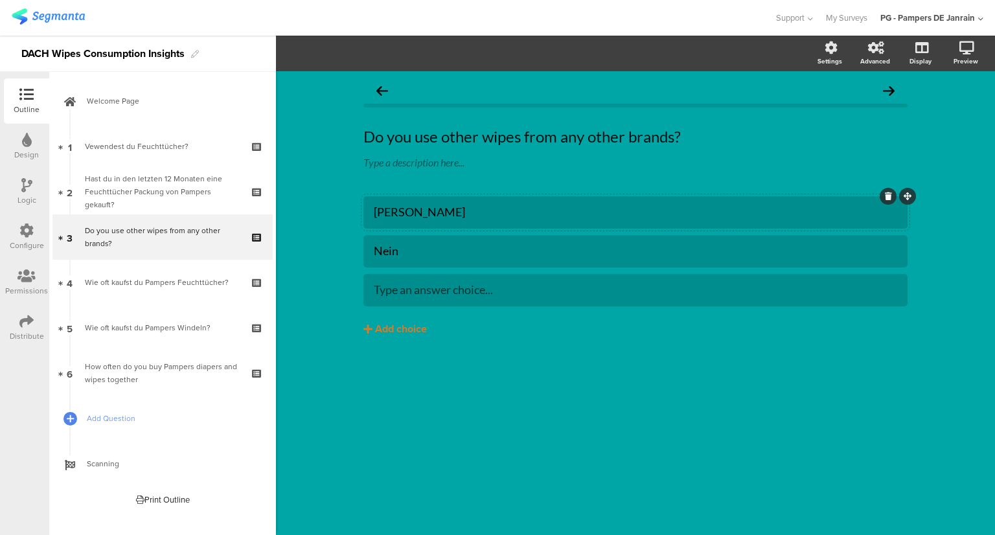
click at [482, 205] on div "[PERSON_NAME]" at bounding box center [635, 212] width 523 height 15
click at [422, 207] on div "[PERSON_NAME]" at bounding box center [635, 212] width 523 height 15
paste div
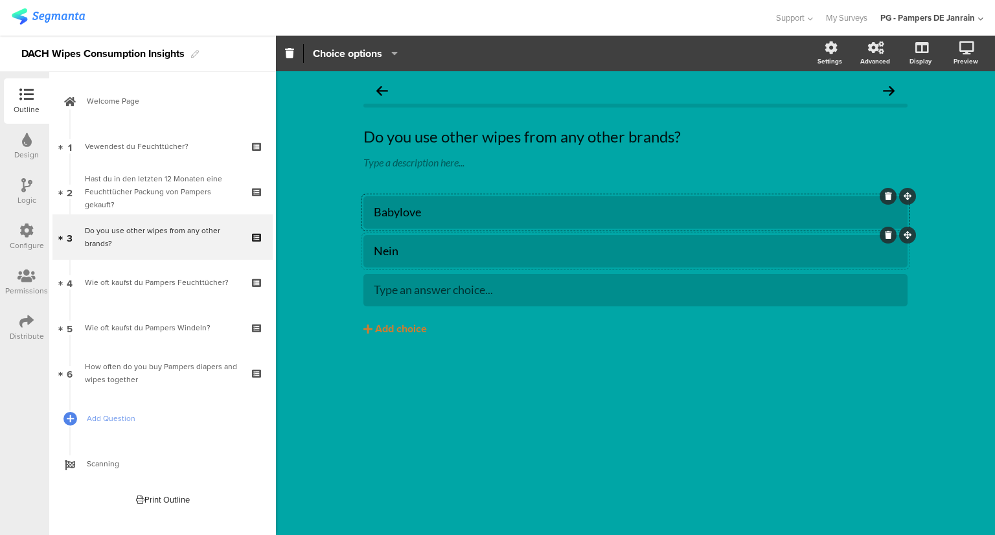
click at [389, 249] on div "Nein" at bounding box center [635, 251] width 523 height 15
paste div
click at [424, 288] on div "Hipp" at bounding box center [635, 289] width 523 height 15
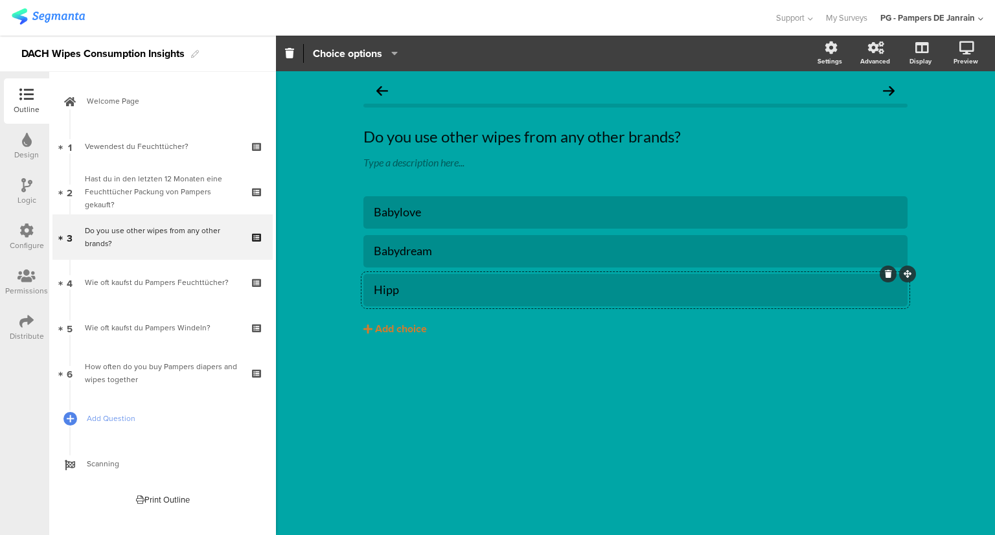
click at [389, 295] on div "Hipp" at bounding box center [635, 289] width 523 height 15
click at [403, 330] on div "Add choice" at bounding box center [401, 330] width 52 height 14
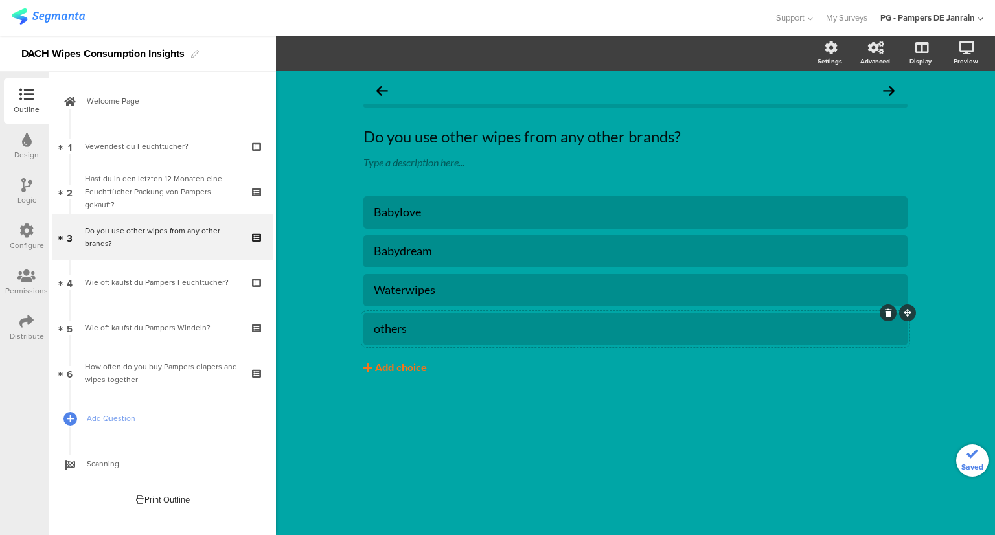
click at [387, 369] on div "Add choice" at bounding box center [401, 369] width 52 height 14
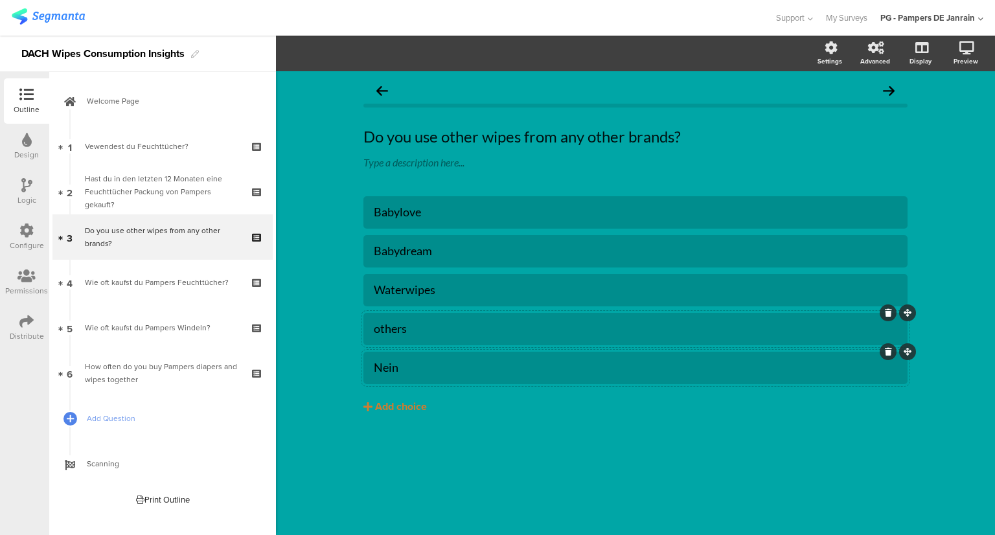
click at [959, 188] on div "Do you use other wipes from any other brands? Do you use other wipes from any o…" at bounding box center [635, 303] width 719 height 464
click at [33, 154] on div "Design" at bounding box center [26, 155] width 25 height 12
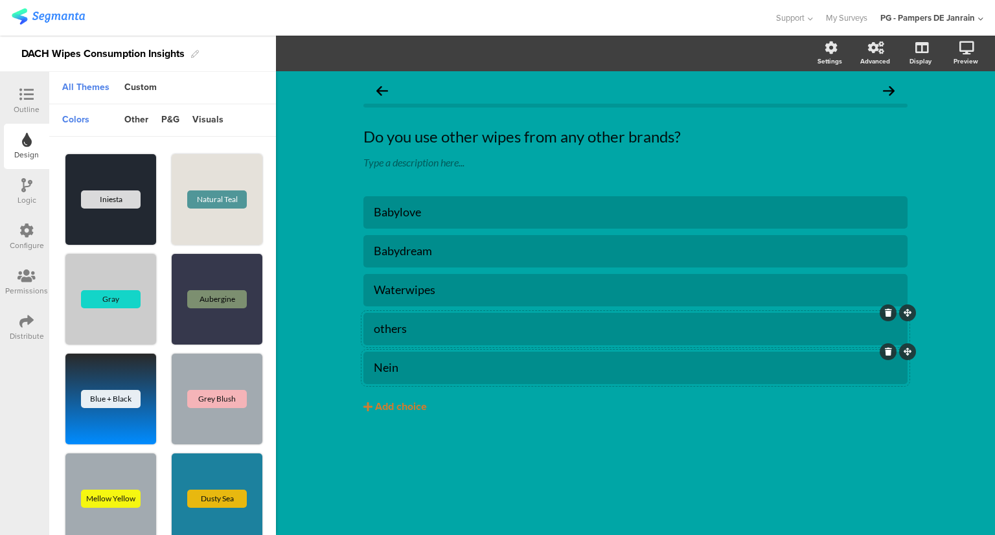
click at [18, 185] on div "Logic" at bounding box center [26, 191] width 45 height 45
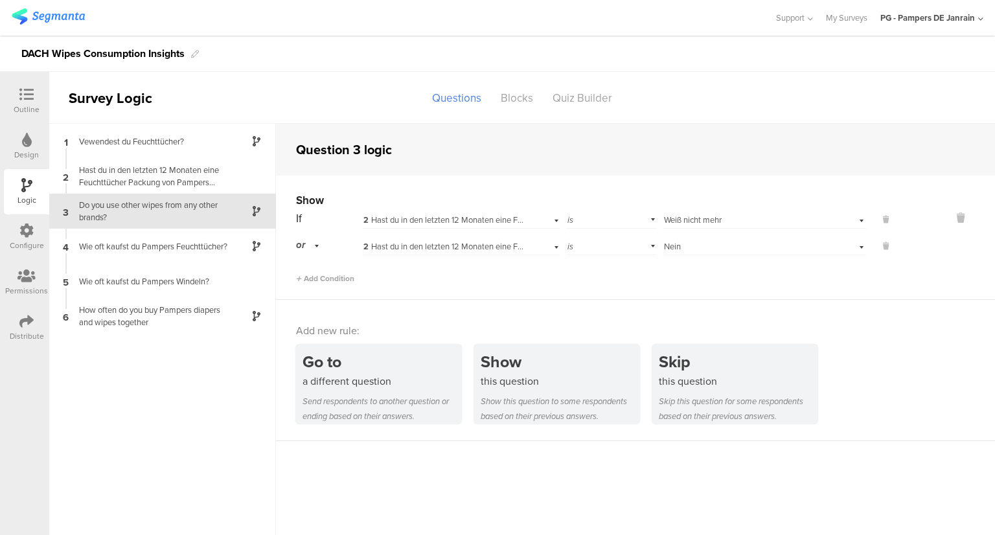
click at [17, 234] on div "Configure" at bounding box center [26, 236] width 45 height 45
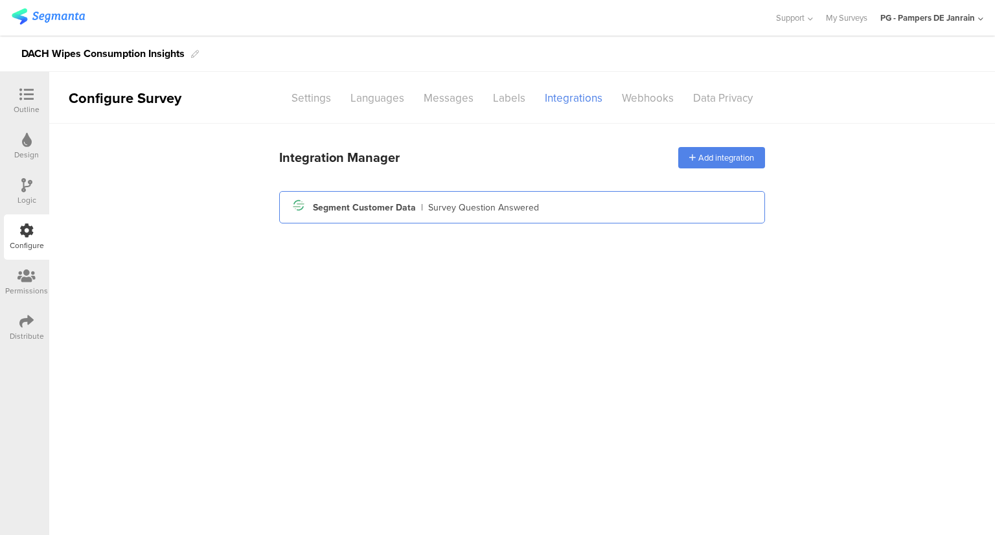
click at [431, 208] on div "Survey Question Answered" at bounding box center [483, 208] width 111 height 14
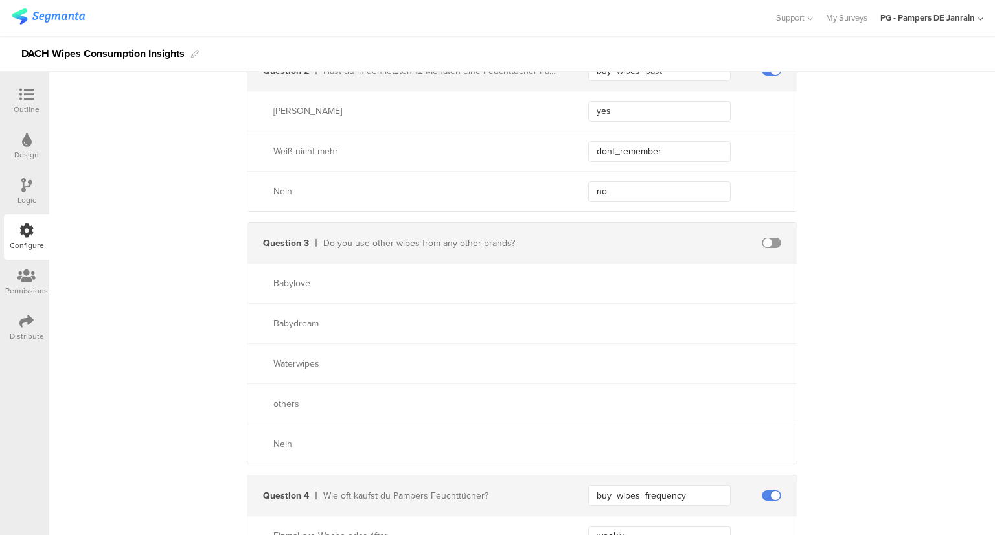
scroll to position [777, 0]
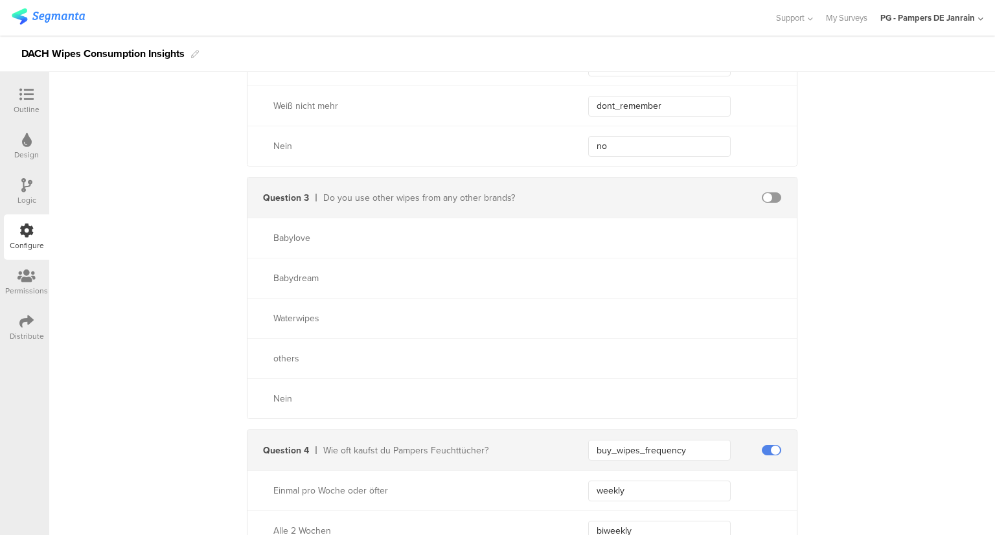
click at [765, 192] on span at bounding box center [771, 197] width 19 height 10
click at [632, 192] on input "text" at bounding box center [659, 197] width 143 height 21
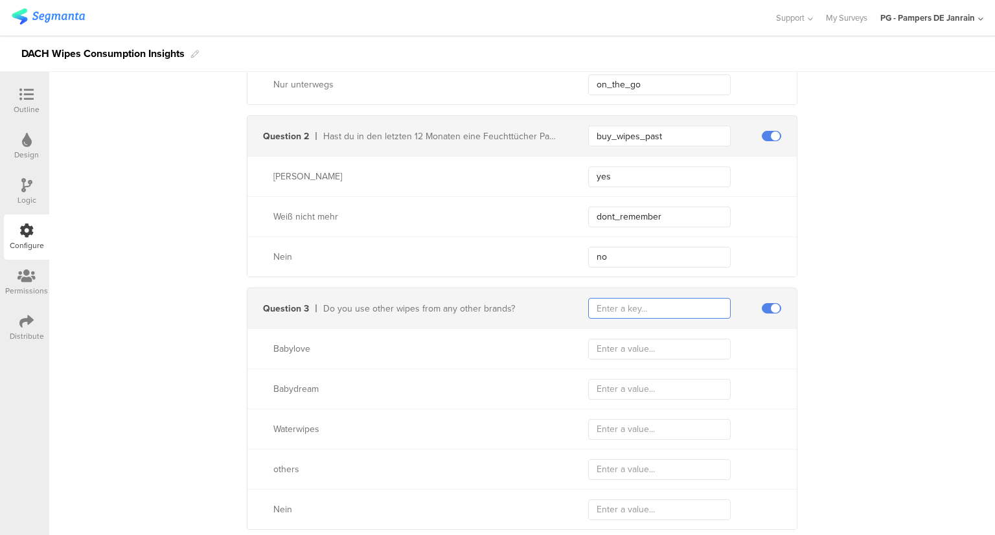
scroll to position [518, 0]
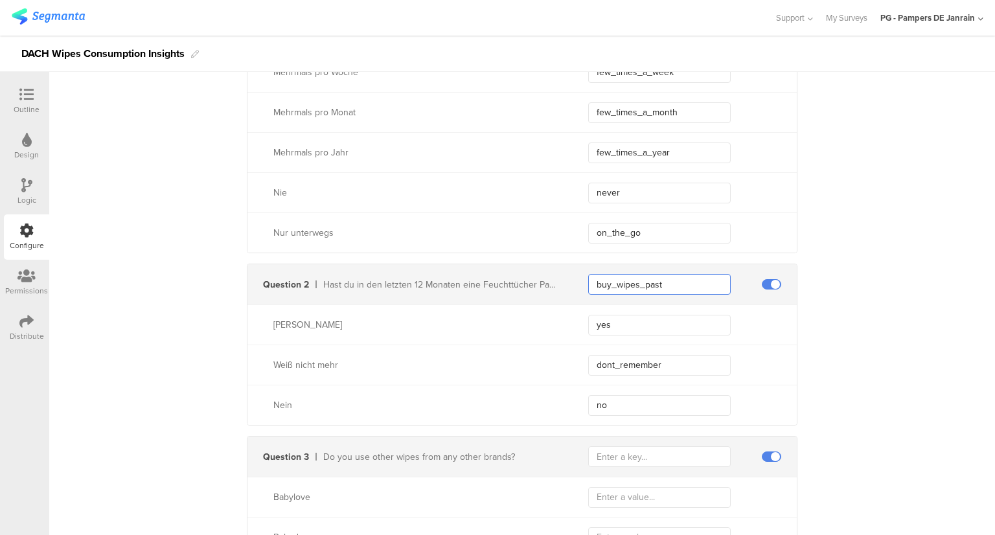
click at [666, 277] on input "buy_wipes_past" at bounding box center [659, 284] width 143 height 21
click at [609, 457] on input "text" at bounding box center [659, 456] width 143 height 21
paste input "buy_wipes_past"
drag, startPoint x: 658, startPoint y: 452, endPoint x: 639, endPoint y: 457, distance: 19.5
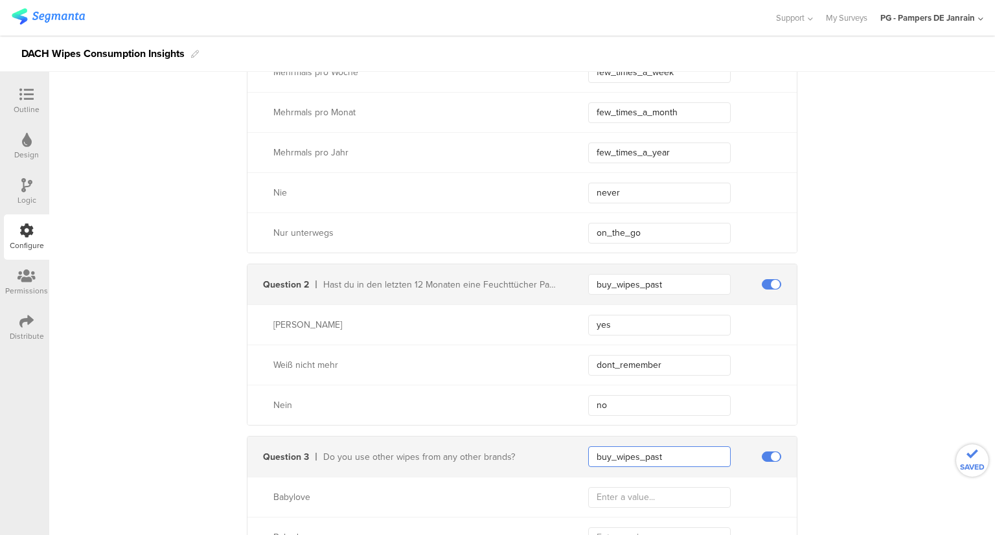
click at [639, 457] on input "buy_wipes_past" at bounding box center [659, 456] width 143 height 21
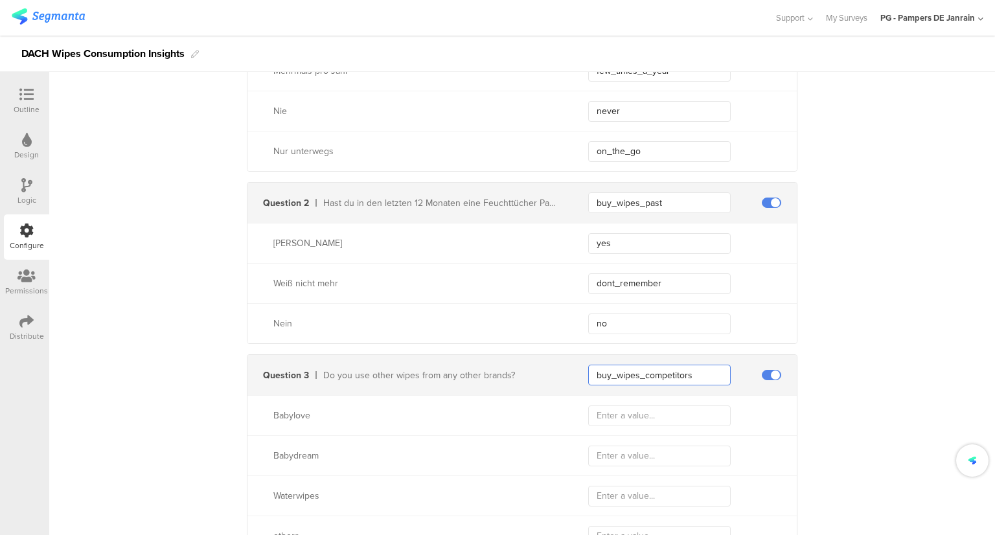
scroll to position [777, 0]
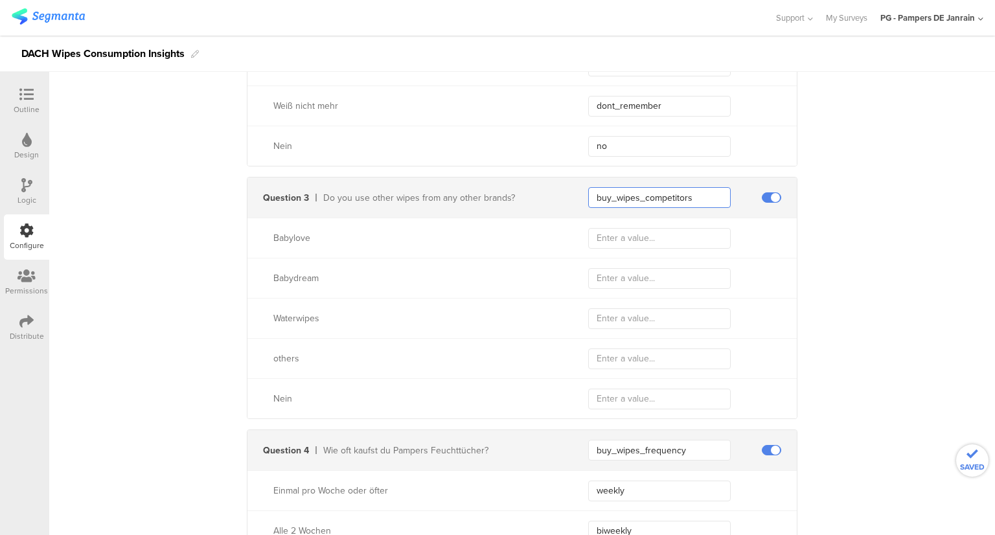
type input "buy_wipes_competitors"
click at [257, 231] on div "Babylove" at bounding box center [402, 238] width 310 height 14
click at [281, 235] on div "Babylove" at bounding box center [415, 238] width 284 height 14
copy div "Babylove"
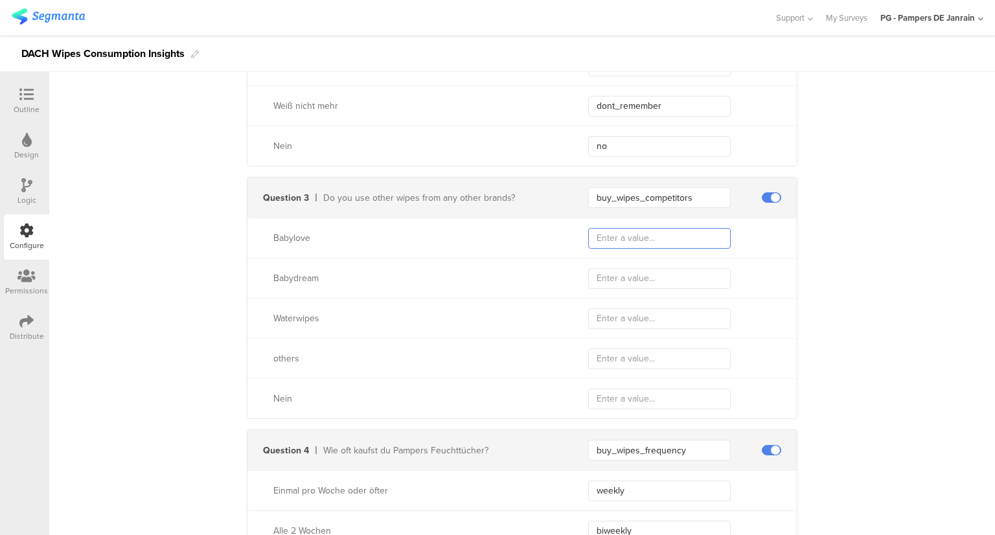
click at [599, 236] on input "text" at bounding box center [659, 238] width 143 height 21
paste input "Babylove"
type input "Babylove"
click at [308, 278] on div "Babydream" at bounding box center [415, 278] width 284 height 14
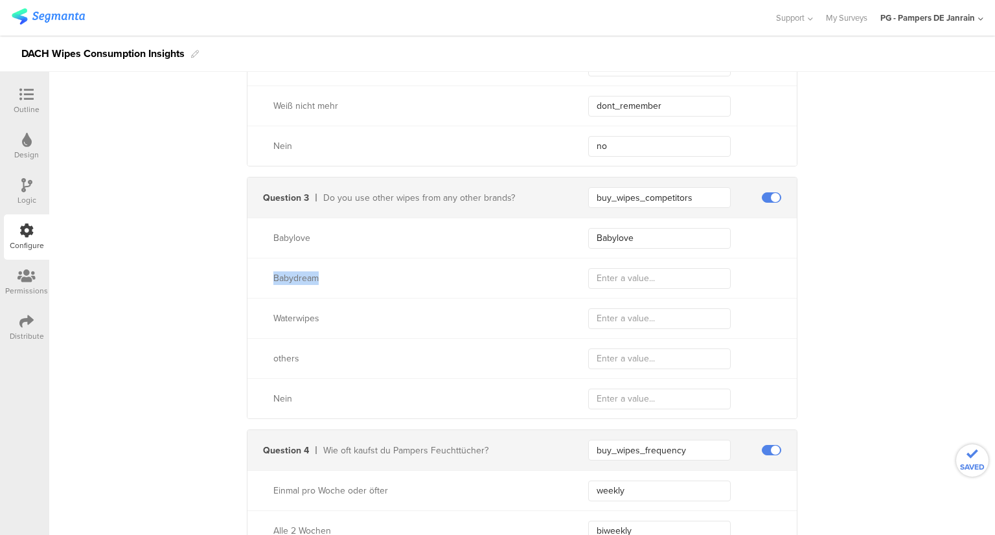
copy div "Babydream"
click at [656, 273] on input "text" at bounding box center [659, 278] width 143 height 21
paste input "Babydream"
type input "Babydream"
click at [287, 314] on div "Waterwipes" at bounding box center [415, 319] width 284 height 14
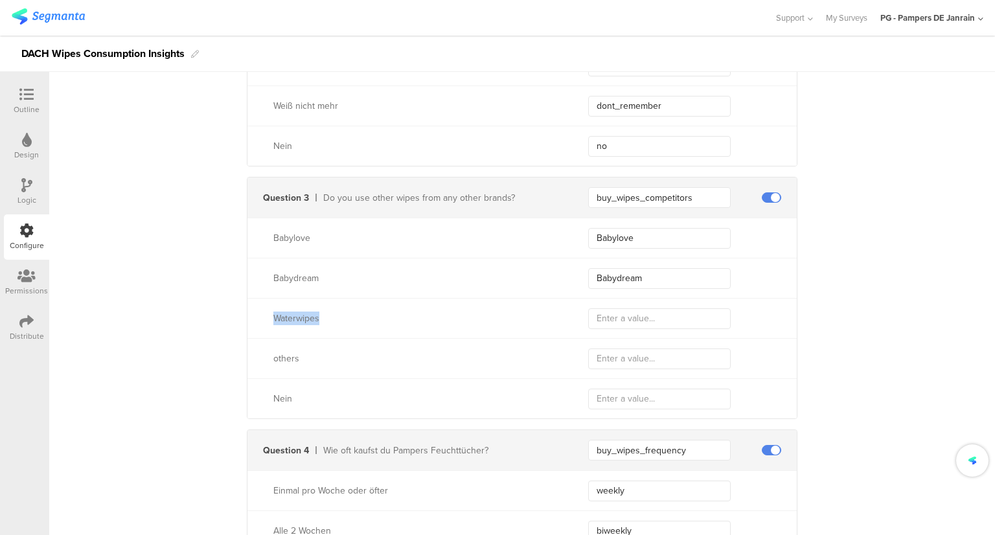
click at [287, 314] on div "Waterwipes" at bounding box center [415, 319] width 284 height 14
copy div "Waterwipes"
click at [612, 323] on input "text" at bounding box center [659, 318] width 143 height 21
paste input "Waterwipes"
type input "Waterwipes"
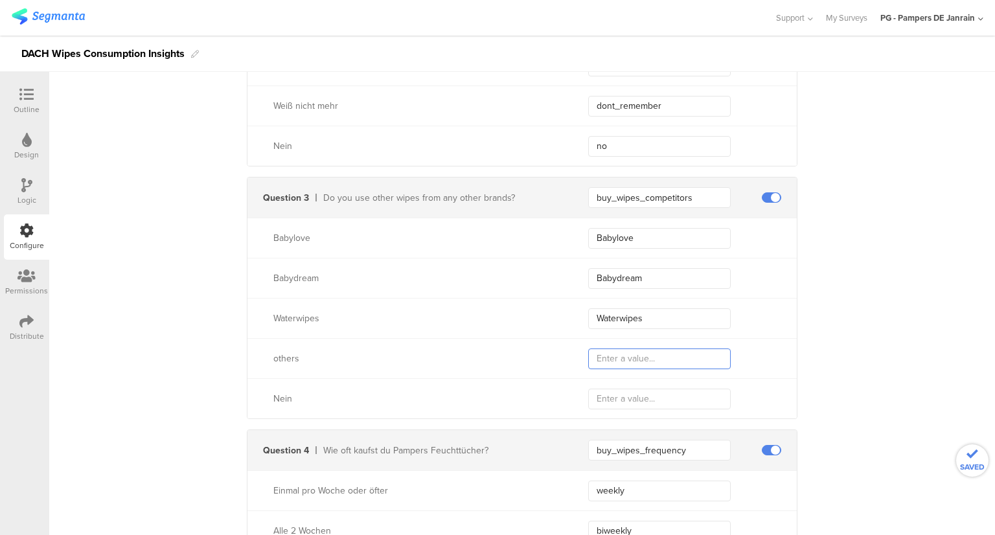
click at [655, 353] on input "text" at bounding box center [659, 359] width 143 height 21
type input "others"
click at [610, 397] on input "text" at bounding box center [659, 399] width 143 height 21
type input "no"
click at [855, 319] on div "**********" at bounding box center [522, 312] width 946 height 1933
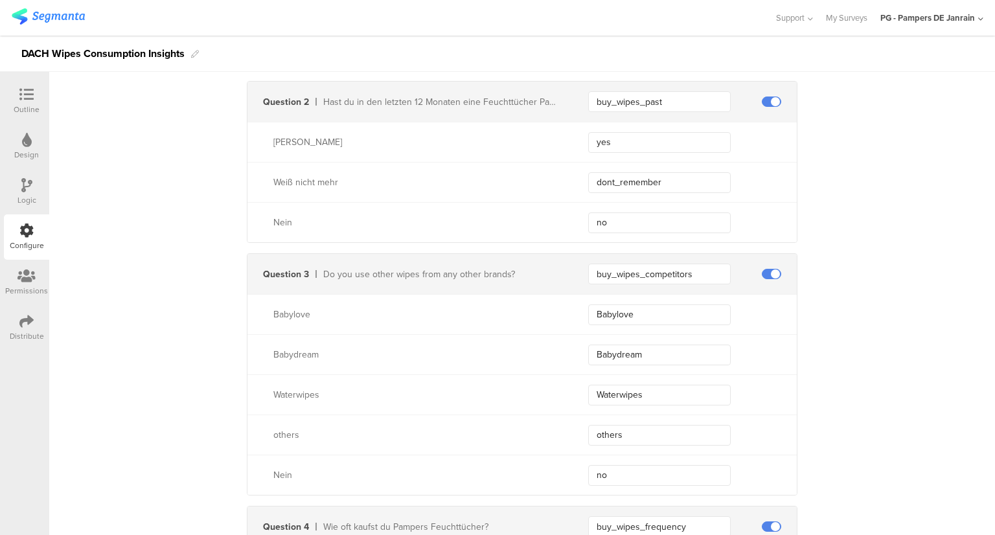
scroll to position [583, 0]
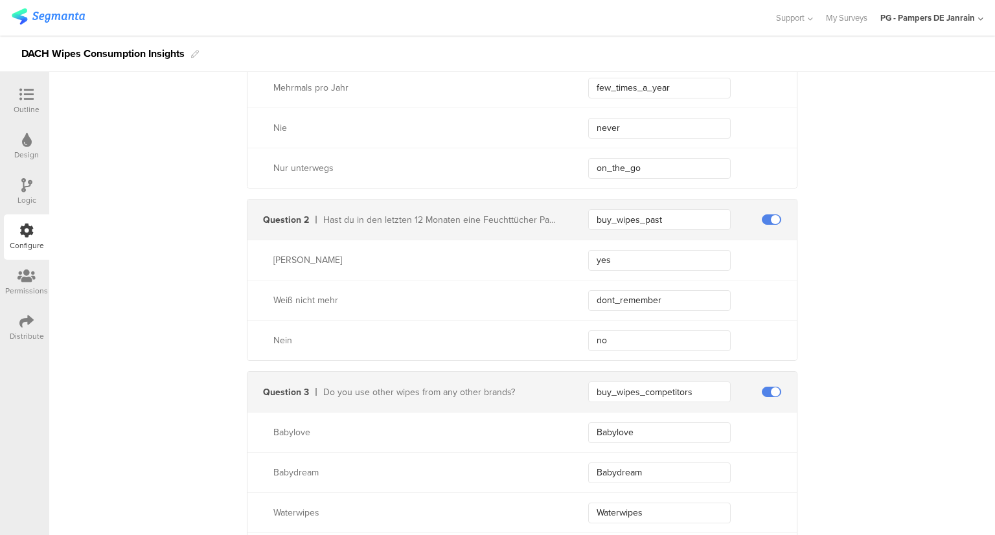
click at [886, 350] on div "**********" at bounding box center [522, 507] width 946 height 1933
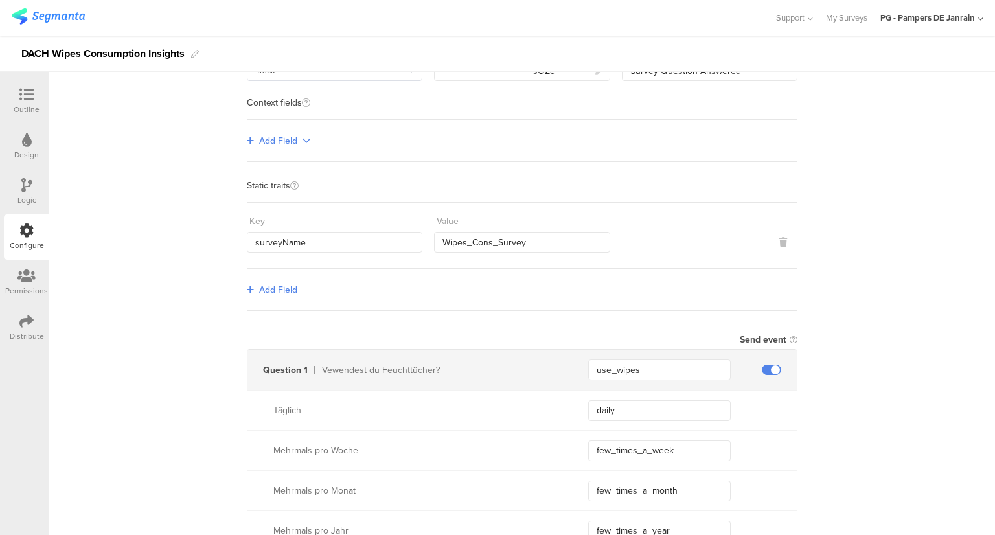
scroll to position [324, 0]
